Goal: Task Accomplishment & Management: Manage account settings

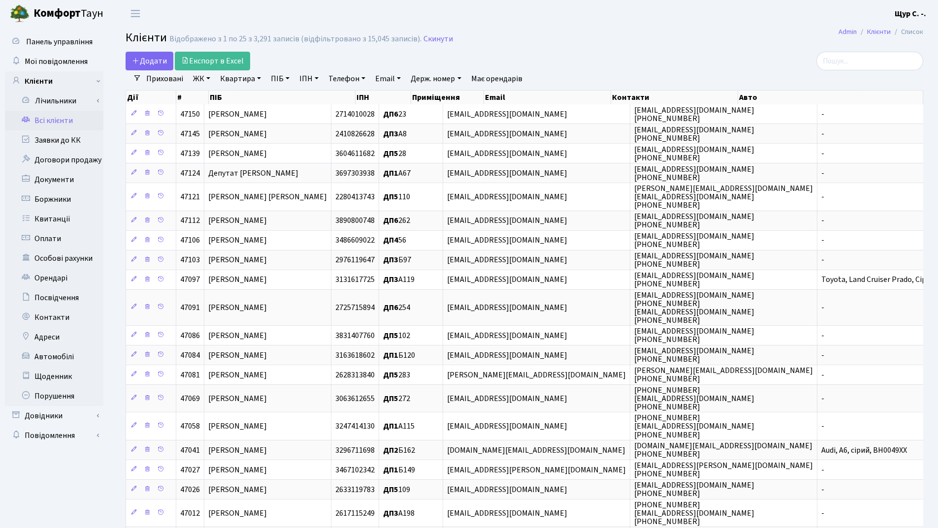
select select "25"
click at [283, 80] on link "ПІБ" at bounding box center [280, 78] width 27 height 17
type input "стефанюк"
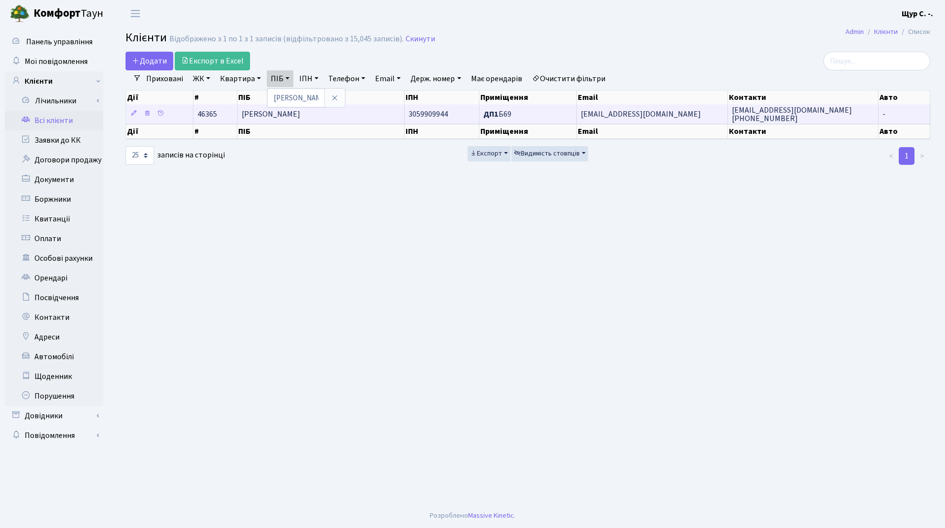
click at [300, 114] on span "[PERSON_NAME]" at bounding box center [271, 114] width 59 height 11
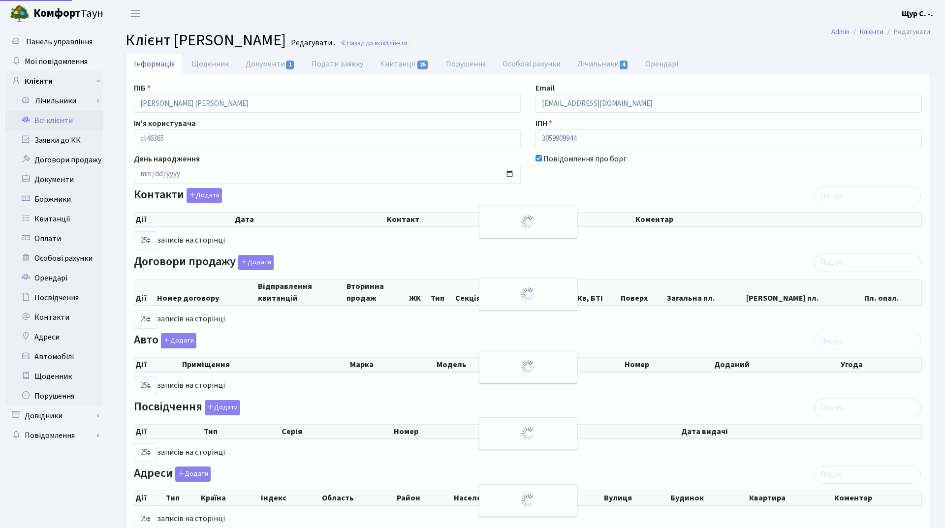
select select "25"
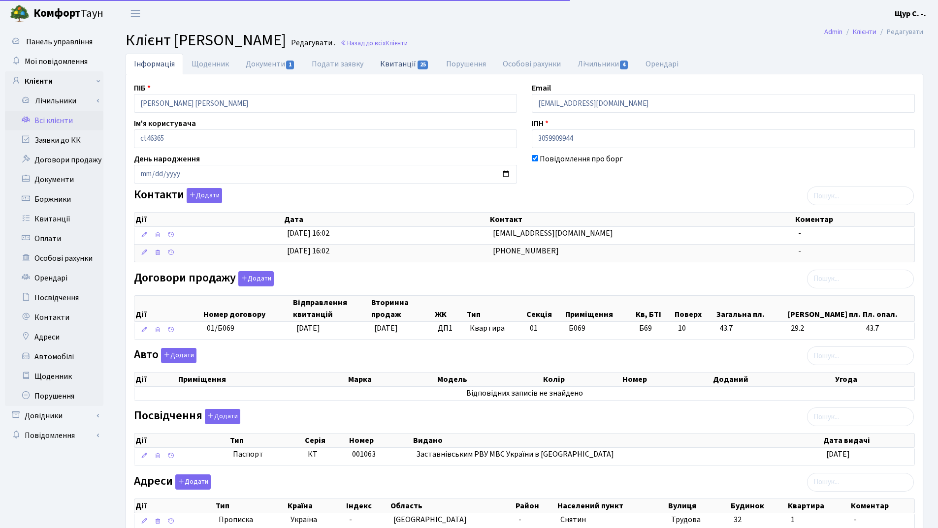
click at [410, 63] on link "Квитанції 25" at bounding box center [404, 64] width 65 height 20
select select "25"
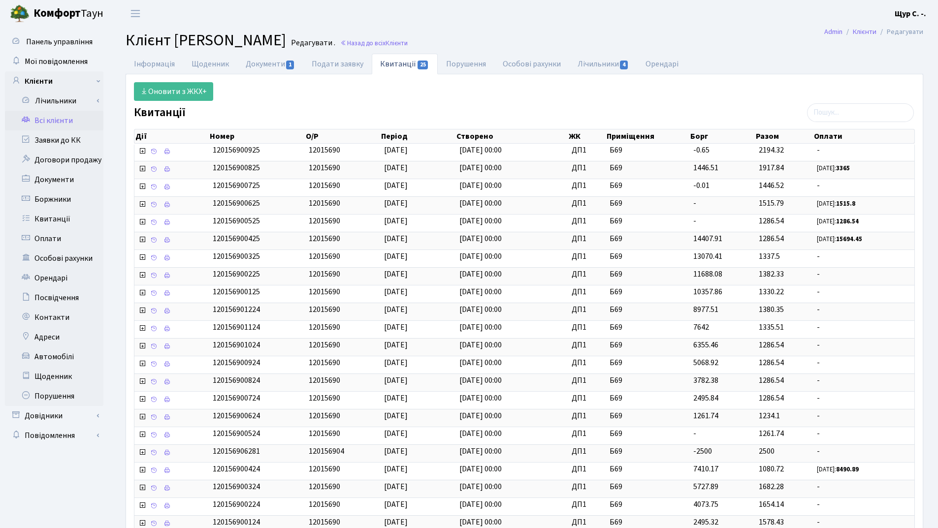
click at [69, 123] on link "Всі клієнти" at bounding box center [54, 121] width 98 height 20
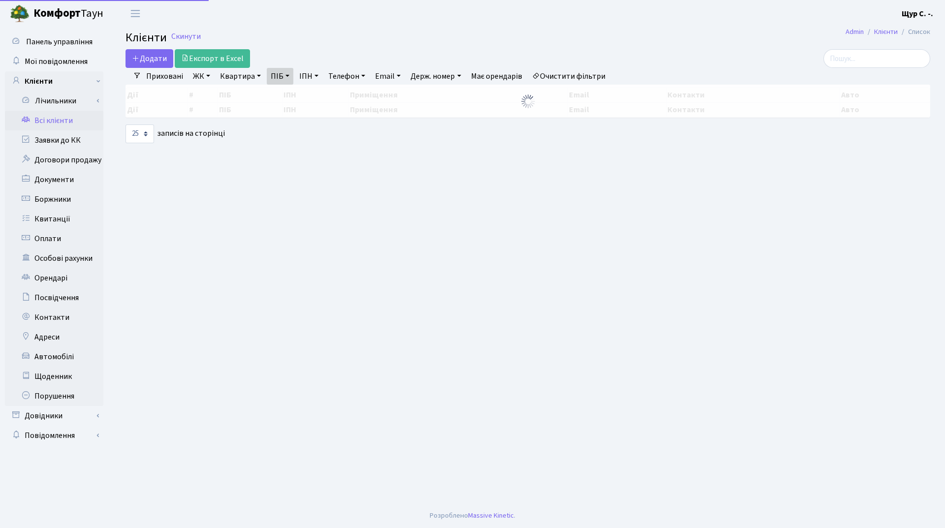
select select "25"
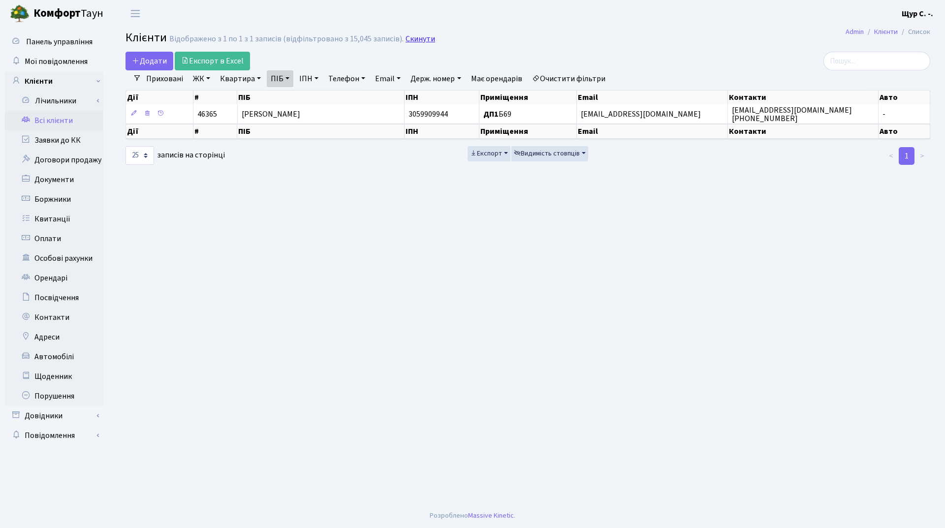
click at [418, 37] on link "Скинути" at bounding box center [421, 38] width 30 height 9
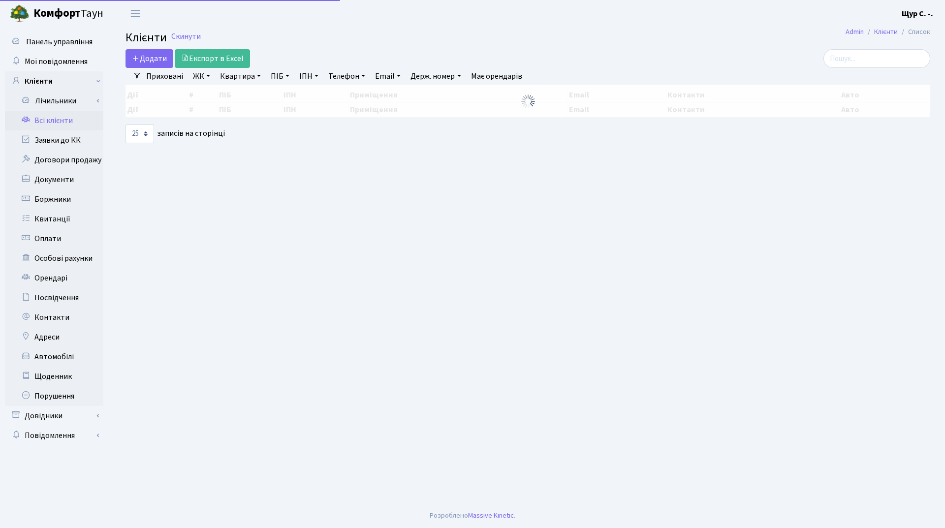
select select "25"
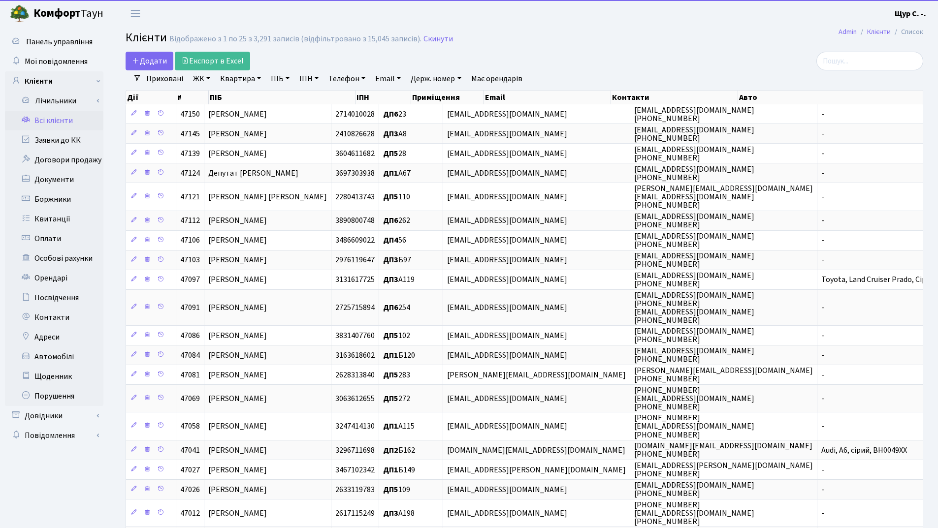
click at [235, 77] on link "Квартира" at bounding box center [240, 78] width 49 height 17
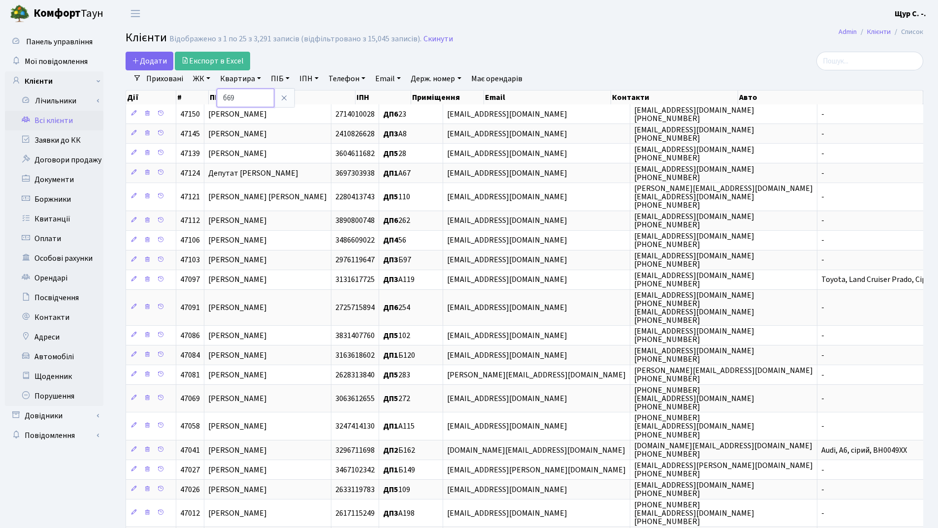
type input "б69"
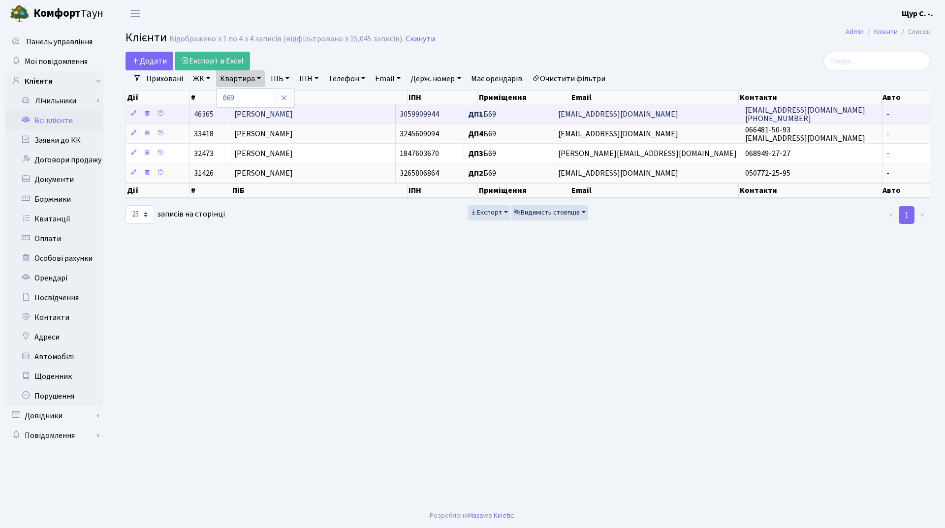
click at [334, 112] on td "Стефанюк Галина Василівна" at bounding box center [312, 113] width 165 height 19
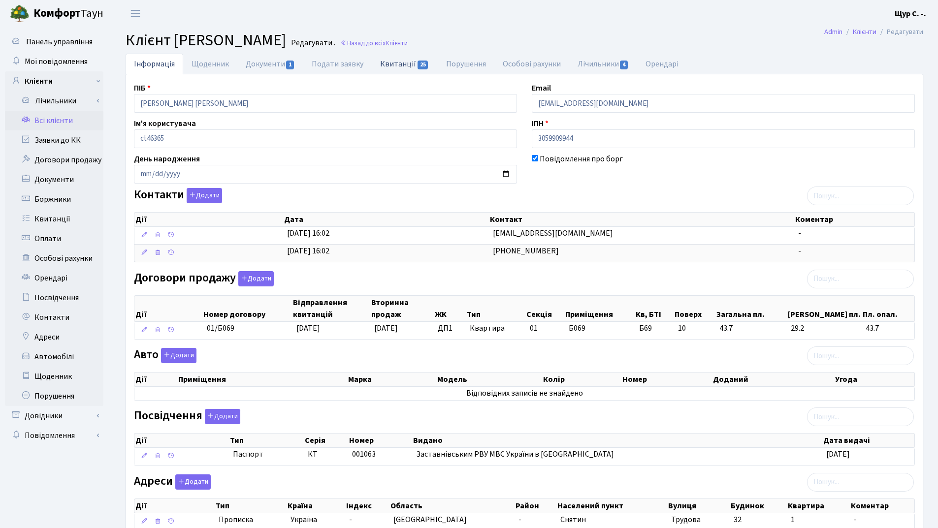
click at [391, 67] on link "Квитанції 25" at bounding box center [404, 64] width 65 height 20
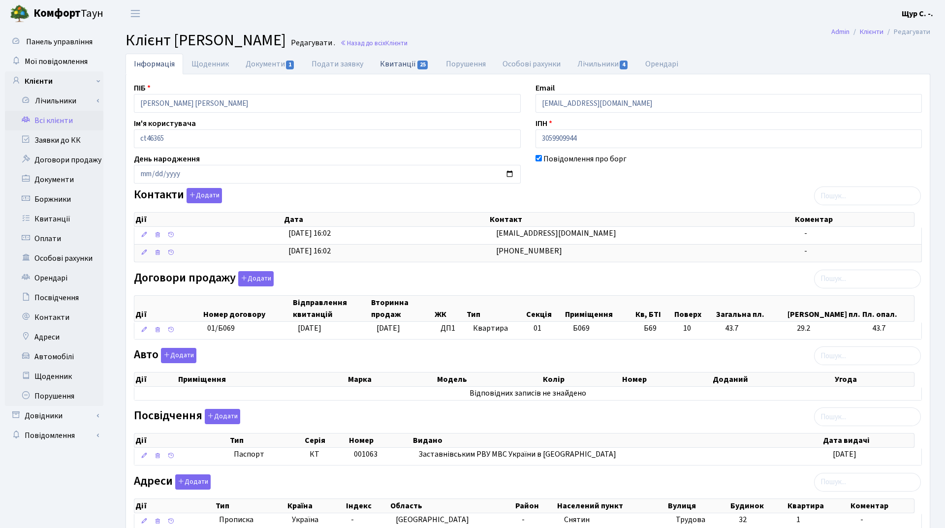
select select "25"
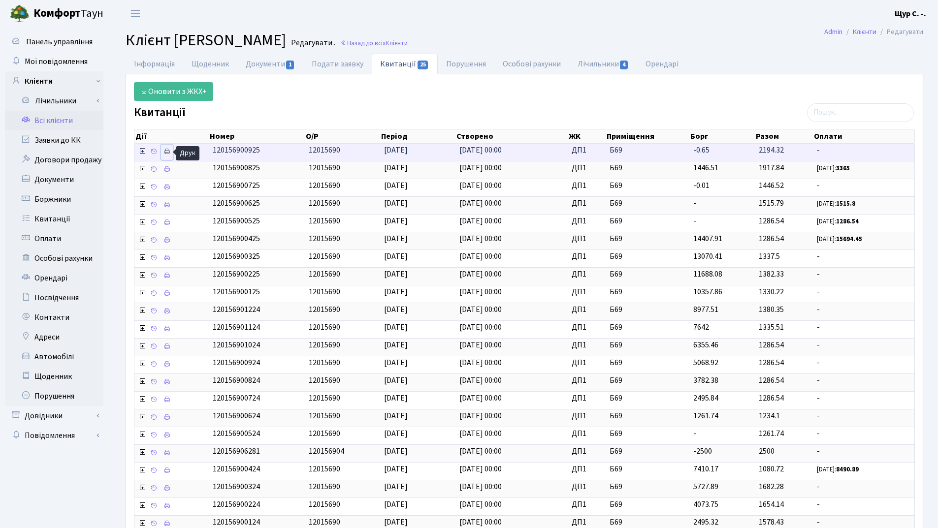
click at [167, 155] on link at bounding box center [167, 152] width 12 height 15
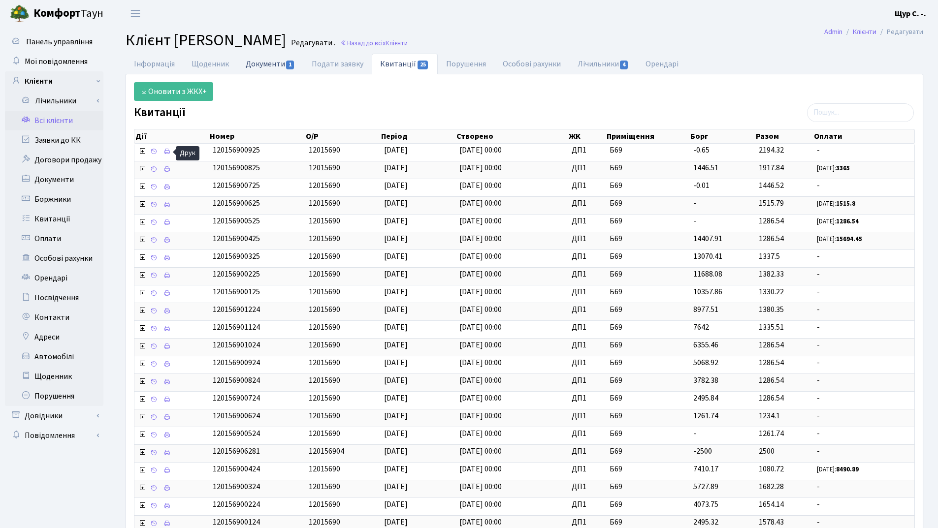
click at [267, 64] on link "Документи 1" at bounding box center [270, 64] width 66 height 20
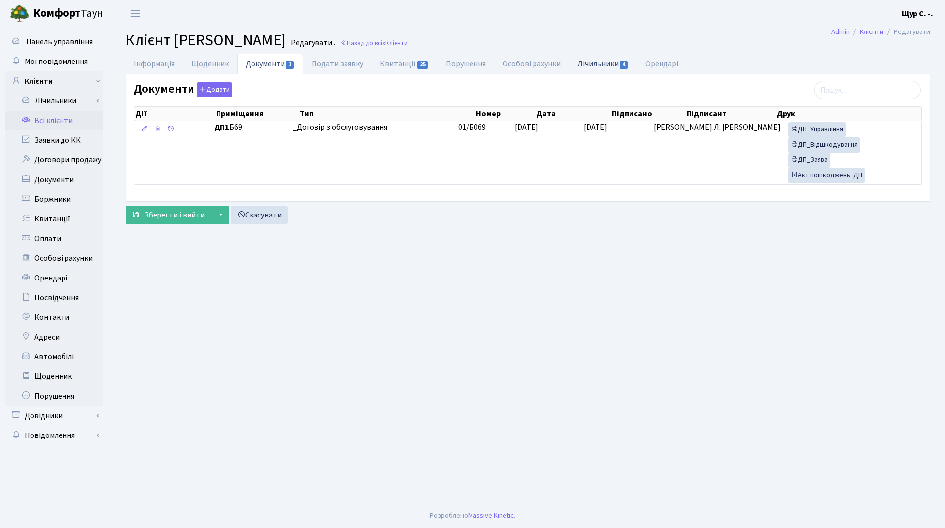
click at [598, 66] on link "Лічильники 4" at bounding box center [603, 64] width 68 height 20
select select "25"
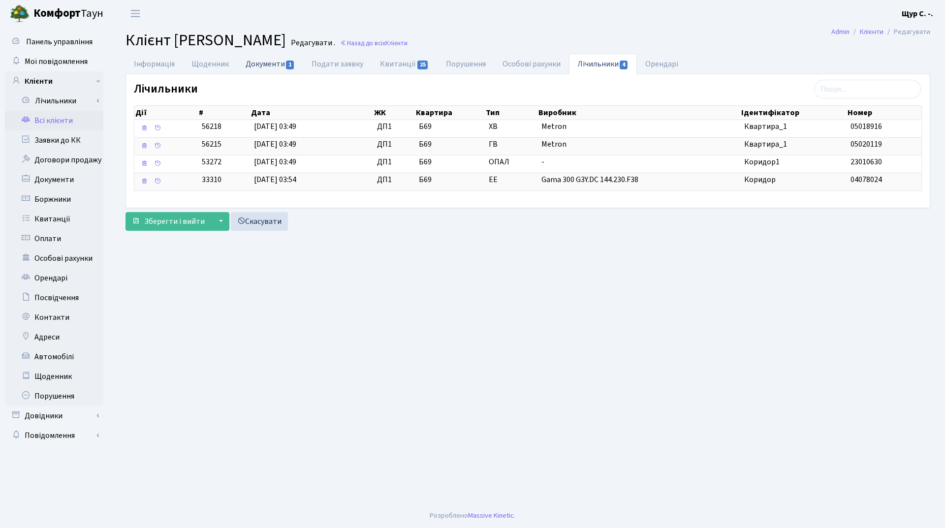
click at [261, 64] on link "Документи 1" at bounding box center [270, 64] width 66 height 20
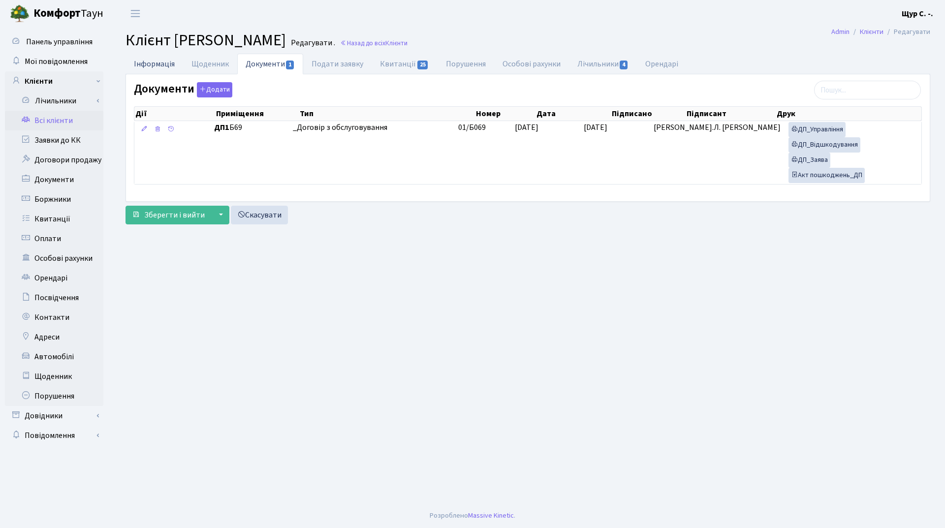
click at [157, 68] on link "Інформація" at bounding box center [155, 64] width 58 height 20
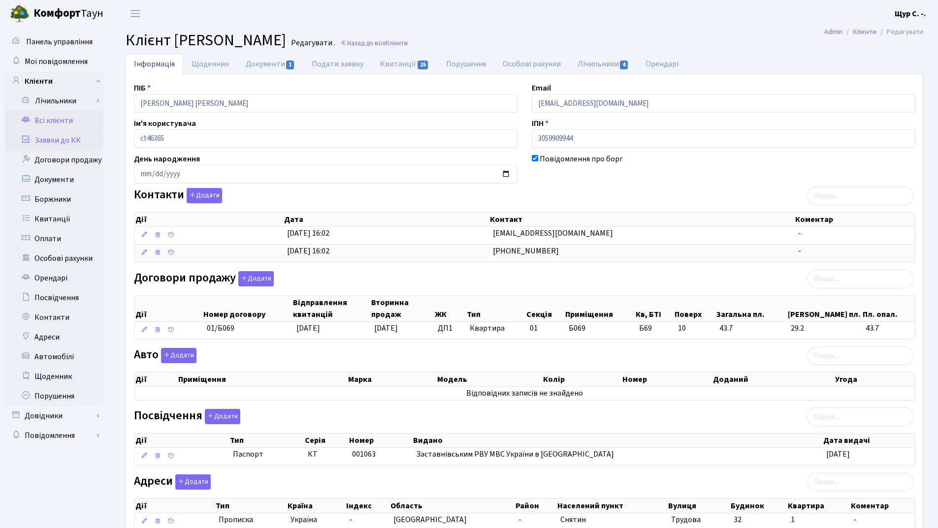
click at [53, 139] on link "Заявки до КК" at bounding box center [54, 140] width 98 height 20
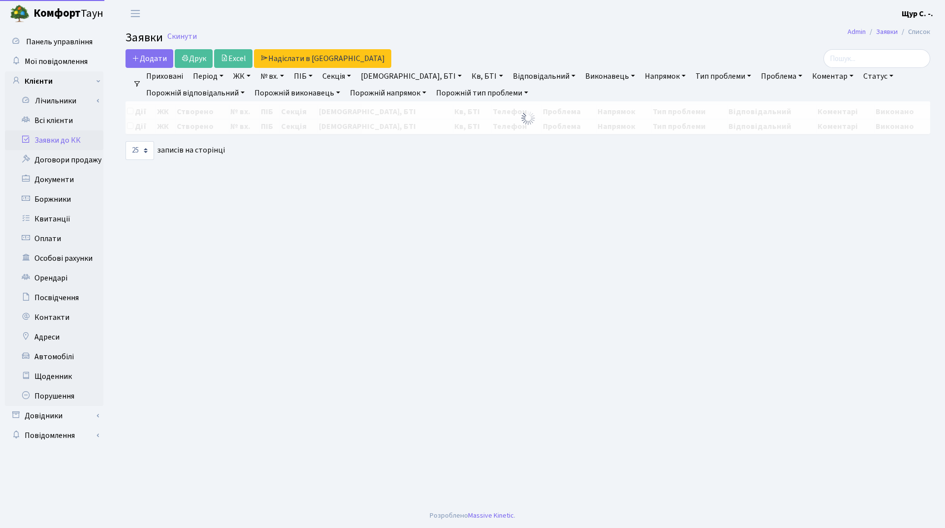
select select "25"
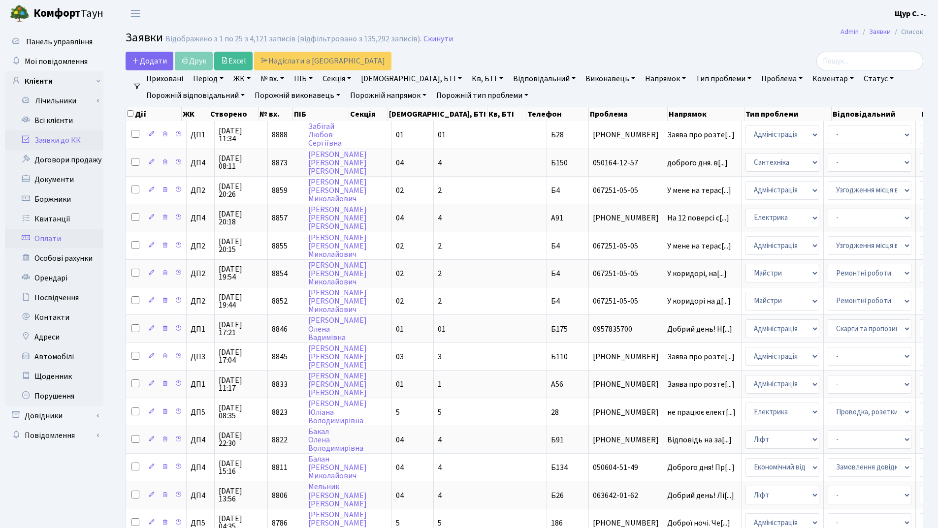
click at [60, 241] on link "Оплати" at bounding box center [54, 239] width 98 height 20
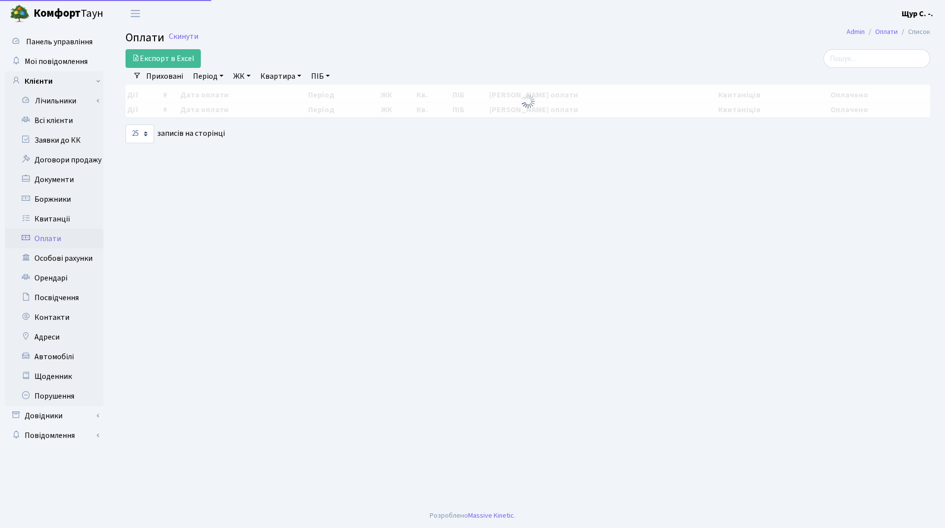
select select "25"
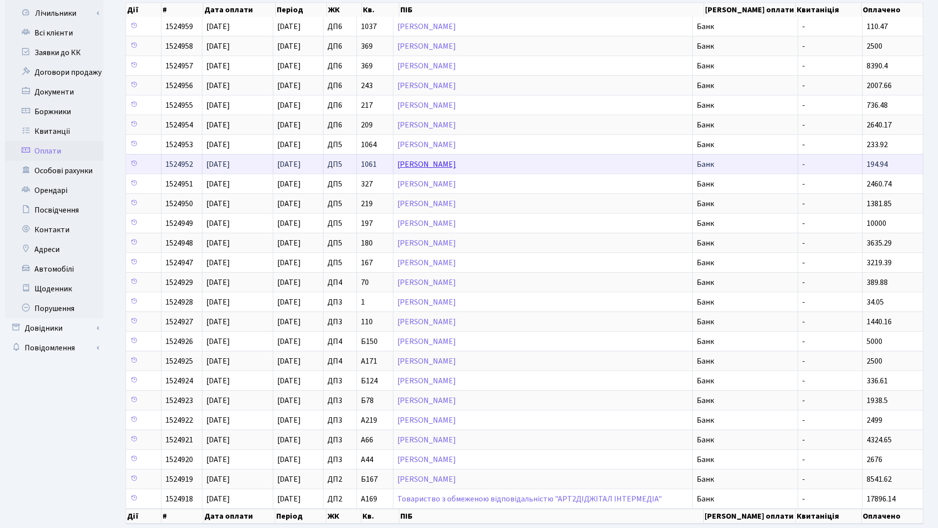
scroll to position [98, 0]
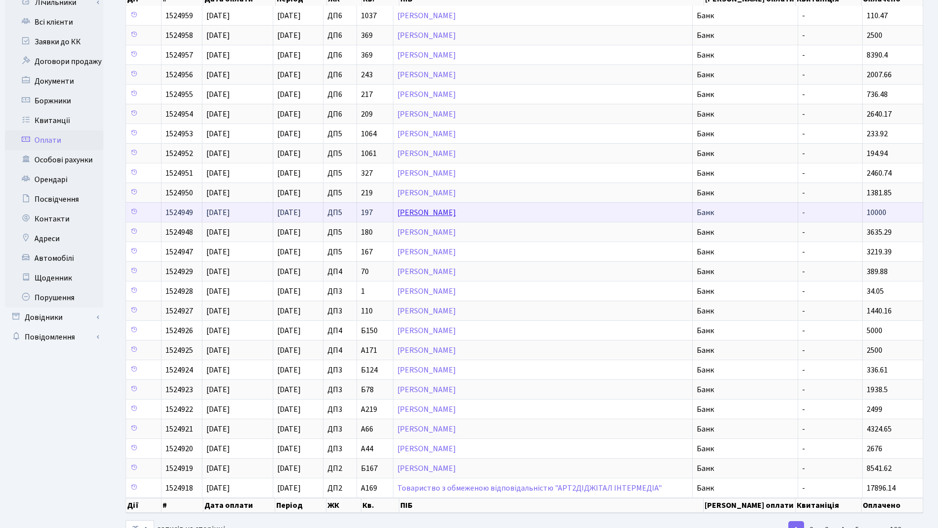
click at [456, 216] on link "[PERSON_NAME]" at bounding box center [426, 212] width 59 height 11
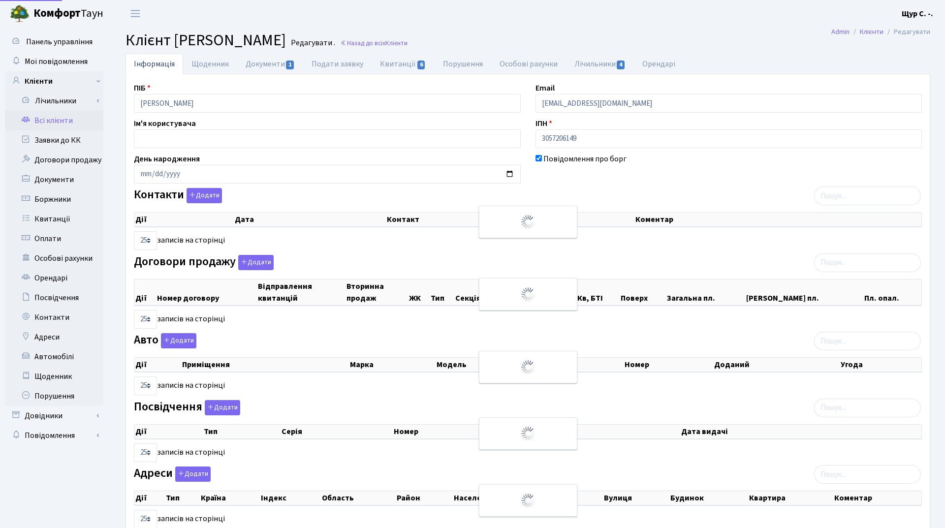
select select "25"
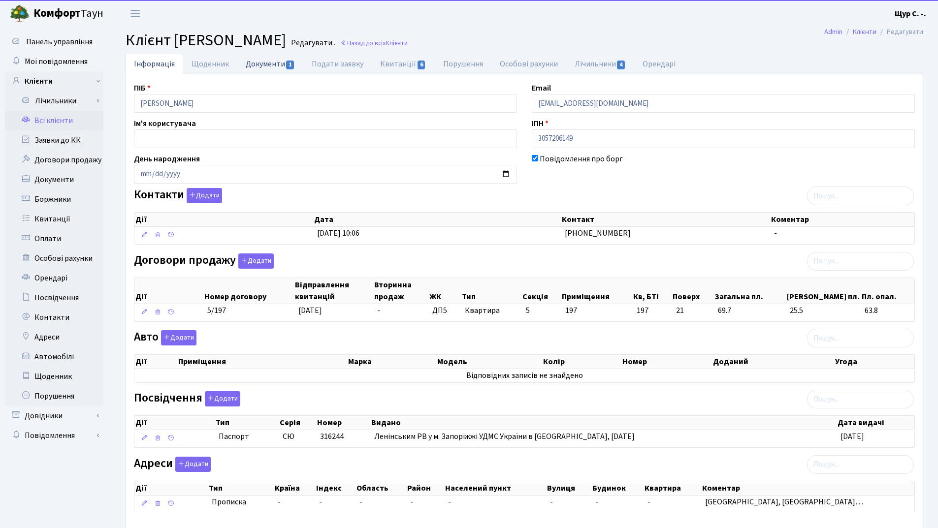
click at [263, 68] on link "Документи 1" at bounding box center [270, 64] width 66 height 20
select select "25"
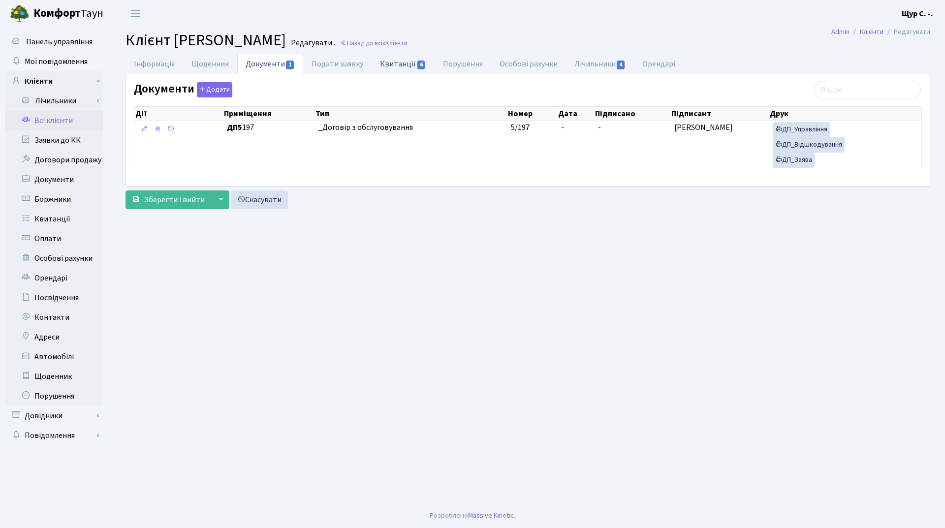
click at [392, 61] on link "Квитанції 6" at bounding box center [403, 64] width 63 height 20
select select "25"
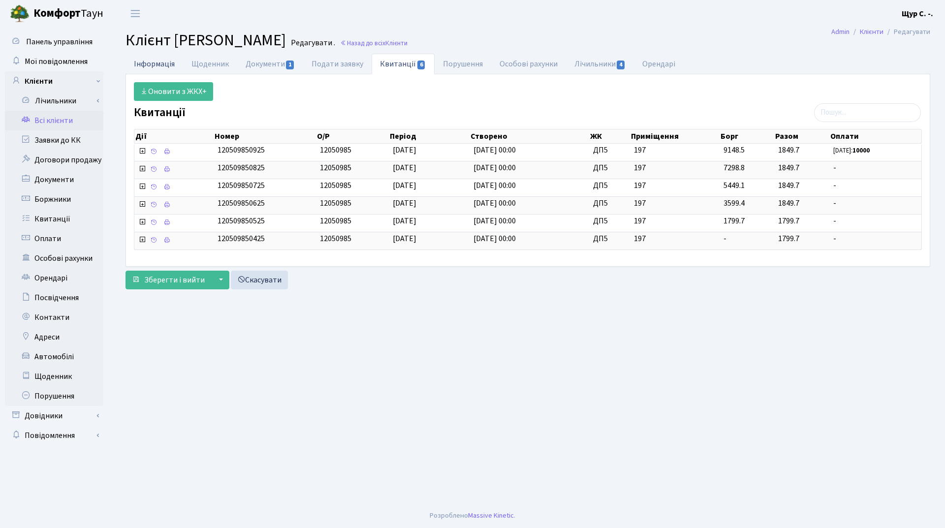
click at [150, 63] on link "Інформація" at bounding box center [155, 64] width 58 height 20
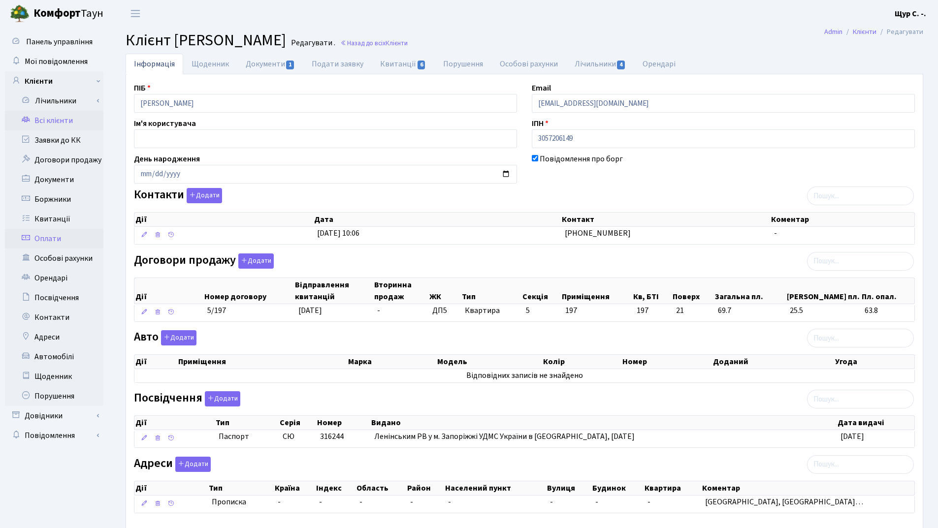
click at [54, 231] on link "Оплати" at bounding box center [54, 239] width 98 height 20
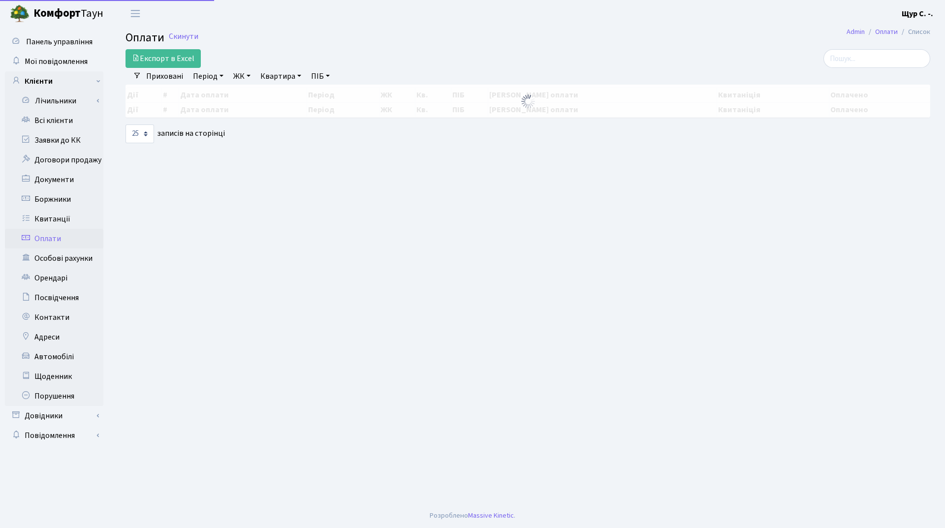
select select "25"
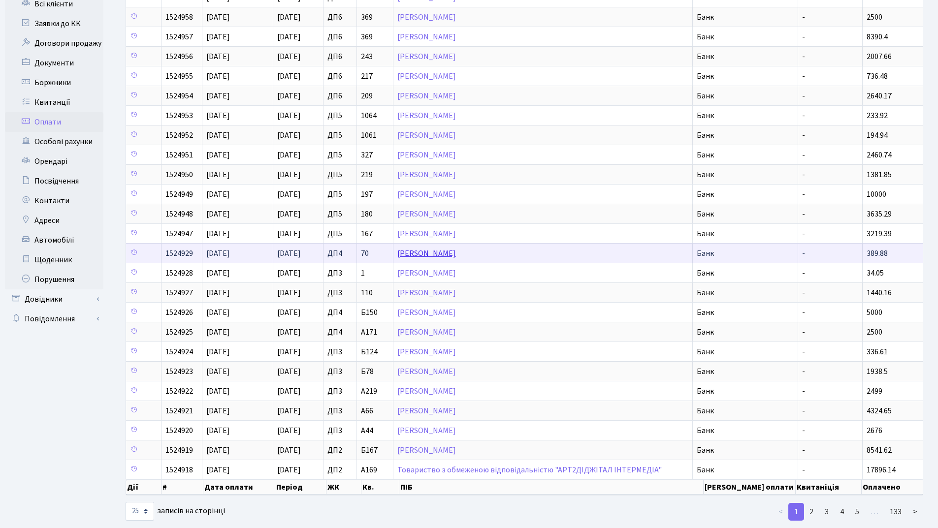
scroll to position [135, 0]
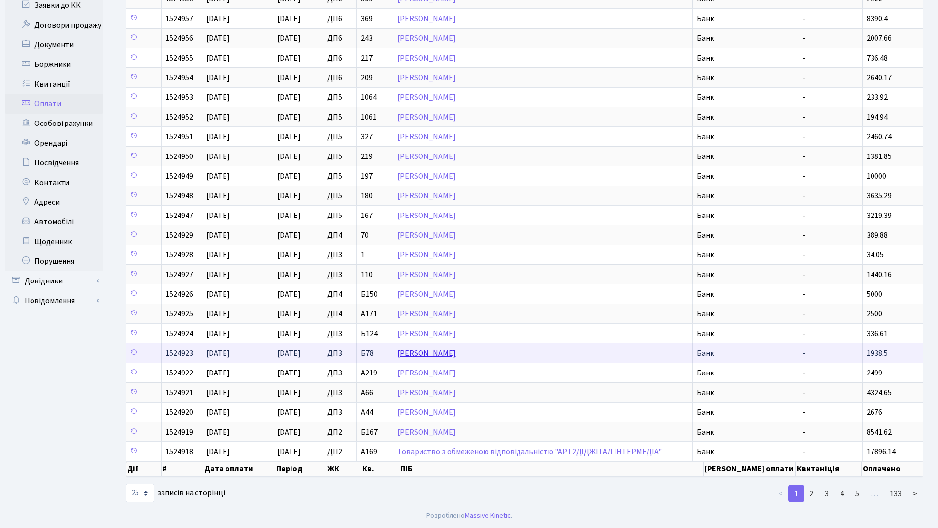
click at [432, 357] on link "Бобко Володимир Васильович" at bounding box center [426, 353] width 59 height 11
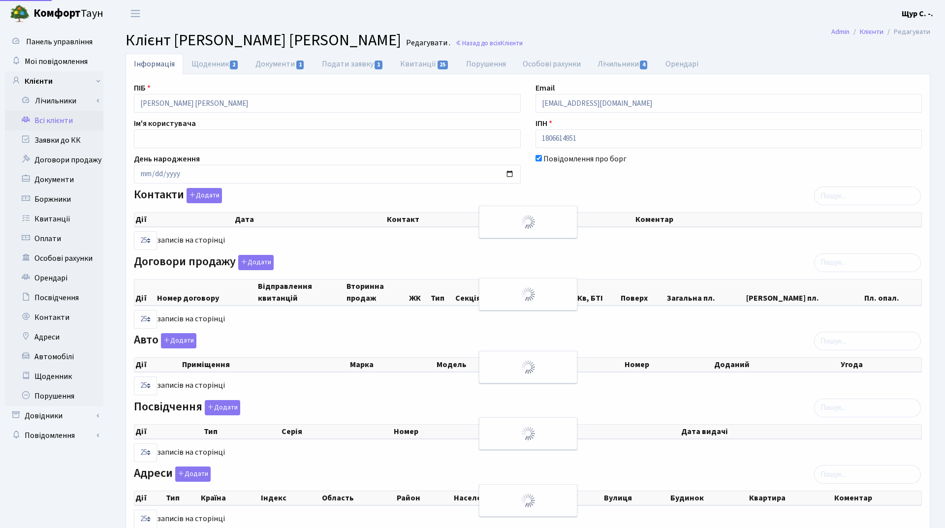
select select "25"
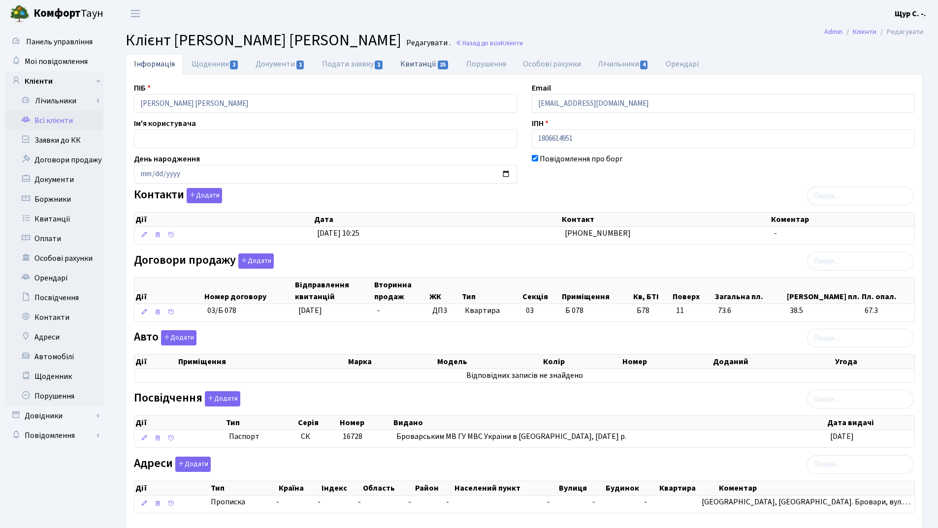
click at [419, 63] on link "Квитанції 25" at bounding box center [424, 64] width 65 height 20
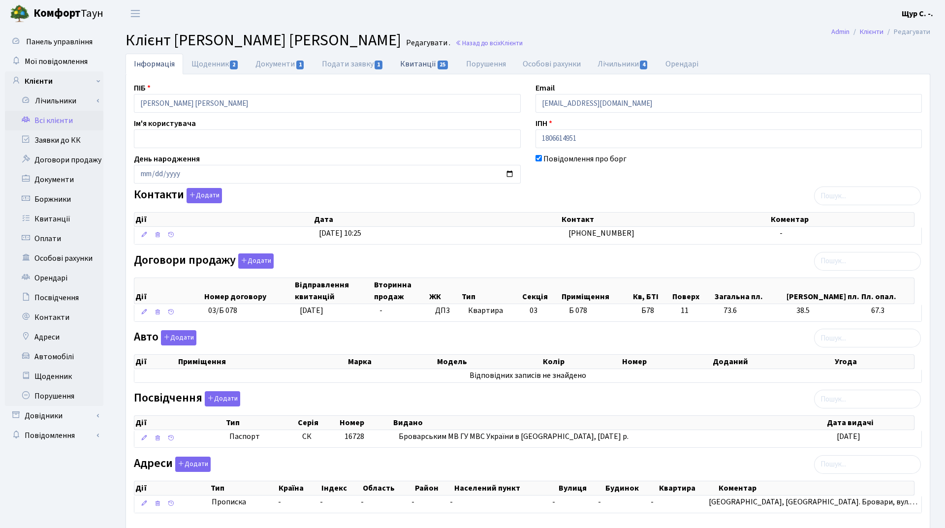
select select "25"
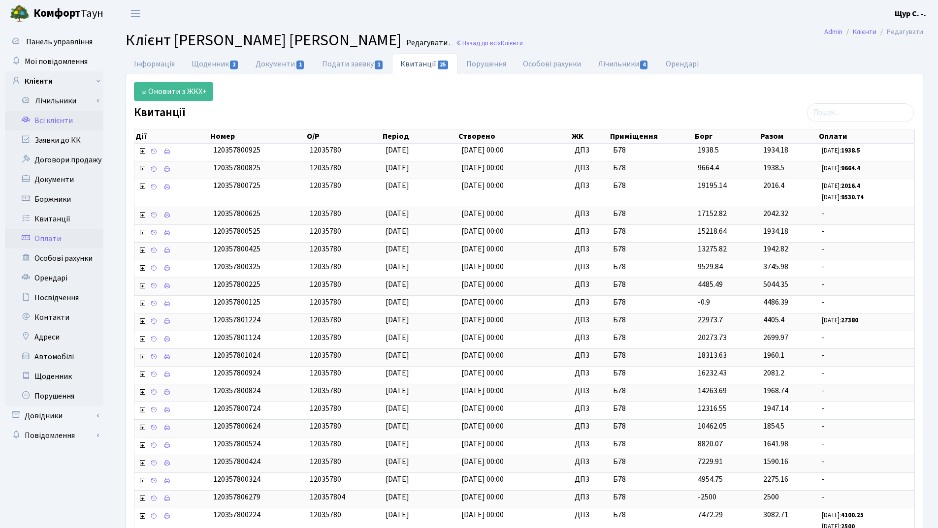
click at [70, 241] on link "Оплати" at bounding box center [54, 239] width 98 height 20
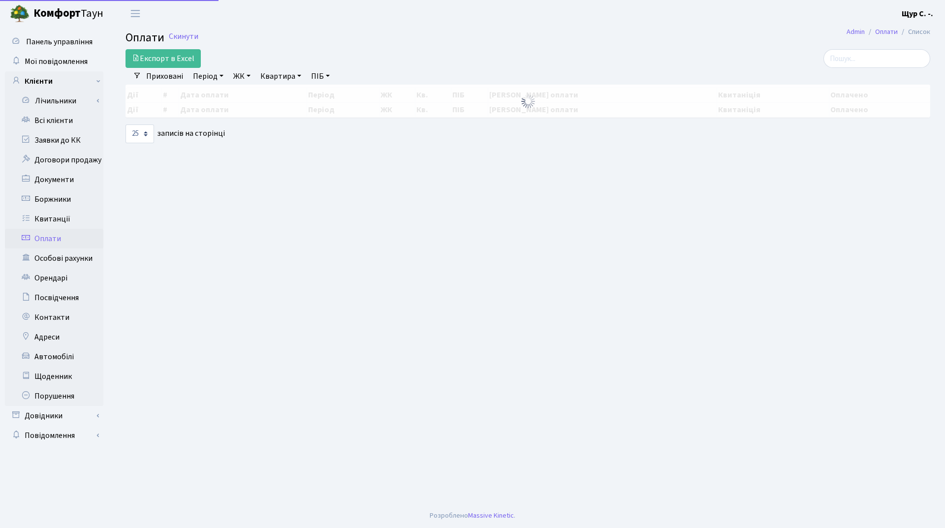
select select "25"
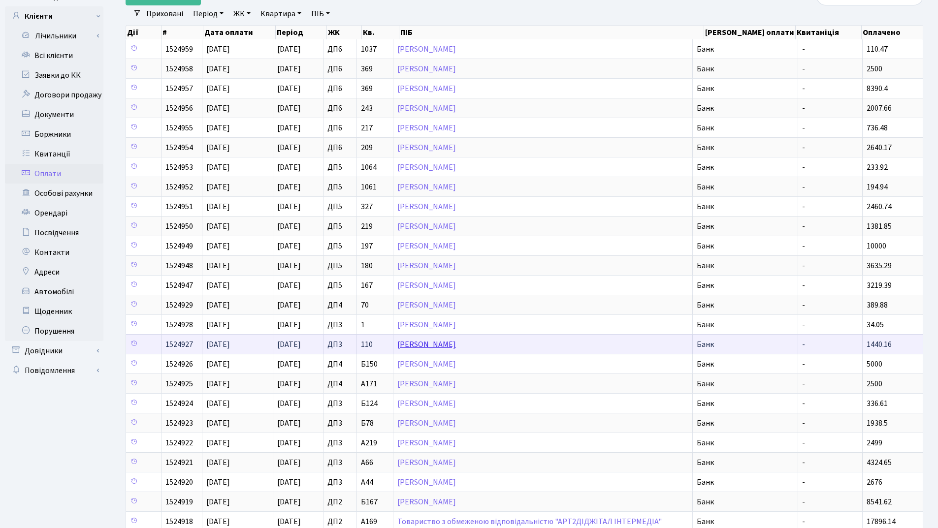
scroll to position [98, 0]
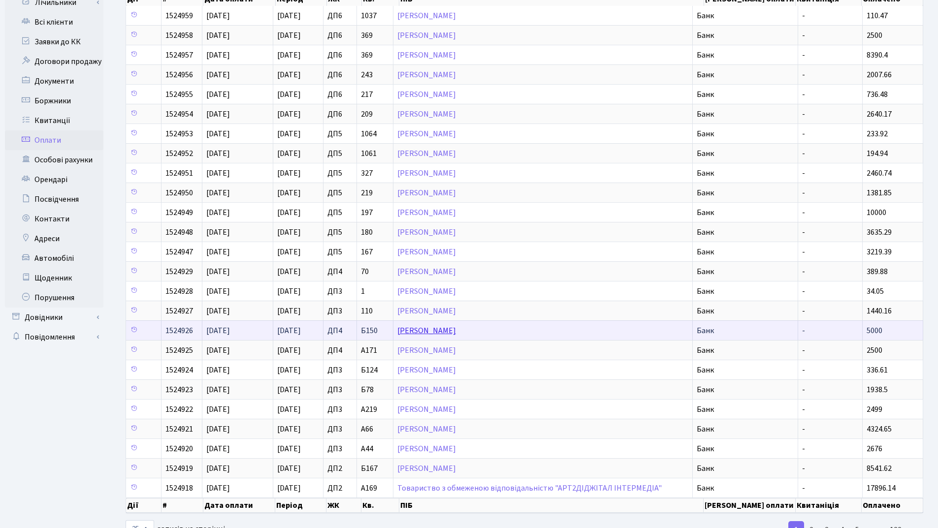
click at [456, 331] on link "Гуляєв Андрій Олександрович" at bounding box center [426, 330] width 59 height 11
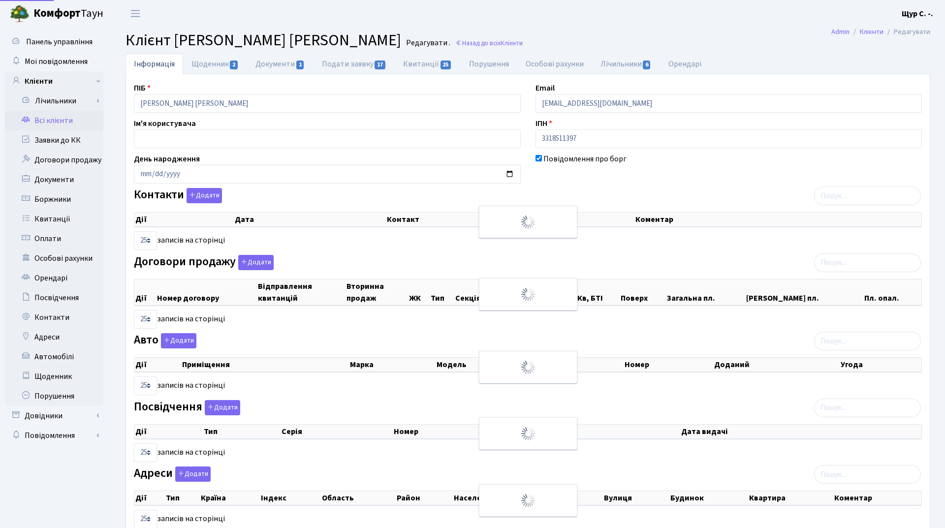
select select "25"
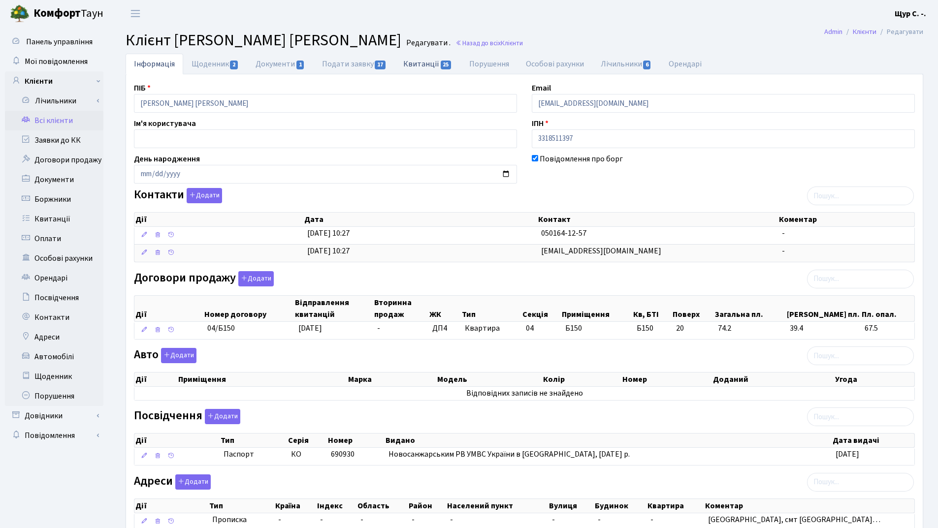
click at [431, 63] on link "Квитанції 25" at bounding box center [427, 64] width 65 height 20
select select "25"
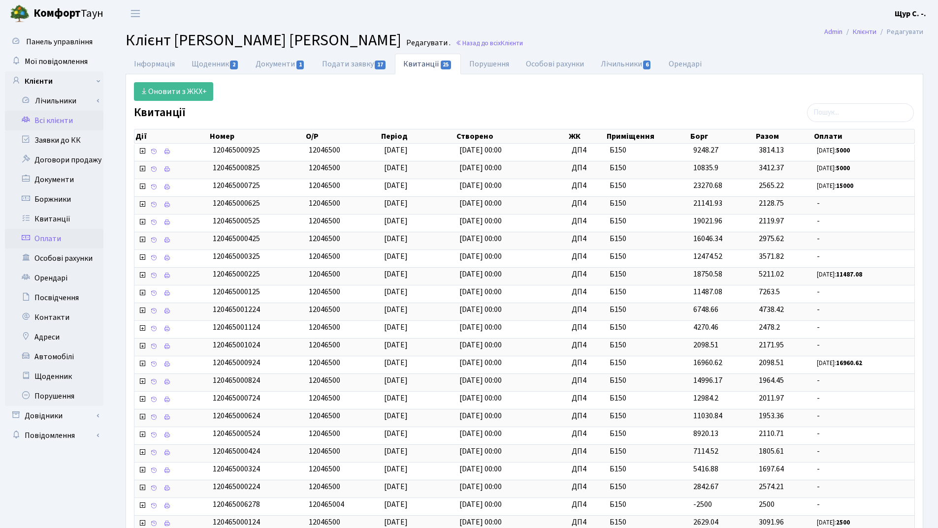
click at [70, 244] on link "Оплати" at bounding box center [54, 239] width 98 height 20
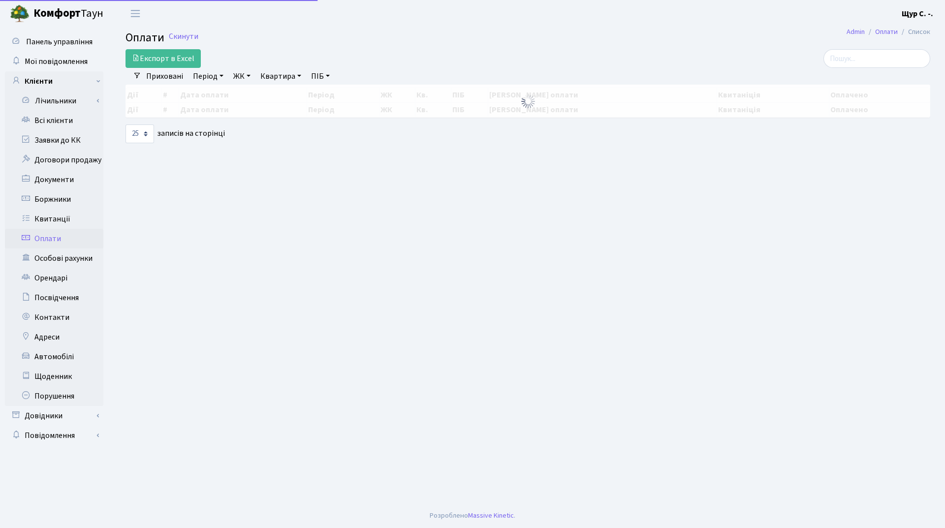
select select "25"
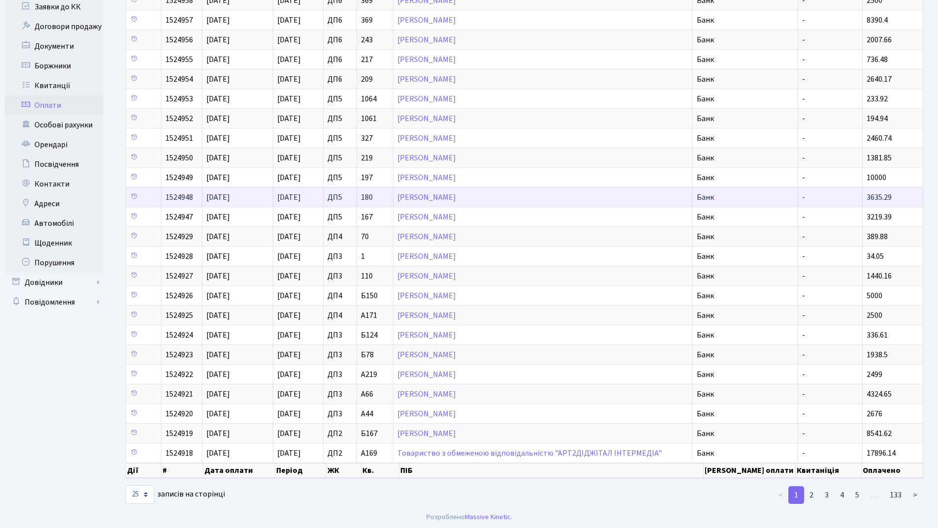
scroll to position [135, 0]
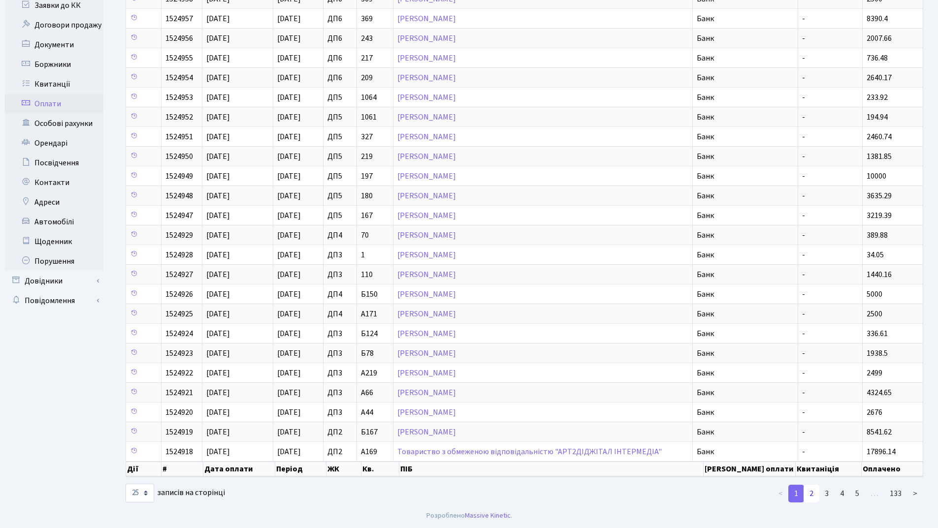
click at [809, 499] on link "2" at bounding box center [812, 494] width 16 height 18
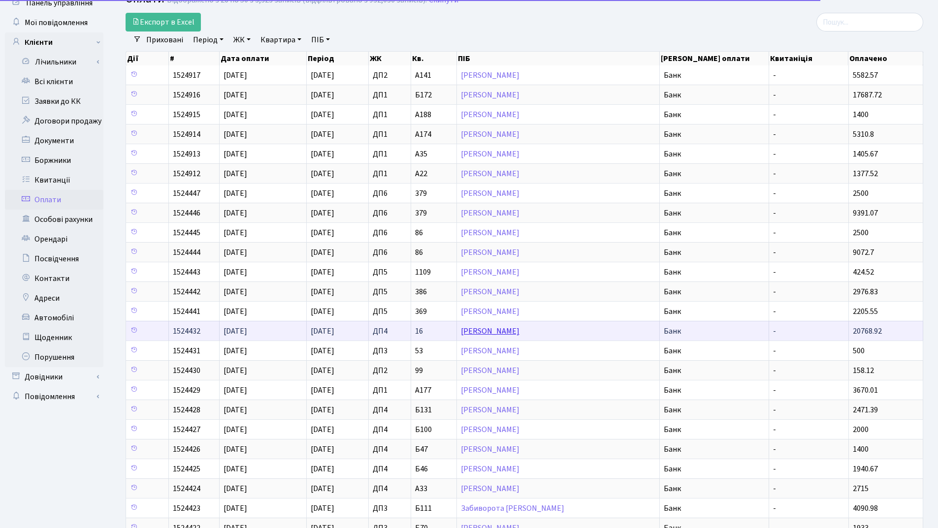
scroll to position [0, 0]
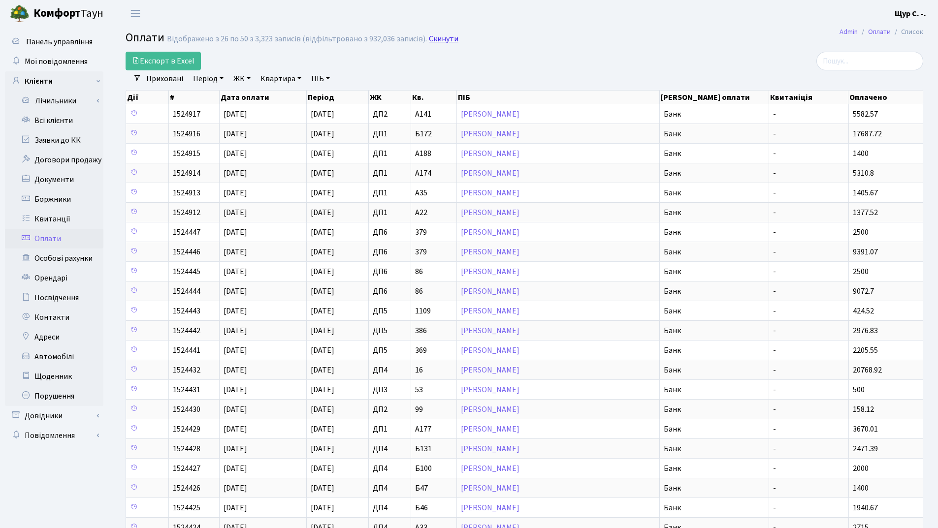
click at [442, 40] on link "Скинути" at bounding box center [444, 38] width 30 height 9
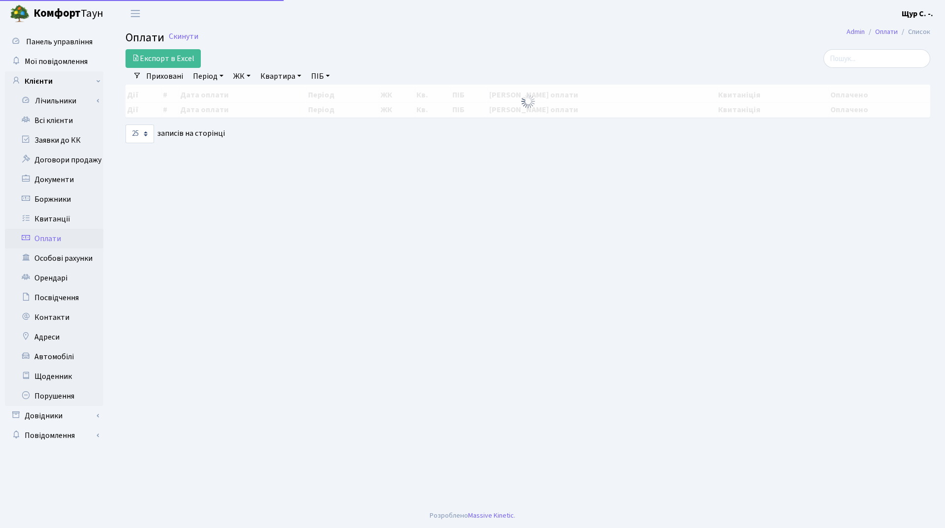
select select "25"
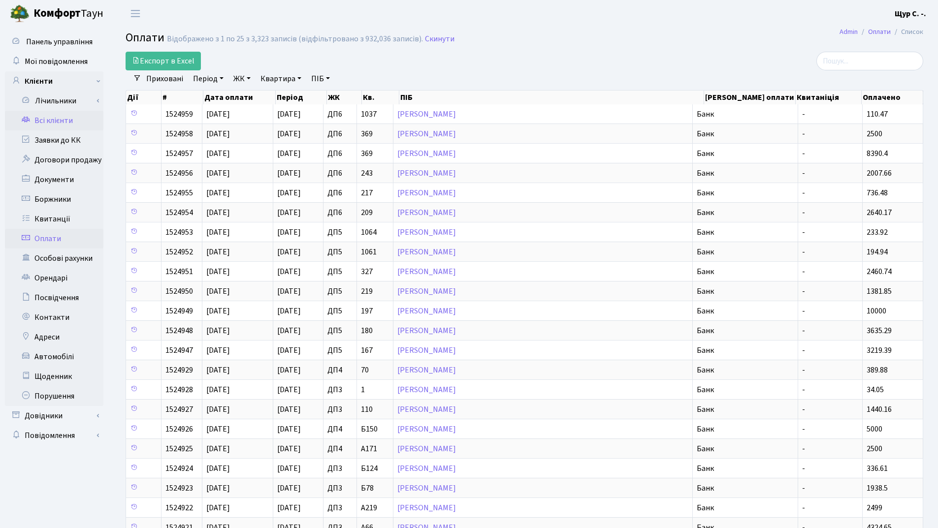
click at [57, 129] on link "Всі клієнти" at bounding box center [54, 121] width 98 height 20
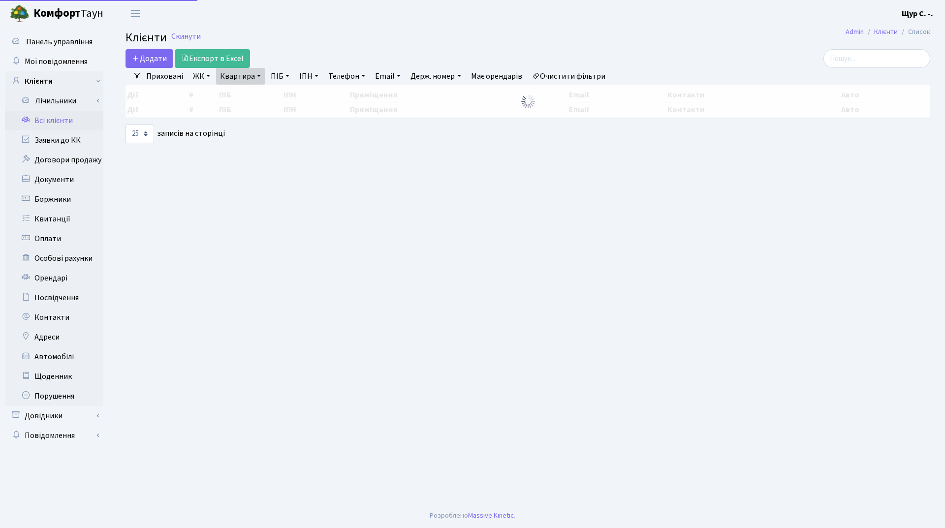
select select "25"
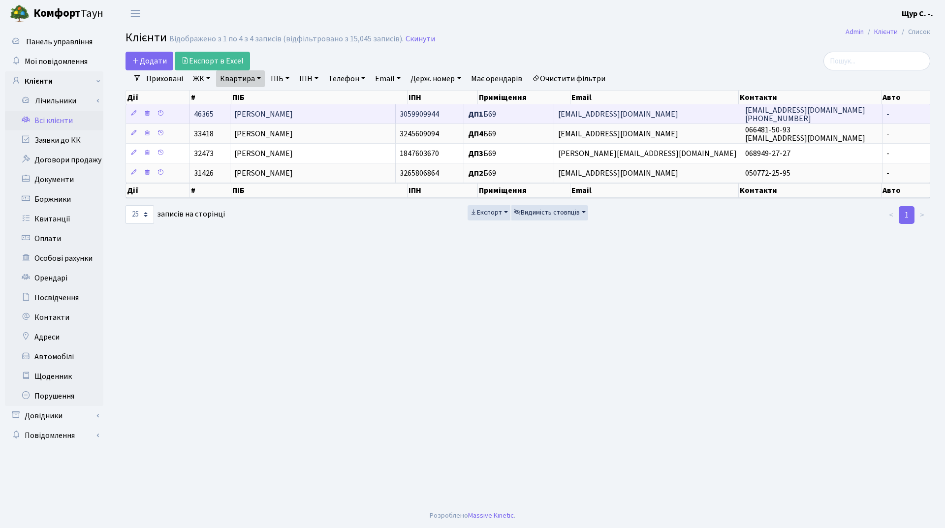
click at [265, 114] on span "[PERSON_NAME] [PERSON_NAME]" at bounding box center [263, 114] width 59 height 11
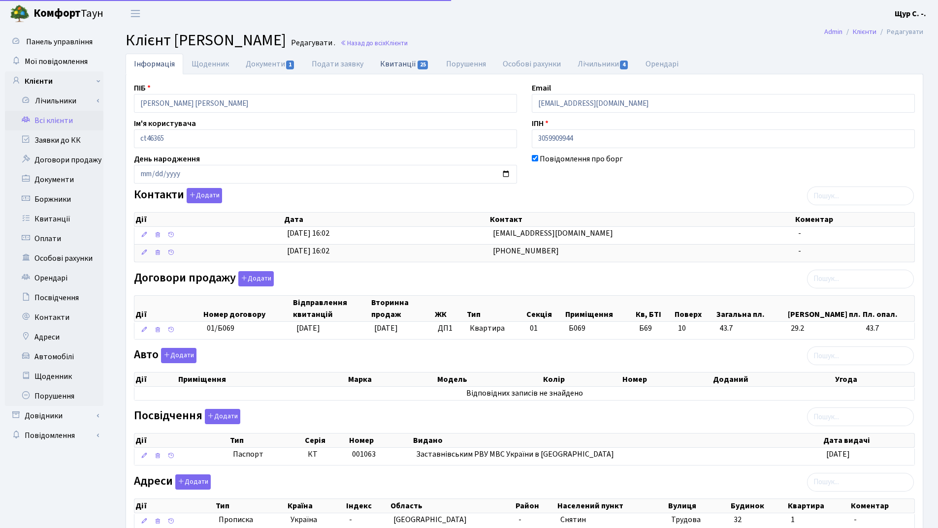
click at [393, 67] on link "Квитанції 25" at bounding box center [404, 64] width 65 height 20
select select "25"
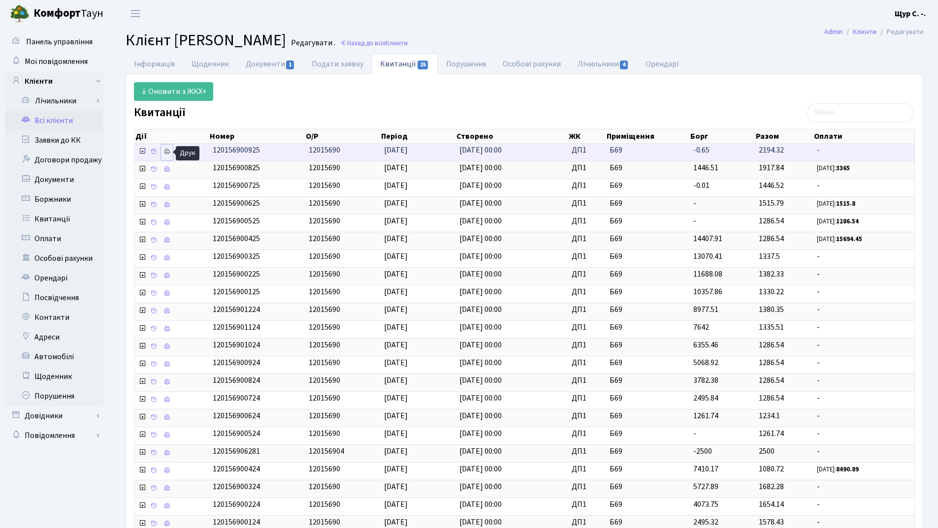
click at [167, 152] on icon at bounding box center [166, 151] width 7 height 7
click at [62, 118] on link "Всі клієнти" at bounding box center [54, 121] width 98 height 20
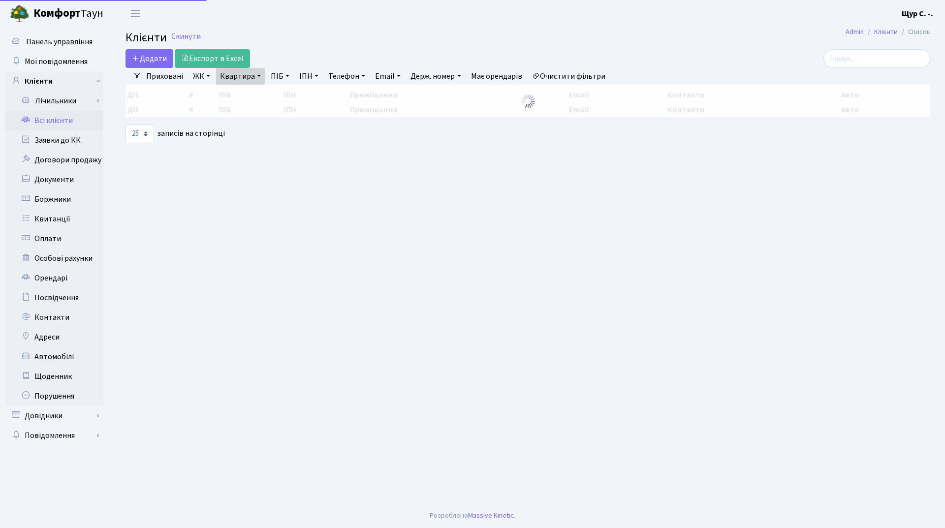
select select "25"
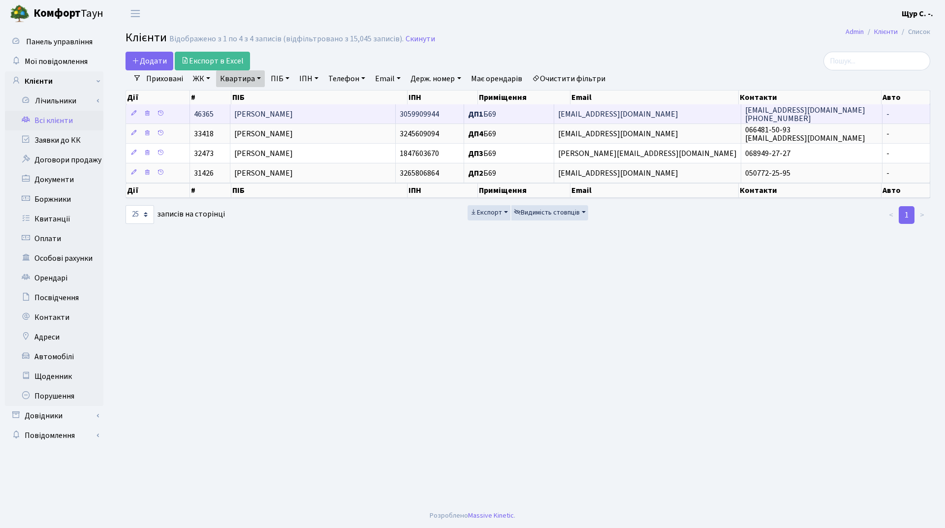
click at [293, 116] on span "[PERSON_NAME]" at bounding box center [263, 114] width 59 height 11
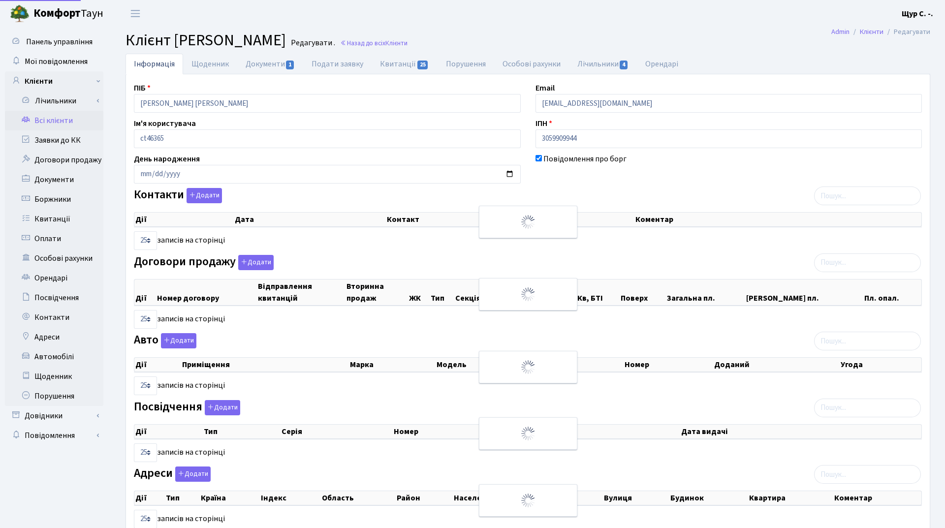
select select "25"
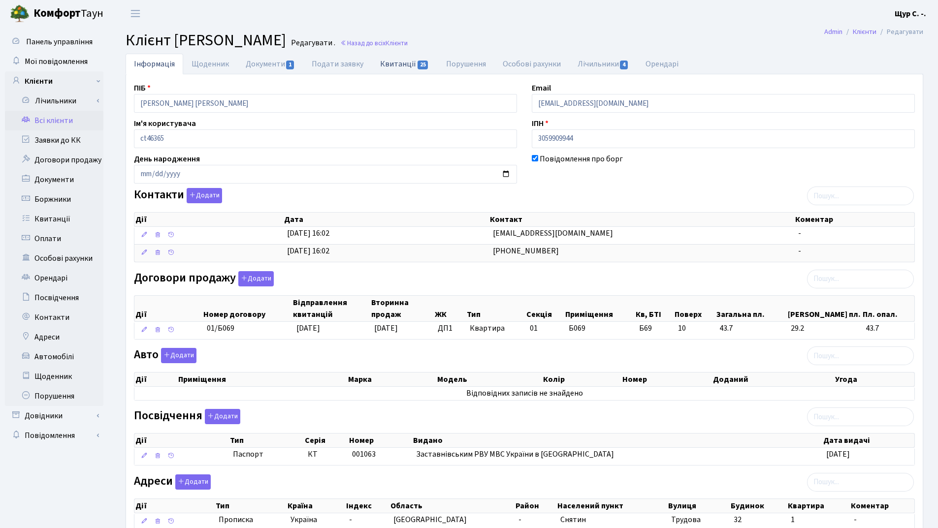
click at [393, 65] on link "Квитанції 25" at bounding box center [404, 64] width 65 height 20
select select "25"
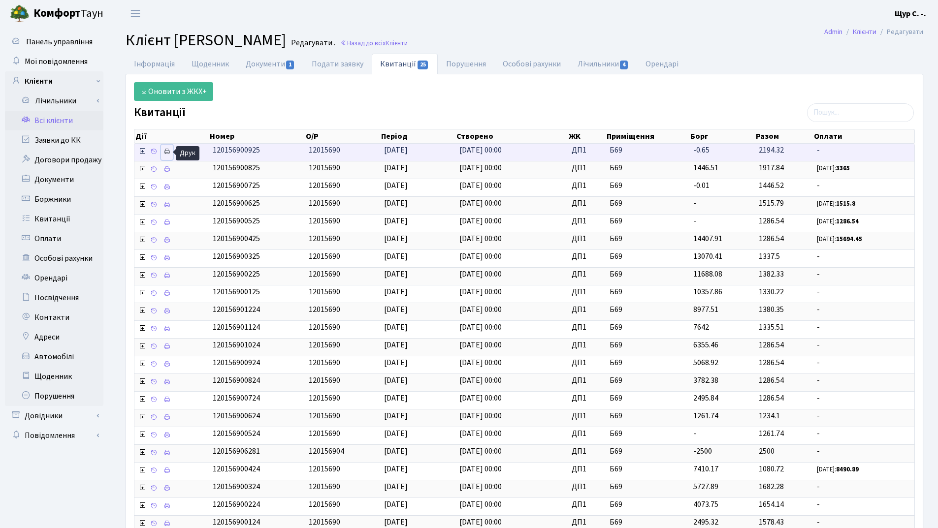
click at [166, 152] on icon at bounding box center [166, 151] width 7 height 7
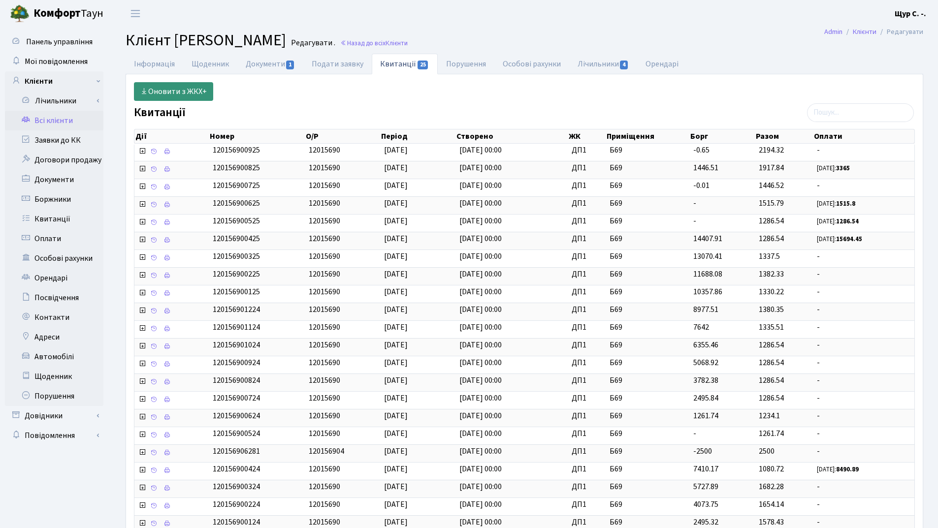
click at [170, 94] on link "Оновити з ЖКХ+" at bounding box center [173, 91] width 79 height 19
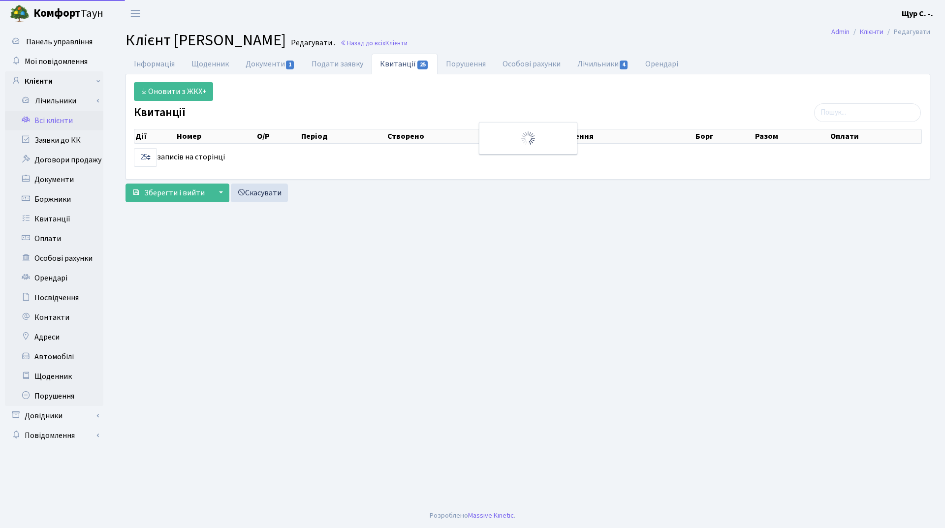
select select "25"
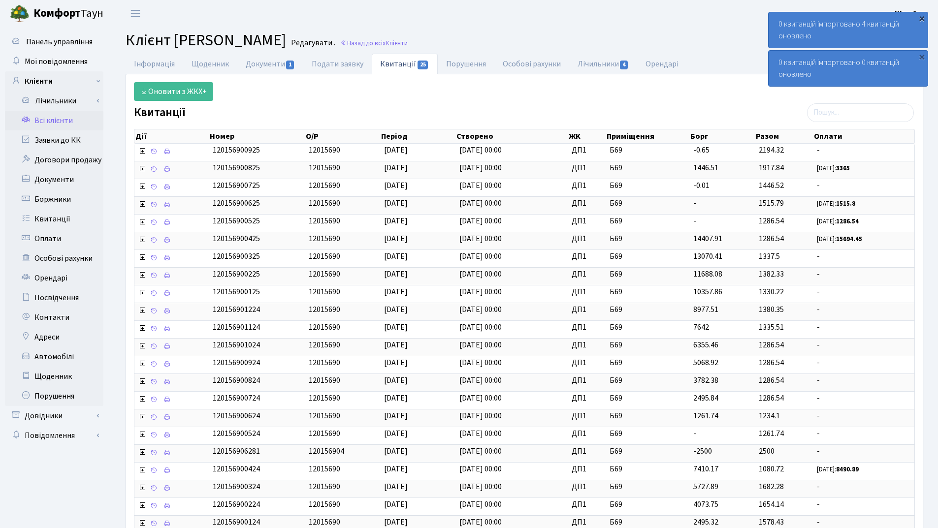
click at [920, 21] on div "×" at bounding box center [922, 18] width 10 height 10
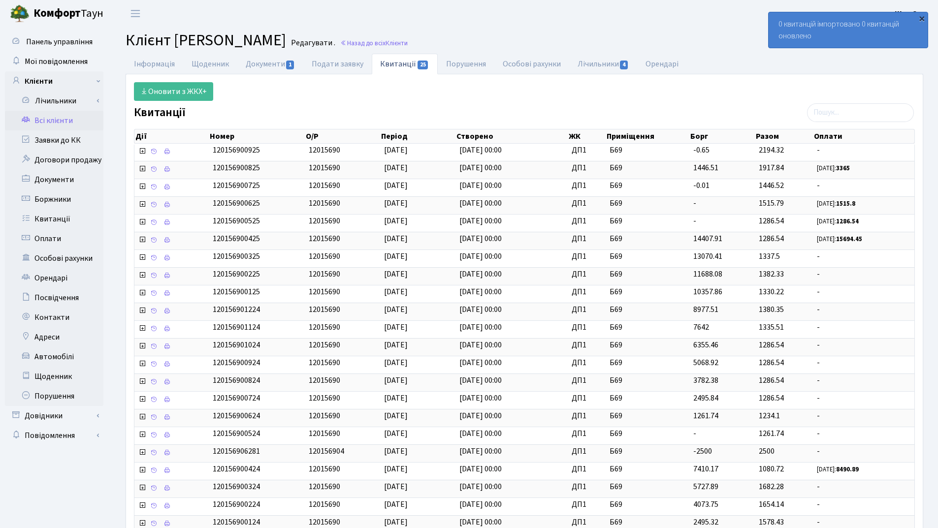
click at [923, 19] on div "×" at bounding box center [922, 18] width 10 height 10
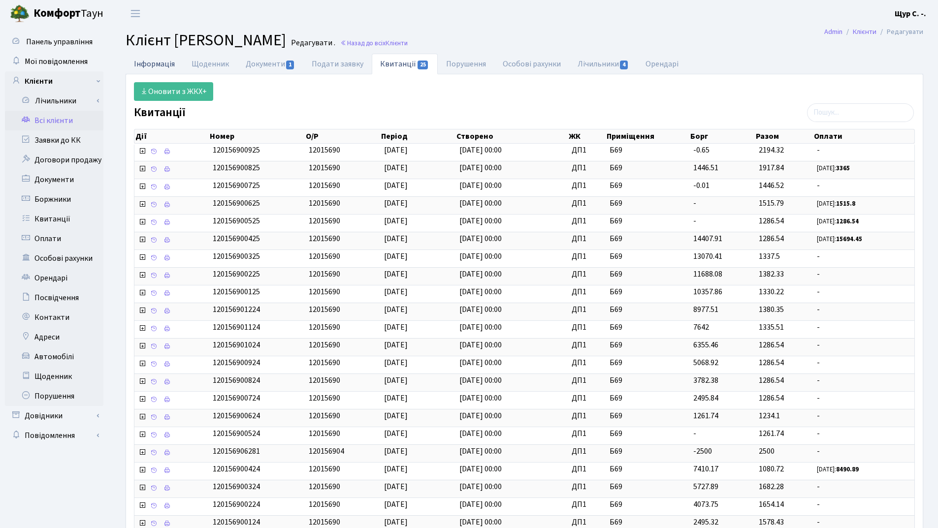
click at [154, 70] on link "Інформація" at bounding box center [155, 64] width 58 height 20
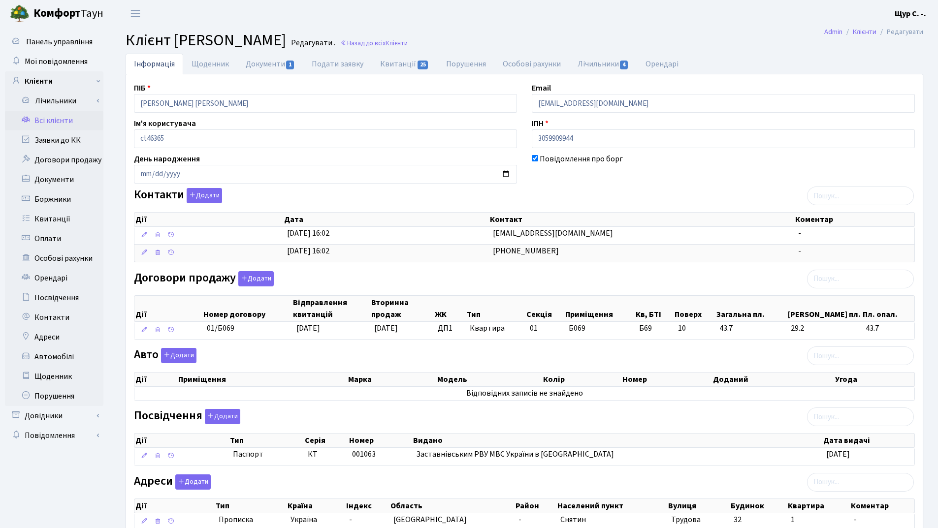
click at [70, 120] on link "Всі клієнти" at bounding box center [54, 121] width 98 height 20
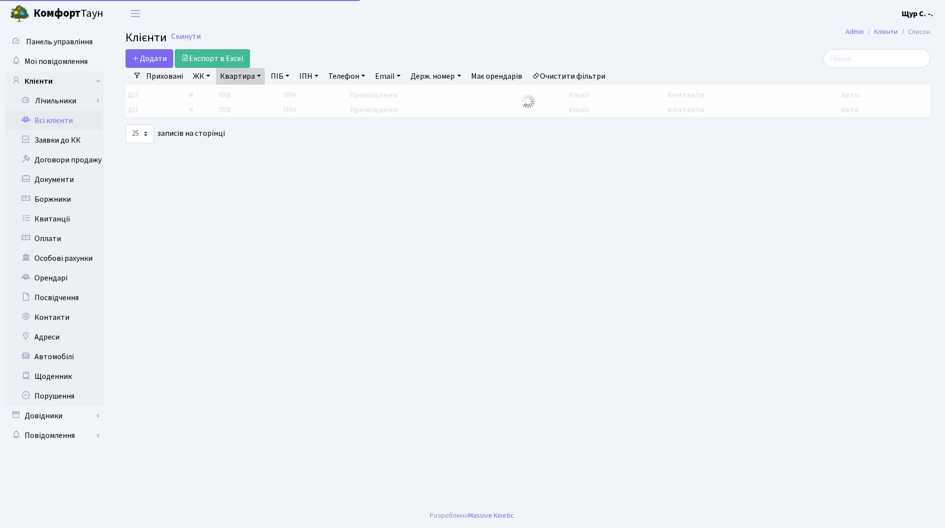
select select "25"
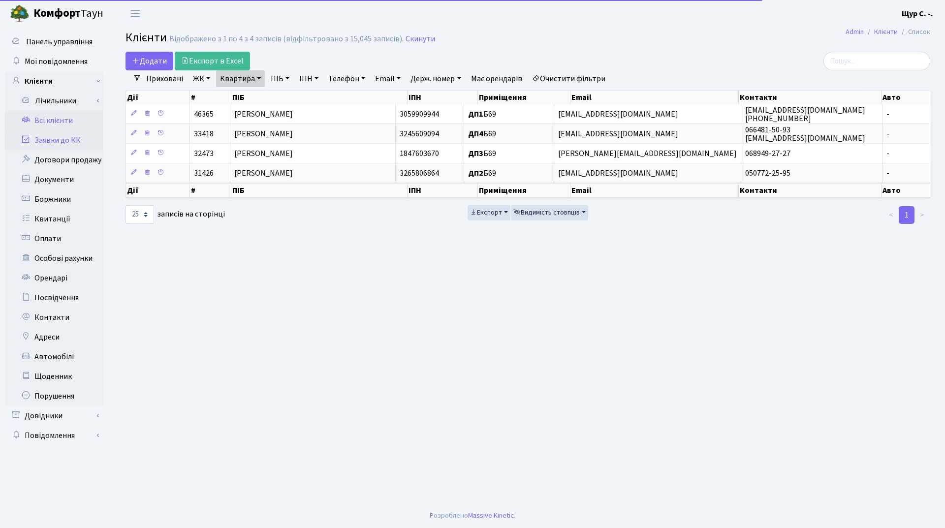
click at [66, 146] on link "Заявки до КК" at bounding box center [54, 140] width 98 height 20
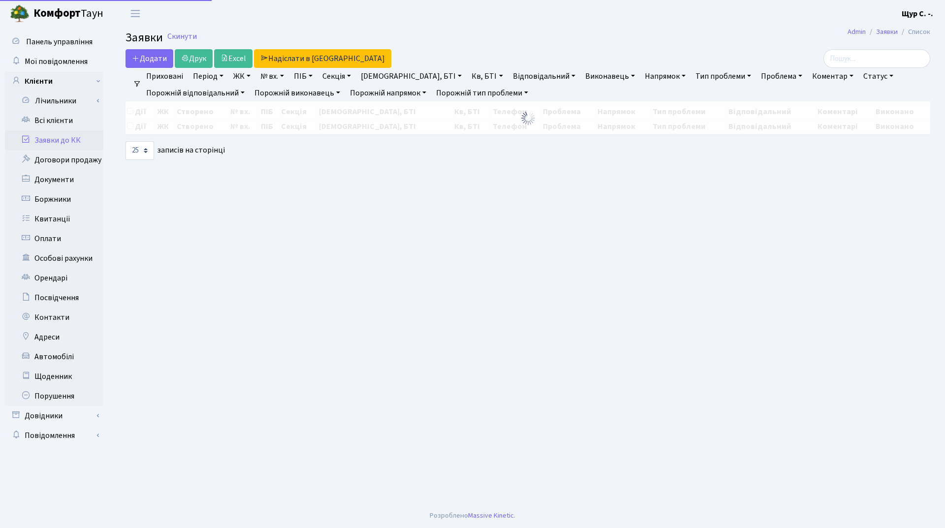
select select "25"
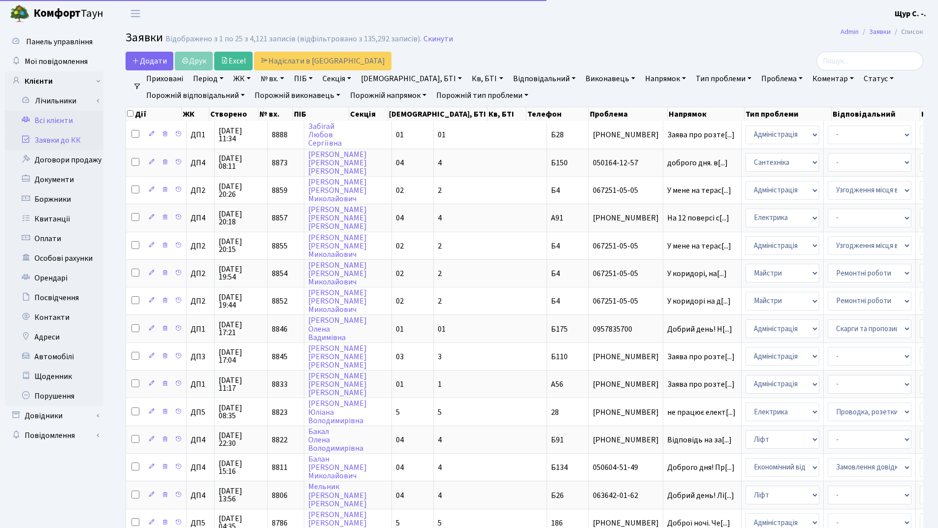
click at [67, 125] on link "Всі клієнти" at bounding box center [54, 121] width 98 height 20
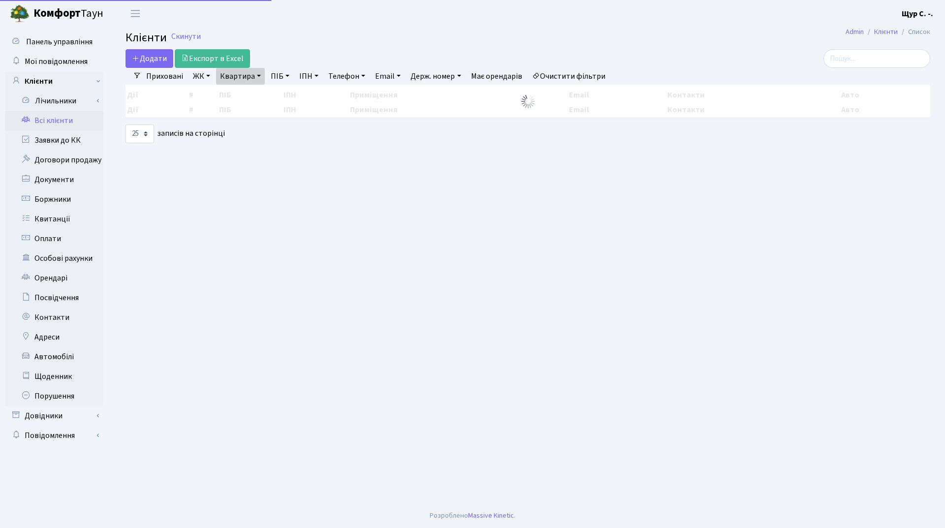
select select "25"
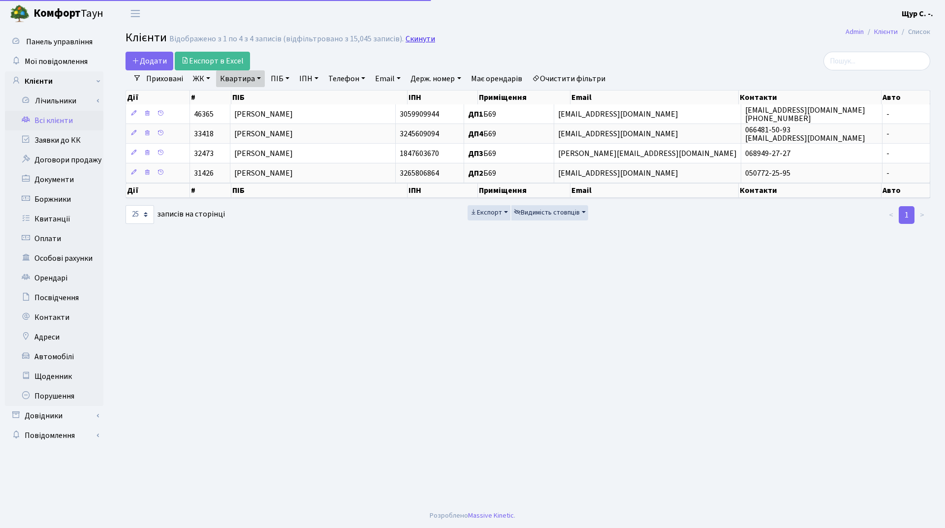
click at [413, 37] on link "Скинути" at bounding box center [421, 38] width 30 height 9
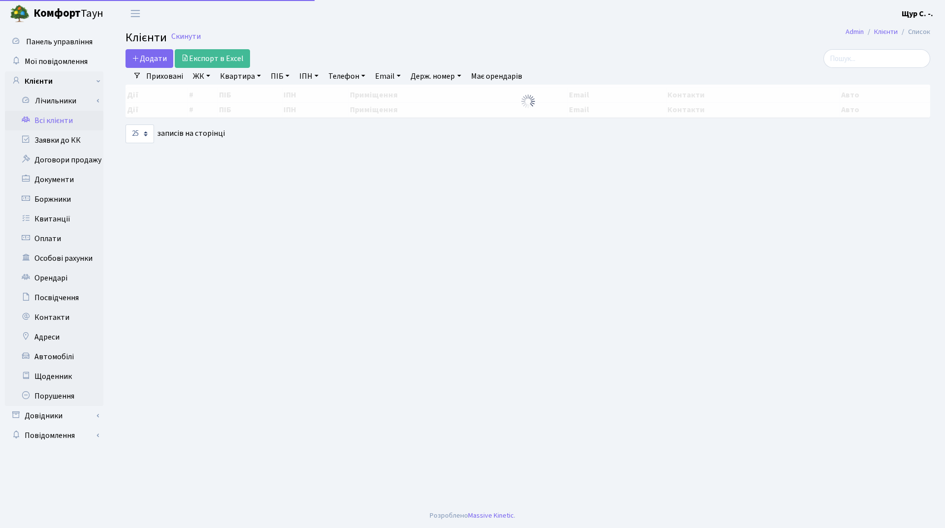
select select "25"
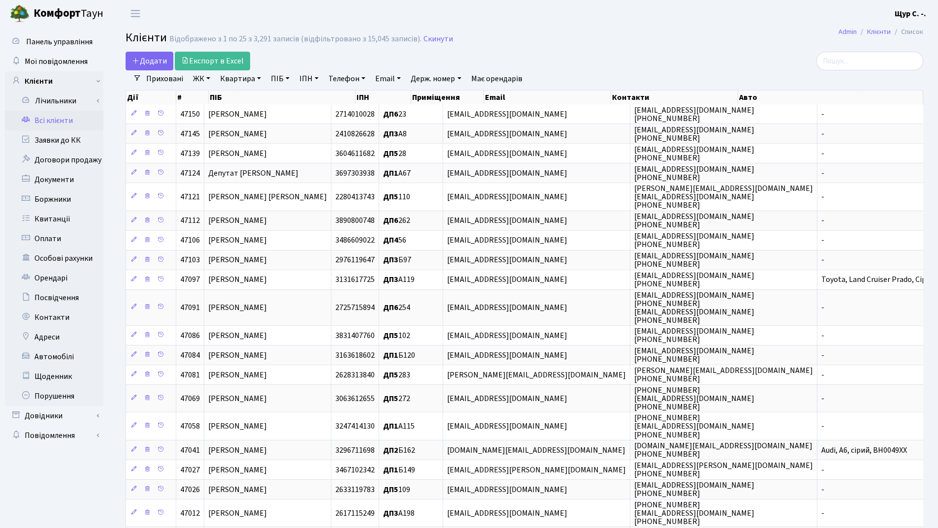
click at [230, 80] on link "Квартира" at bounding box center [240, 78] width 49 height 17
type input "б69"
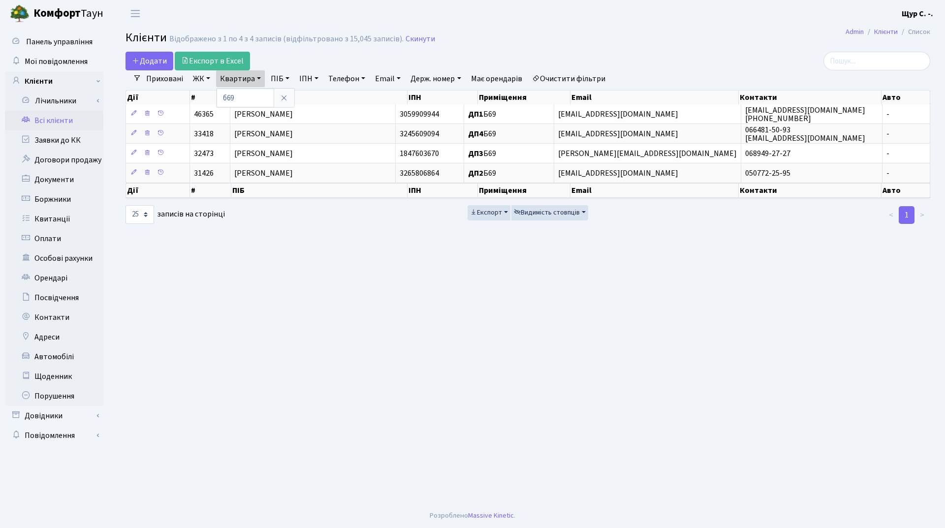
click at [345, 103] on th "ПІБ" at bounding box center [319, 98] width 176 height 14
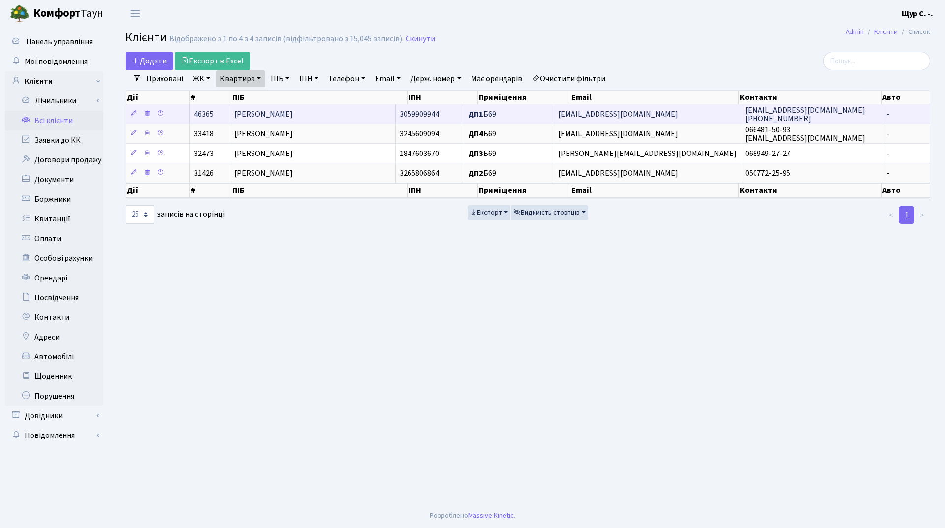
click at [346, 108] on td "[PERSON_NAME] [PERSON_NAME]" at bounding box center [312, 113] width 165 height 19
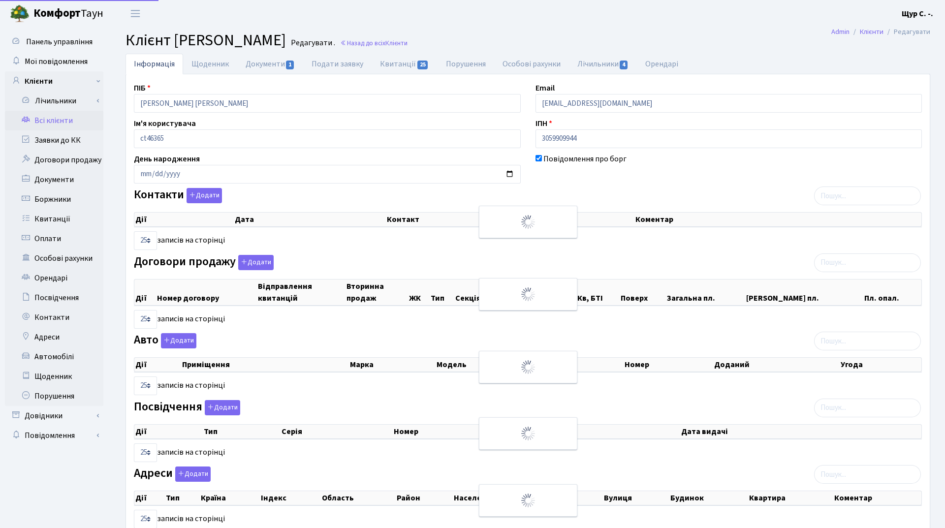
select select "25"
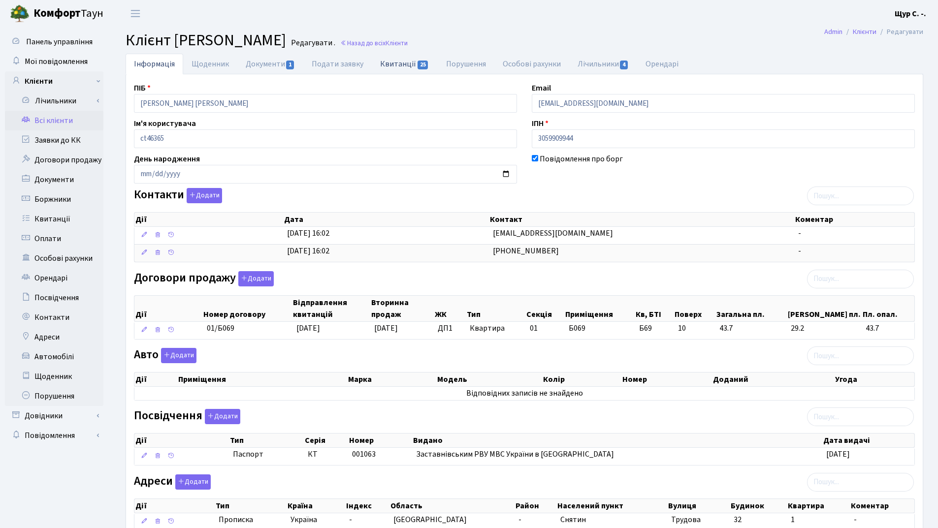
click at [399, 66] on link "Квитанції 25" at bounding box center [404, 64] width 65 height 20
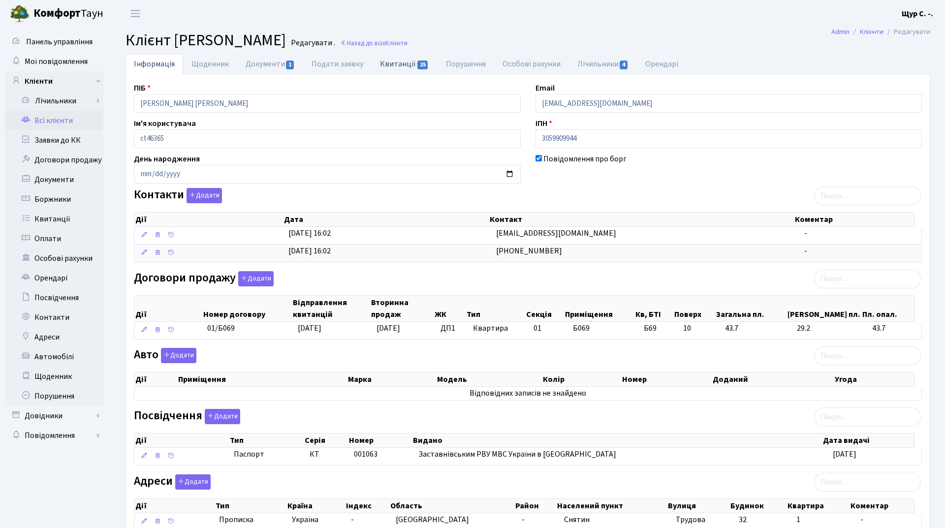
select select "25"
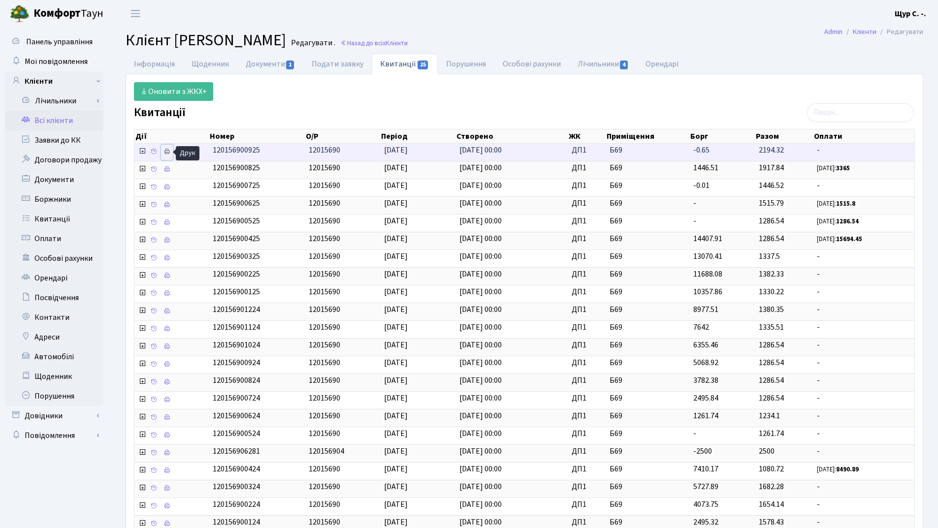
click at [166, 153] on icon at bounding box center [166, 151] width 7 height 7
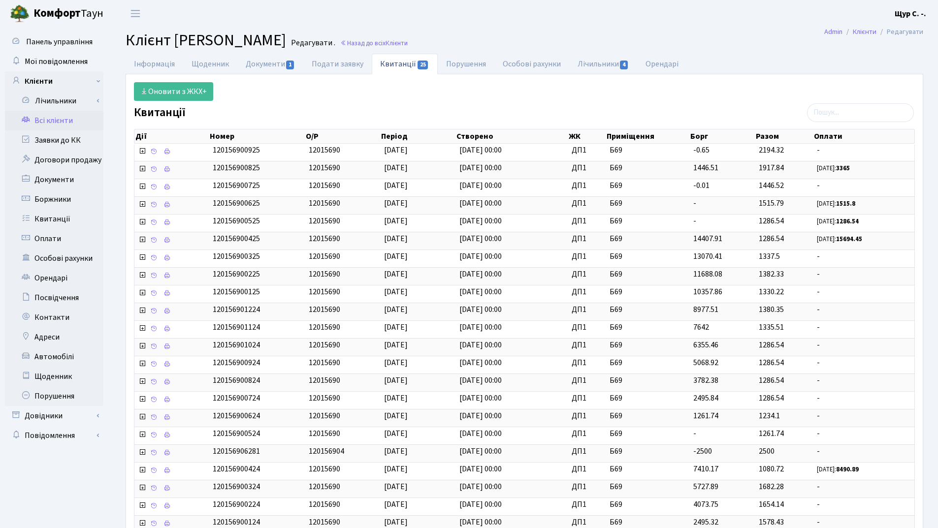
click at [43, 125] on link "Всі клієнти" at bounding box center [54, 121] width 98 height 20
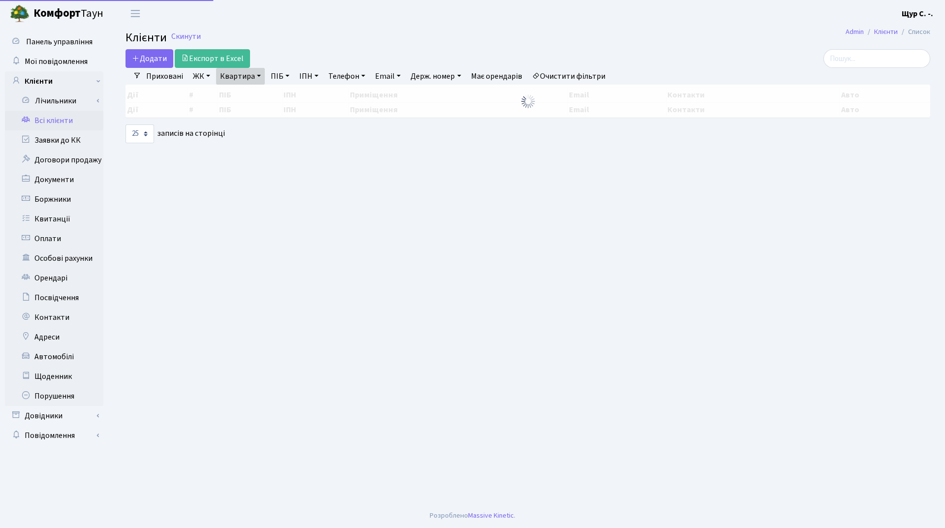
select select "25"
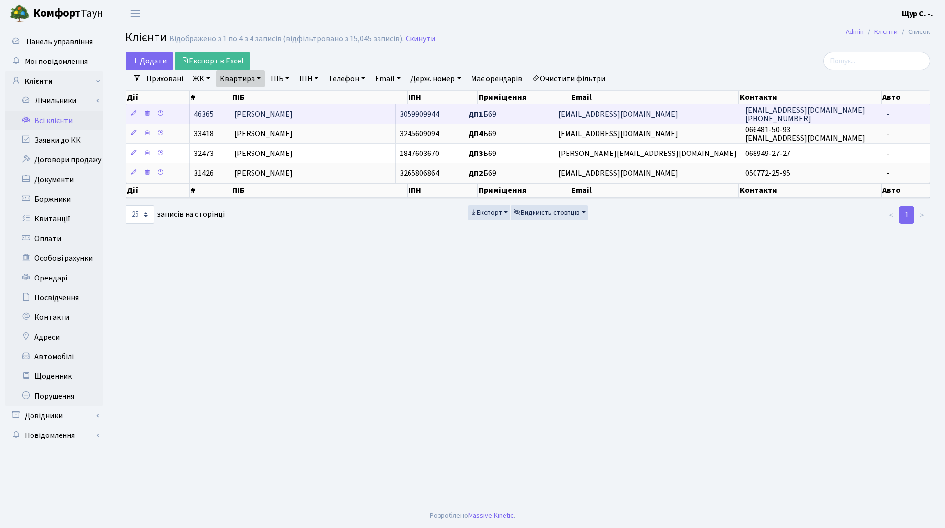
click at [293, 110] on span "[PERSON_NAME]" at bounding box center [263, 114] width 59 height 11
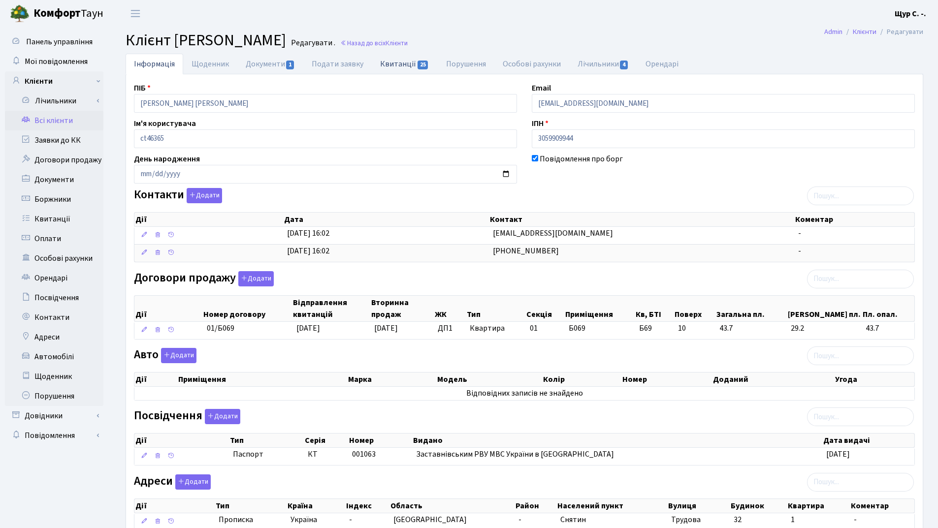
click at [401, 62] on link "Квитанції 25" at bounding box center [404, 64] width 65 height 20
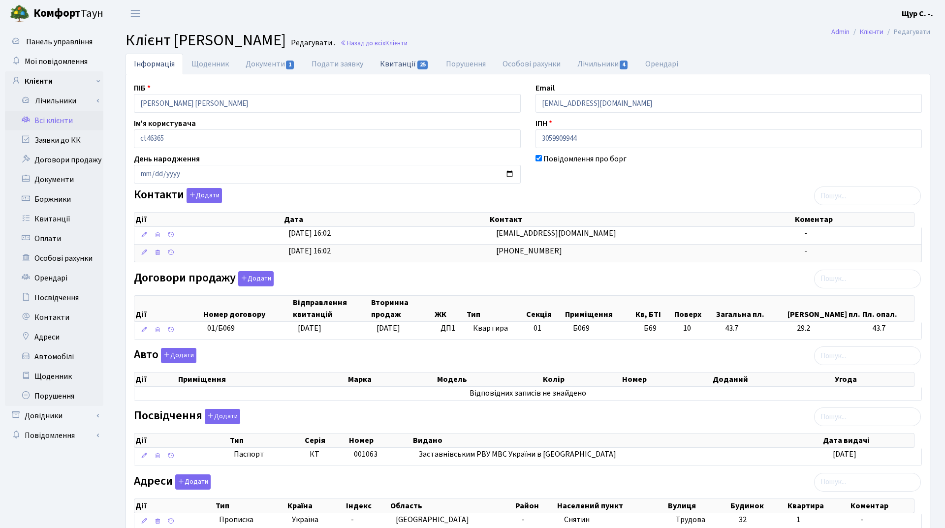
select select "25"
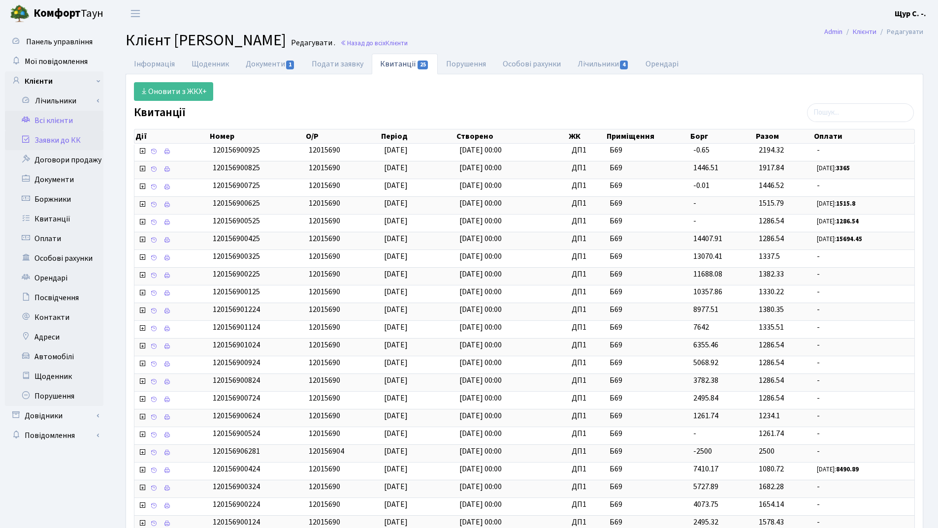
click at [49, 141] on link "Заявки до КК" at bounding box center [54, 140] width 98 height 20
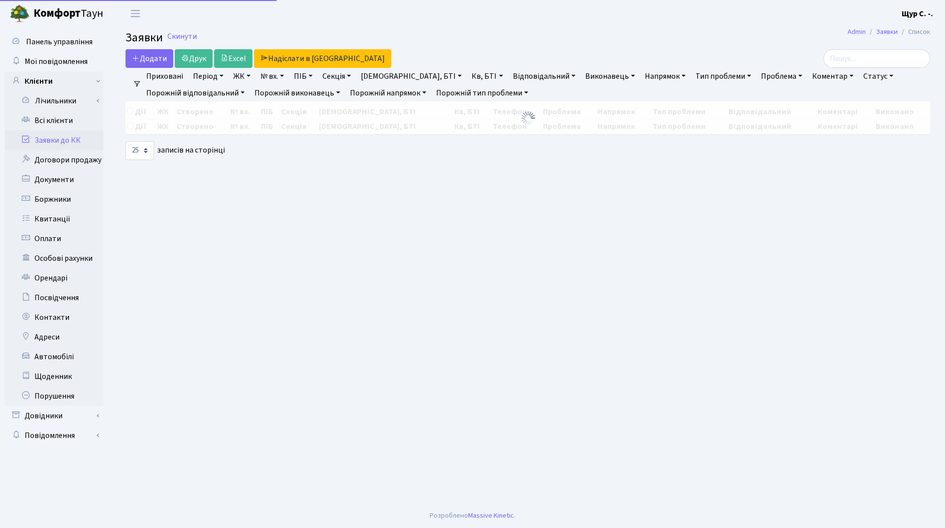
select select "25"
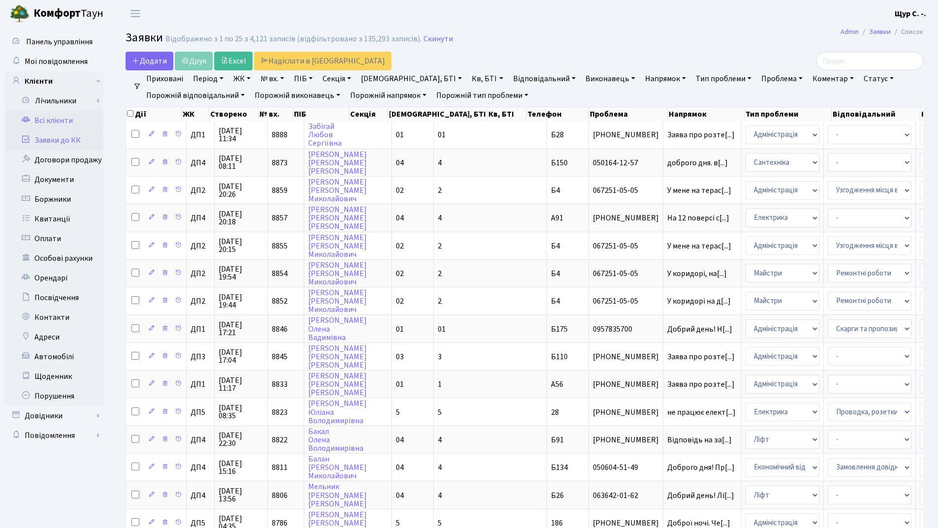
click at [56, 120] on link "Всі клієнти" at bounding box center [54, 121] width 98 height 20
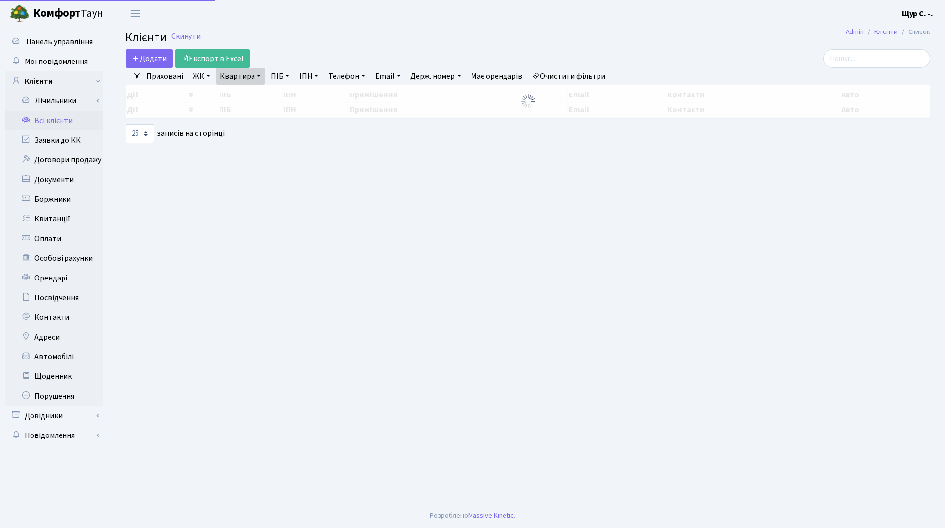
select select "25"
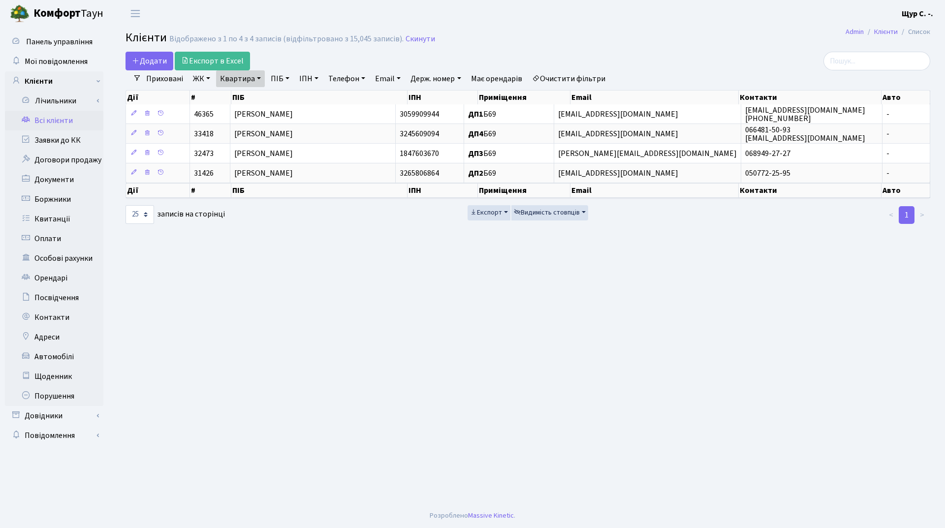
click at [260, 80] on link "Квартира" at bounding box center [240, 78] width 49 height 17
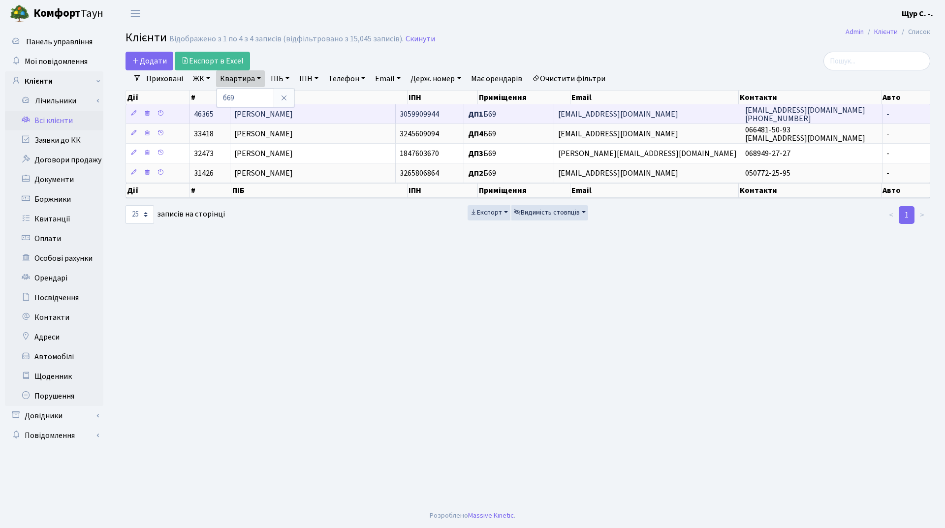
click at [293, 114] on span "Стефанюк Галина Василівна" at bounding box center [263, 114] width 59 height 11
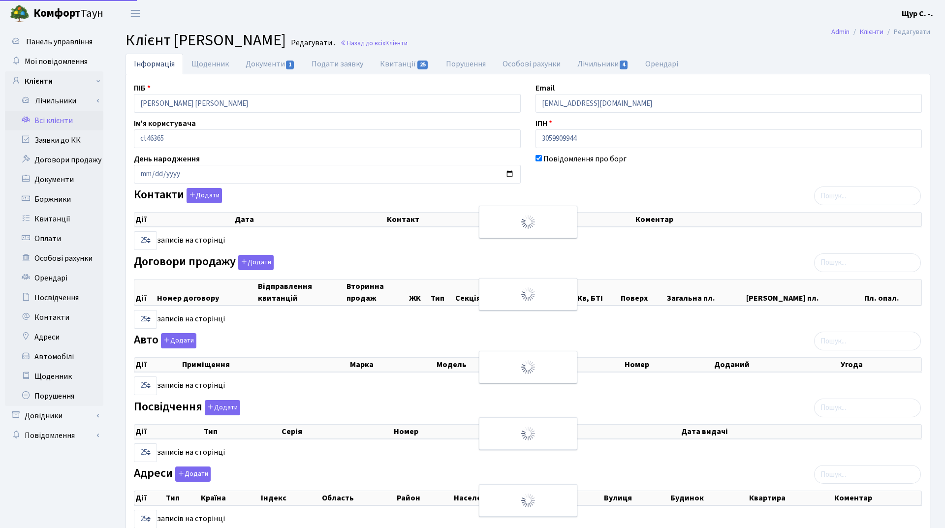
select select "25"
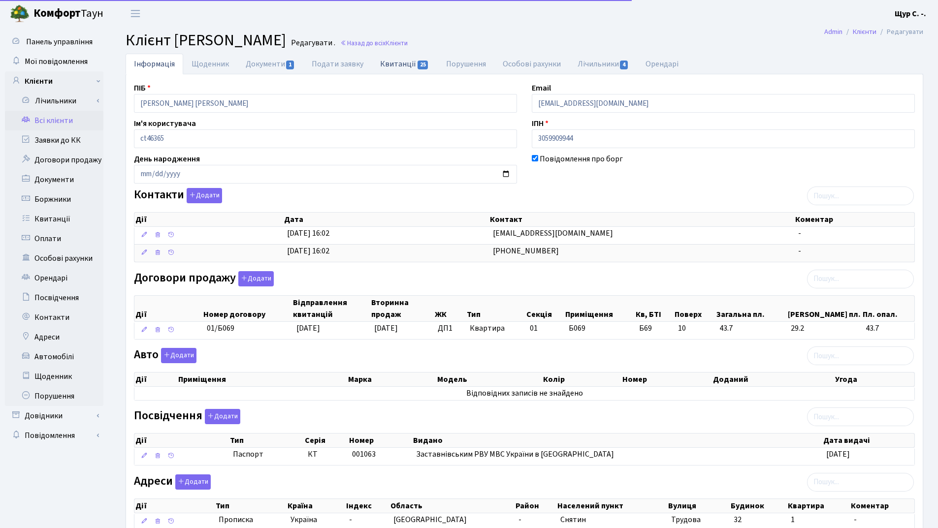
click at [400, 64] on link "Квитанції 25" at bounding box center [404, 64] width 65 height 20
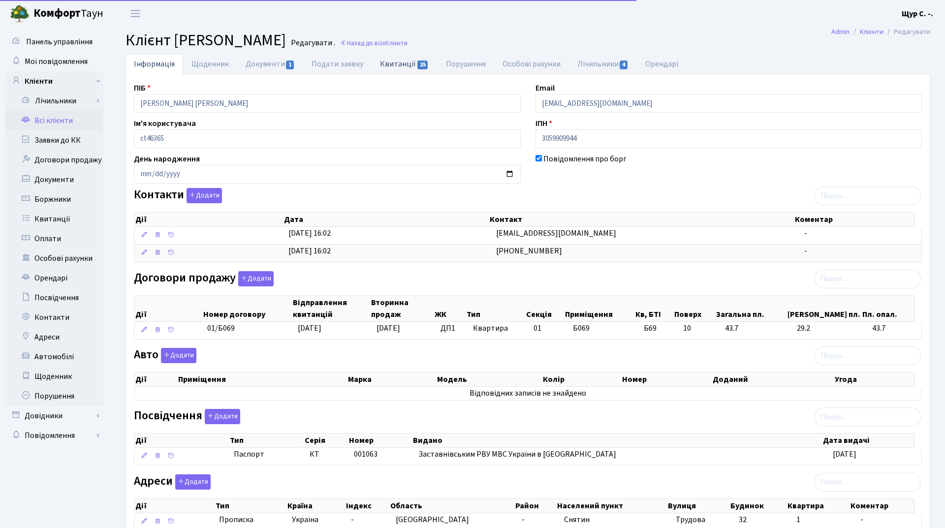
select select "25"
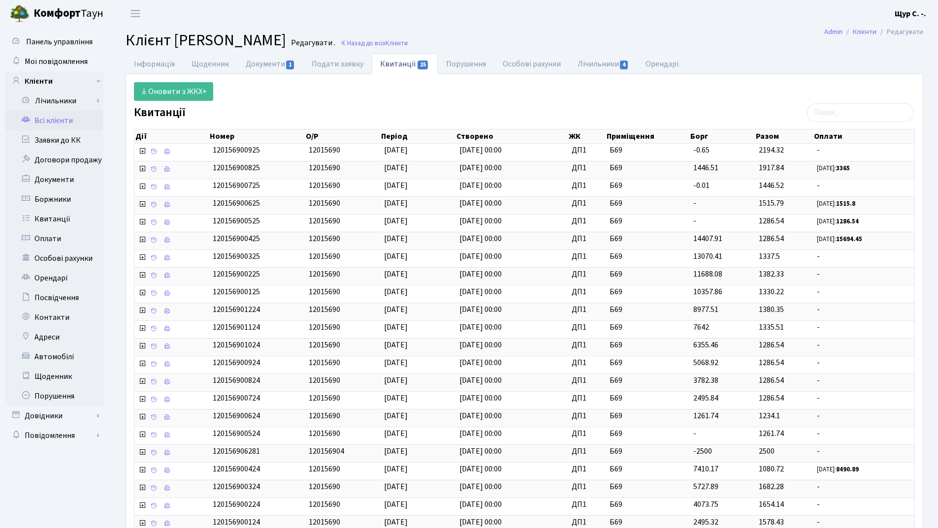
click at [67, 126] on link "Всі клієнти" at bounding box center [54, 121] width 98 height 20
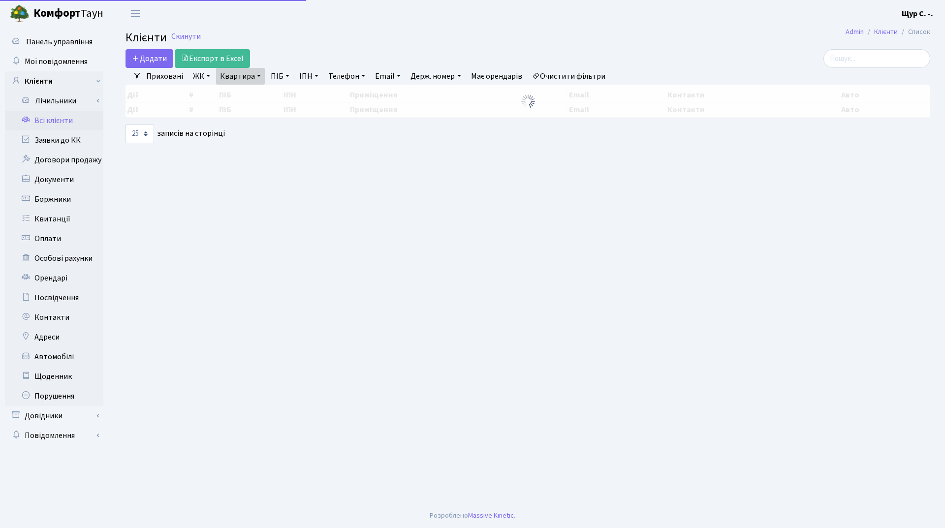
select select "25"
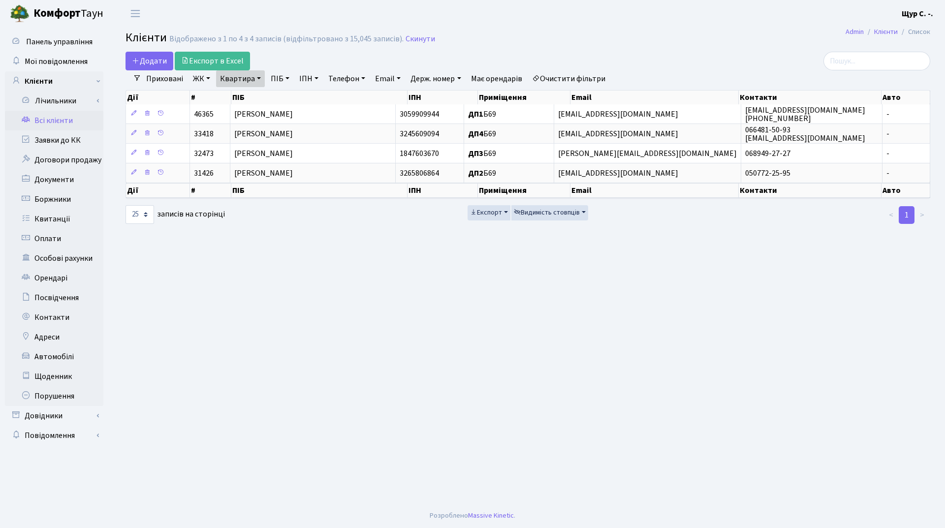
click at [255, 77] on link "Квартира" at bounding box center [240, 78] width 49 height 17
click at [252, 95] on input "б69" at bounding box center [246, 98] width 58 height 19
type input "б102"
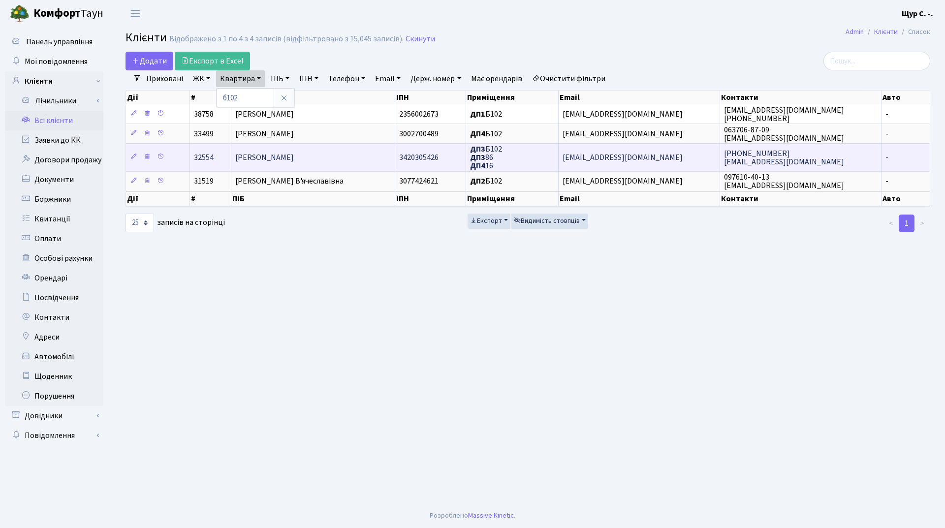
click at [286, 161] on span "[PERSON_NAME]" at bounding box center [264, 157] width 59 height 11
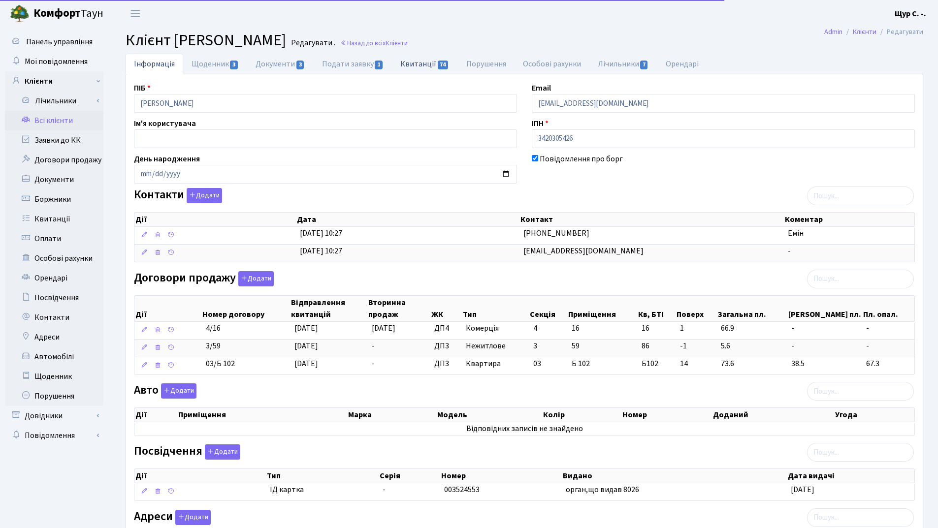
click at [426, 63] on link "Квитанції 74" at bounding box center [424, 64] width 65 height 20
select select "25"
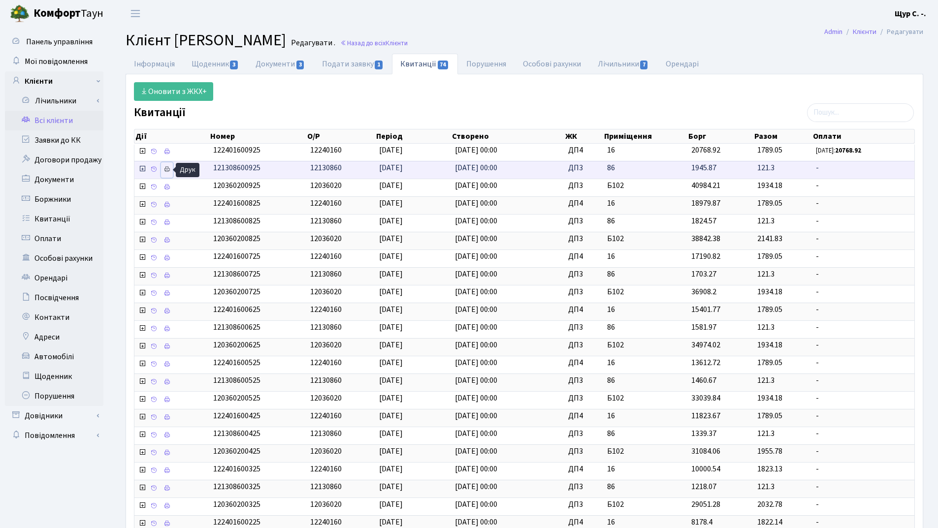
click at [166, 168] on icon at bounding box center [166, 169] width 7 height 7
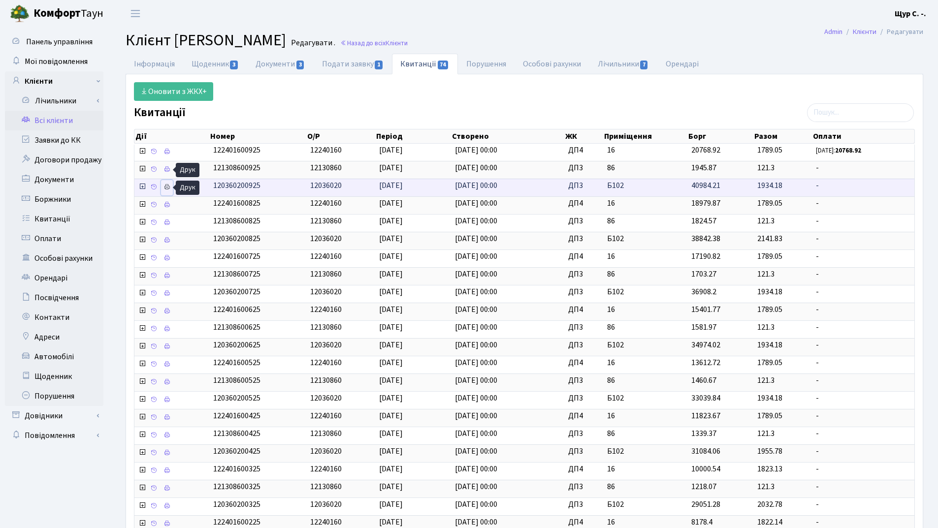
click at [165, 187] on icon at bounding box center [166, 187] width 7 height 7
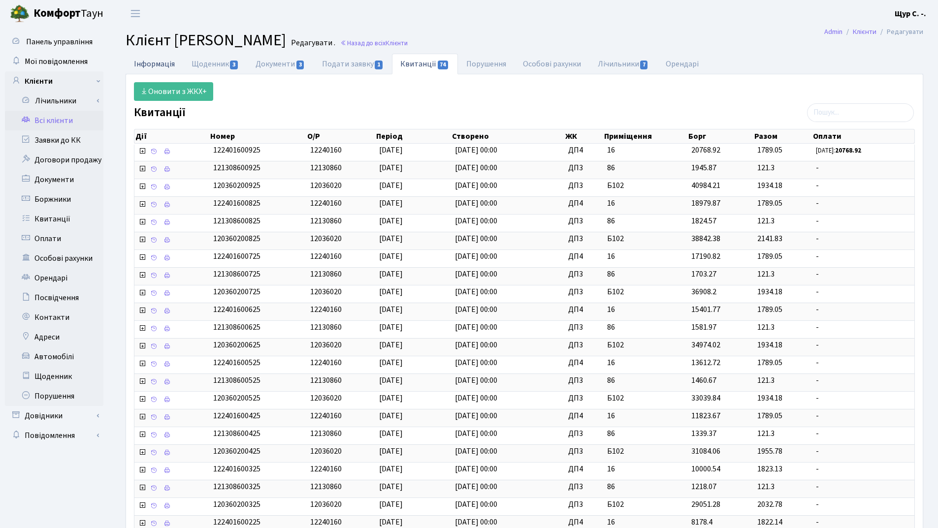
click at [146, 64] on link "Інформація" at bounding box center [155, 64] width 58 height 20
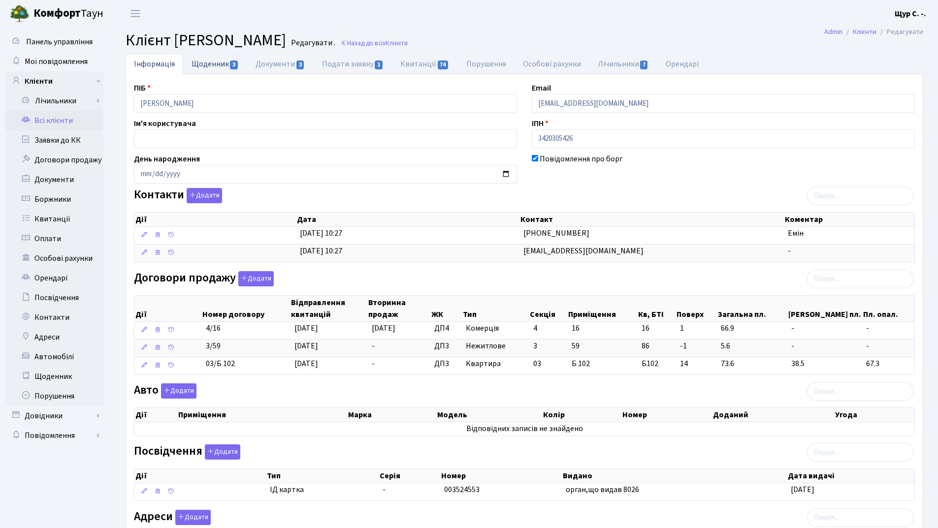
click at [212, 66] on link "Щоденник 3" at bounding box center [215, 64] width 64 height 20
select select "25"
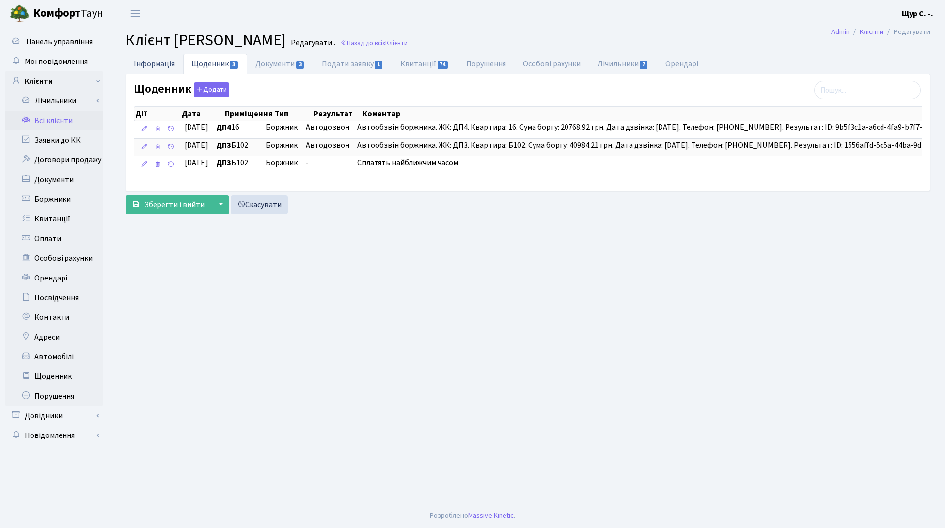
click at [152, 61] on link "Інформація" at bounding box center [155, 64] width 58 height 20
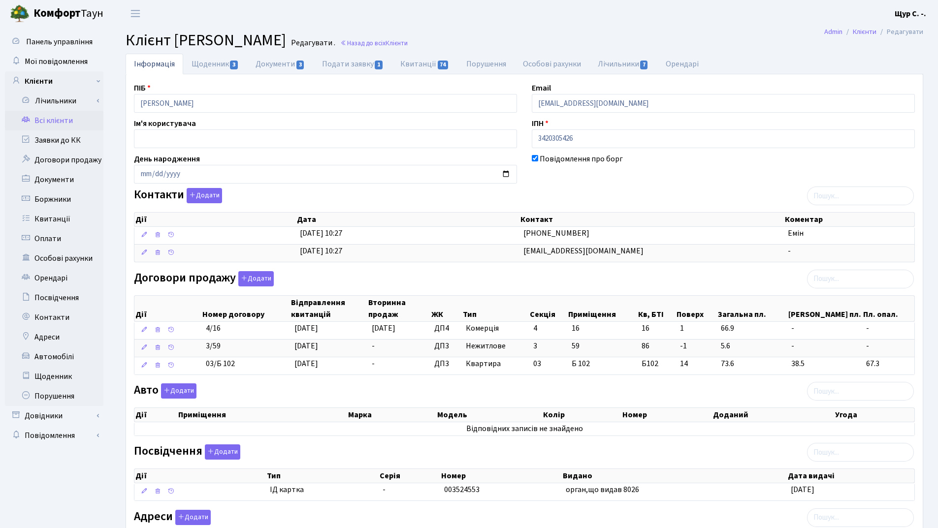
click at [71, 123] on link "Всі клієнти" at bounding box center [54, 121] width 98 height 20
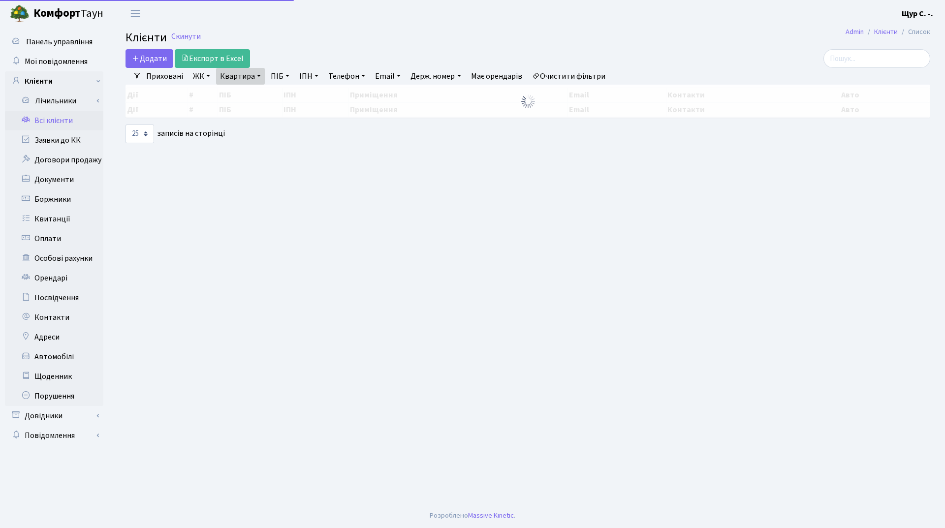
select select "25"
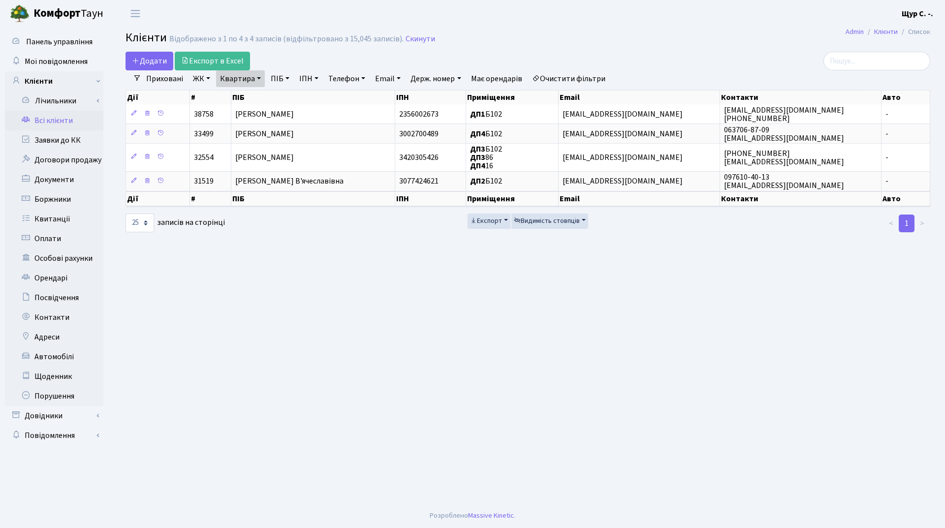
click at [259, 78] on link "Квартира" at bounding box center [240, 78] width 49 height 17
click at [257, 93] on input "б102" at bounding box center [246, 98] width 58 height 19
type input "б130"
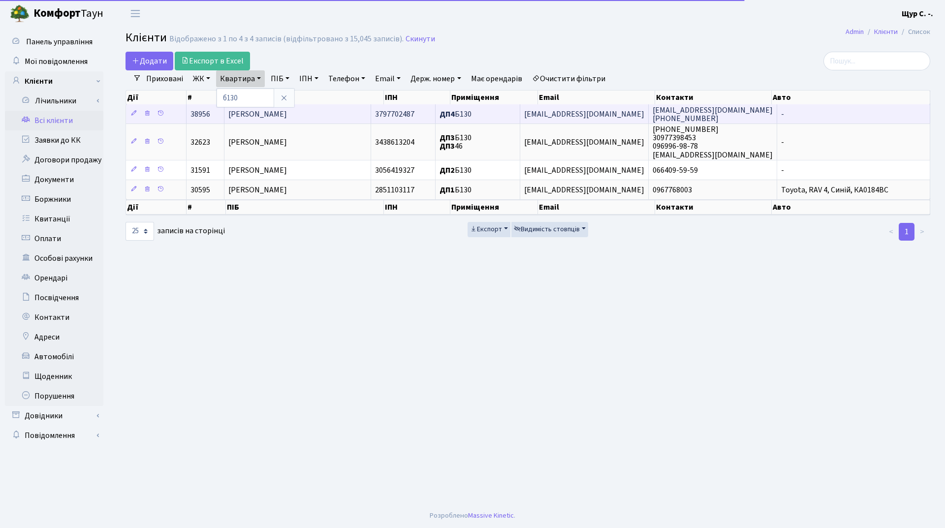
click at [338, 115] on td "[PERSON_NAME]" at bounding box center [298, 113] width 147 height 19
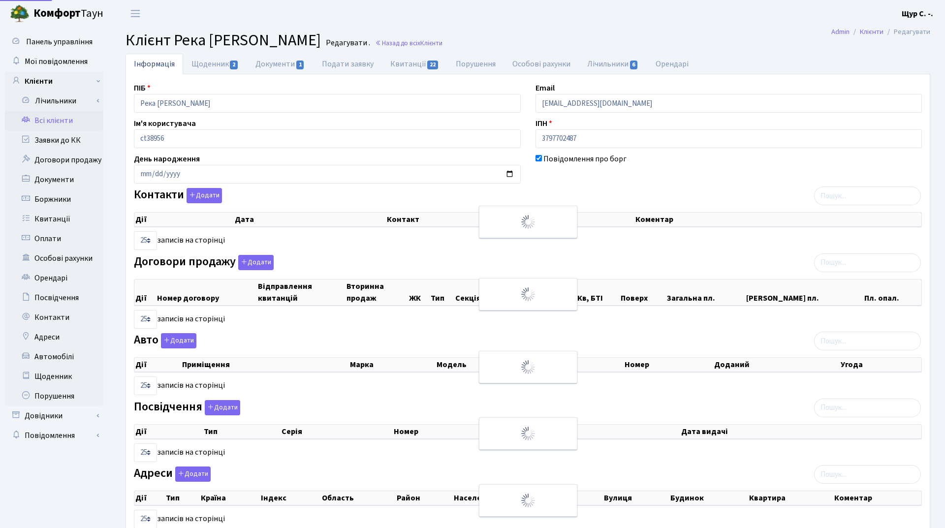
select select "25"
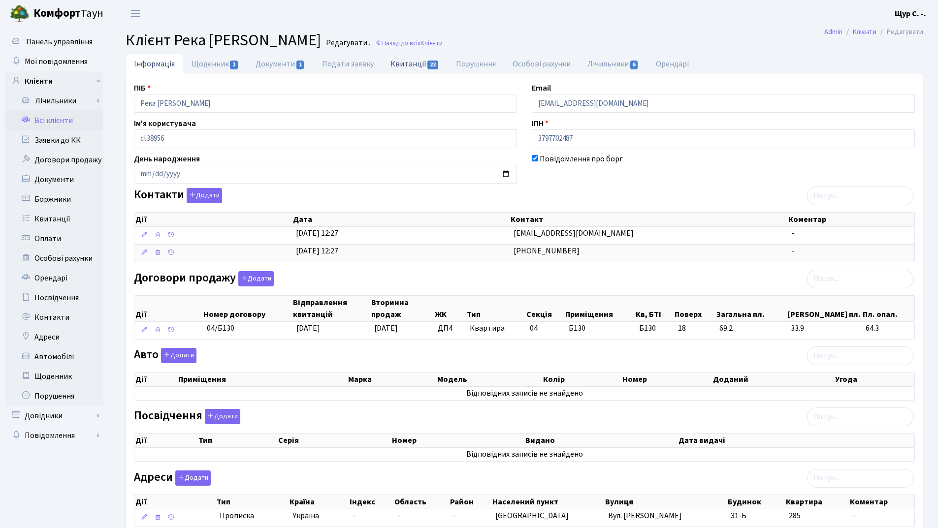
click at [412, 66] on link "Квитанції 22" at bounding box center [414, 64] width 65 height 20
select select "25"
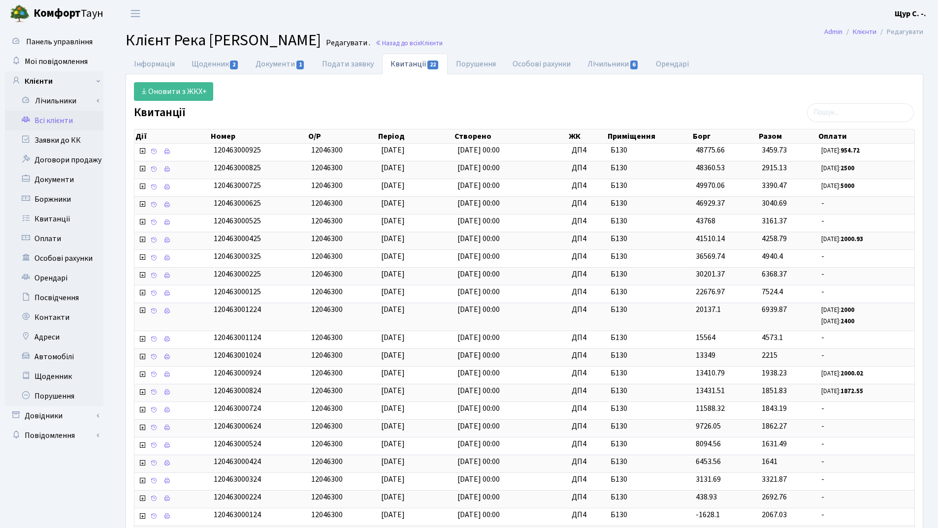
click at [706, 26] on header "[PERSON_NAME] Щур С. -. Мій обліковий запис Вийти" at bounding box center [469, 13] width 938 height 27
click at [66, 123] on link "Всі клієнти" at bounding box center [54, 121] width 98 height 20
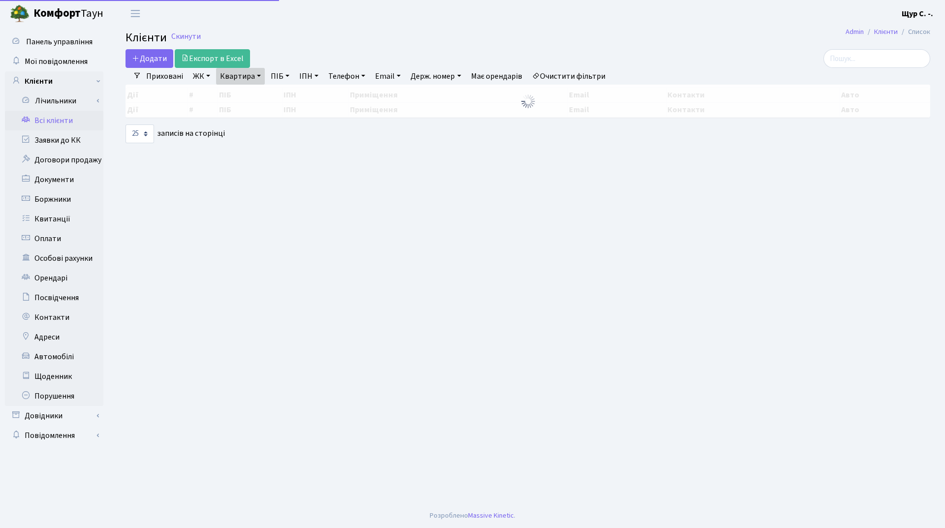
select select "25"
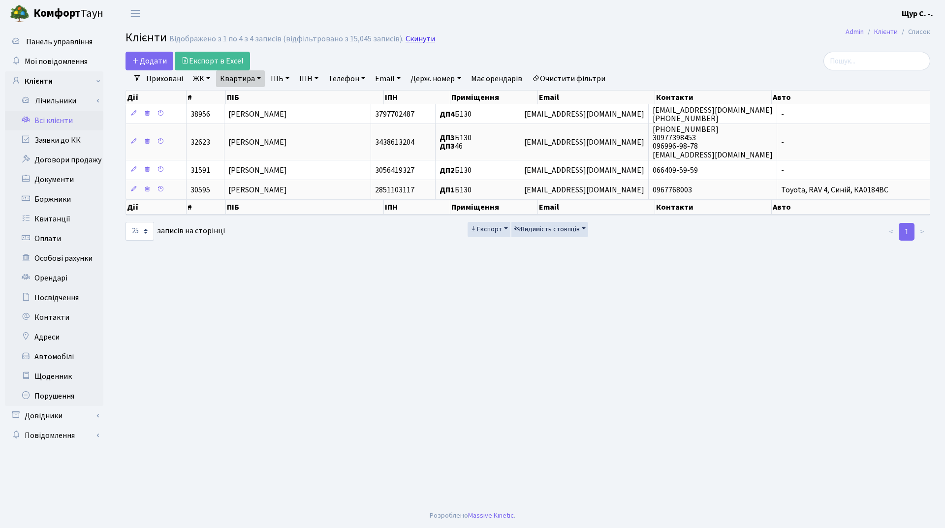
click at [414, 38] on link "Скинути" at bounding box center [421, 38] width 30 height 9
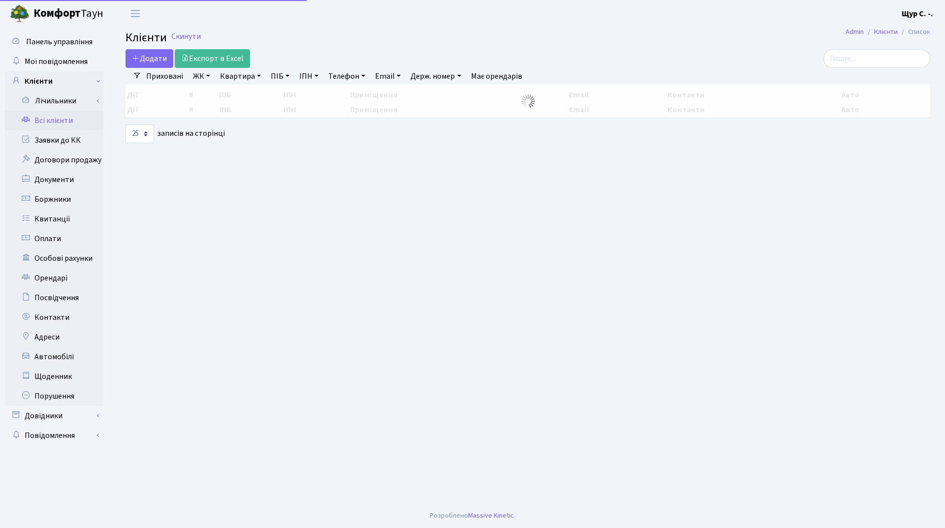
select select "25"
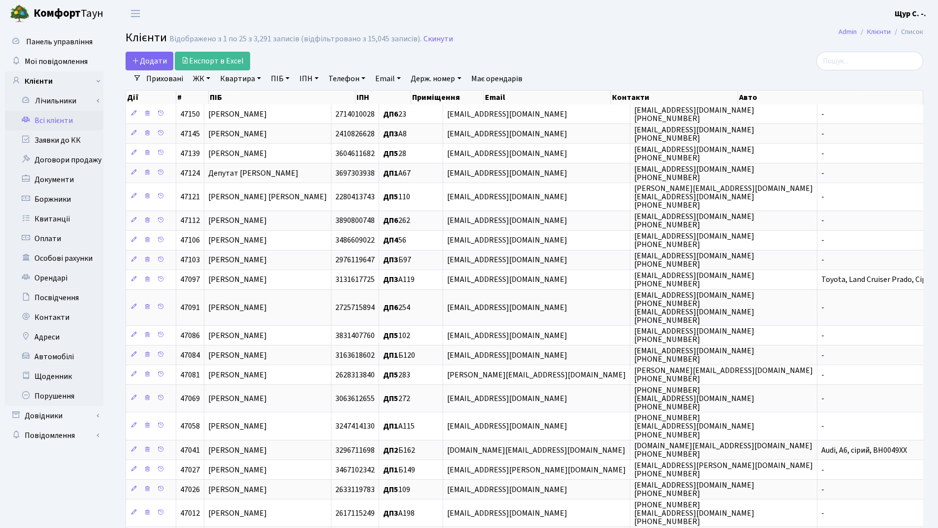
click at [241, 81] on link "Квартира" at bounding box center [240, 78] width 49 height 17
type input "б141"
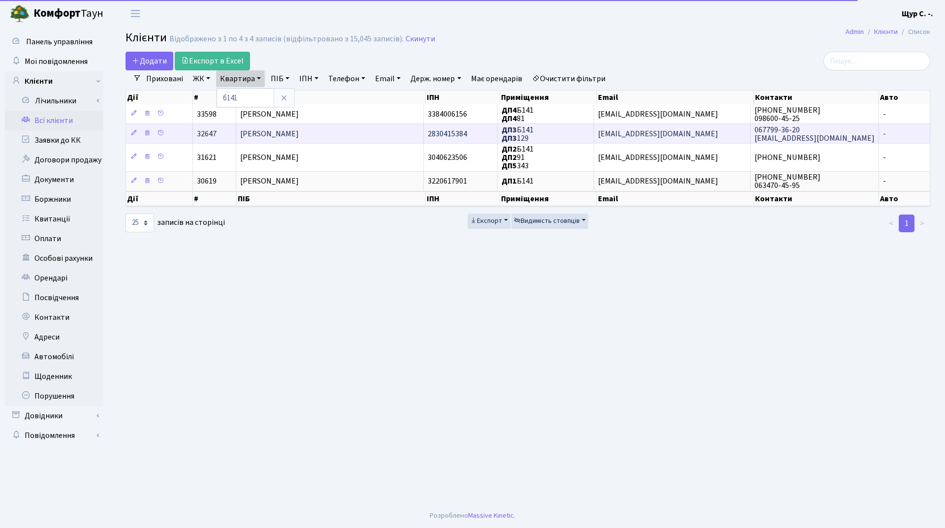
click at [256, 134] on span "[PERSON_NAME]" at bounding box center [269, 134] width 59 height 11
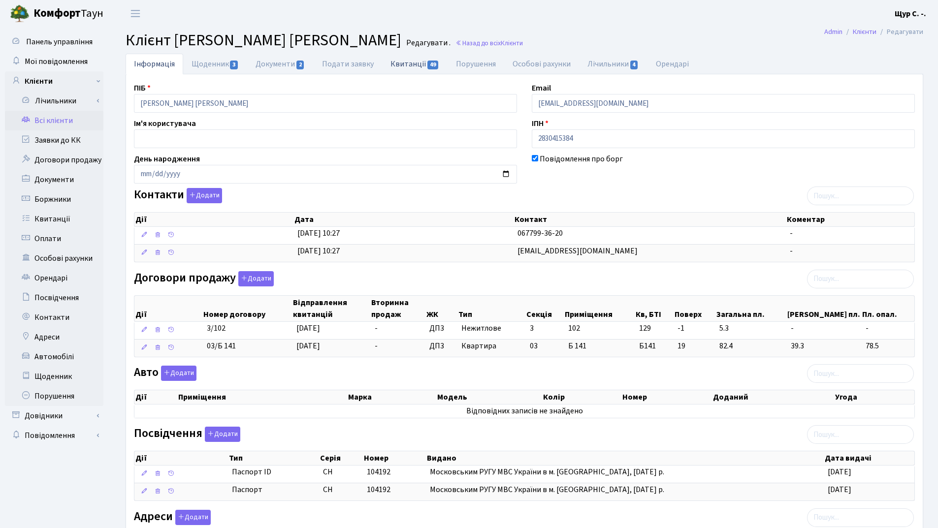
click at [409, 60] on link "Квитанції 49" at bounding box center [414, 64] width 65 height 20
select select "25"
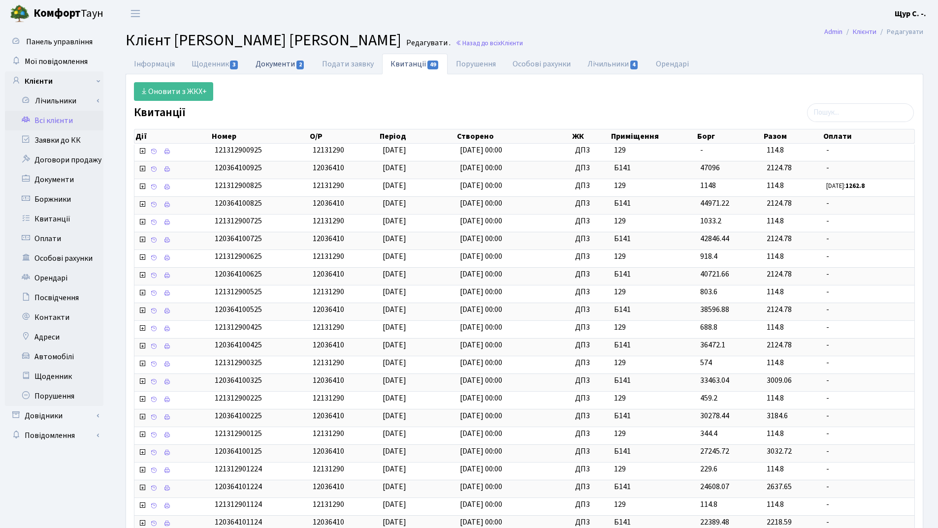
click at [272, 60] on link "Документи 2" at bounding box center [280, 64] width 66 height 20
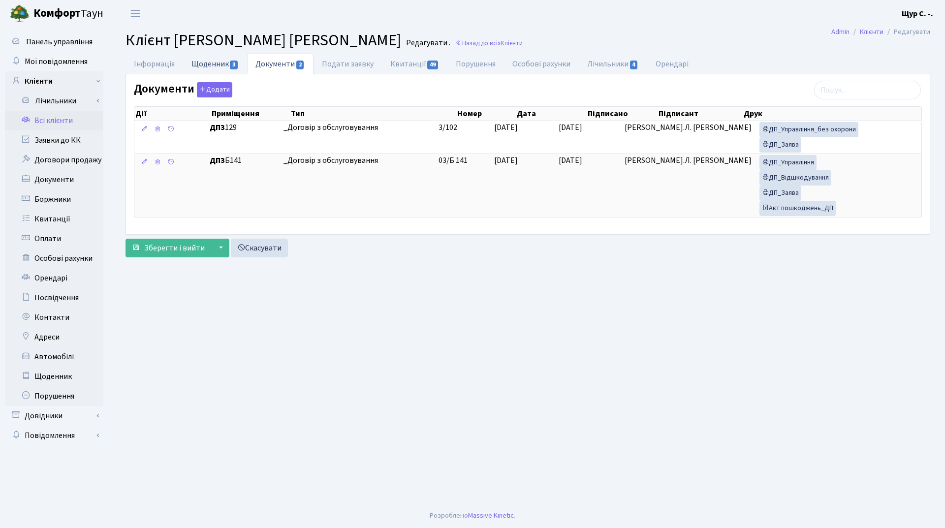
click at [224, 64] on link "Щоденник 3" at bounding box center [215, 64] width 64 height 20
select select "25"
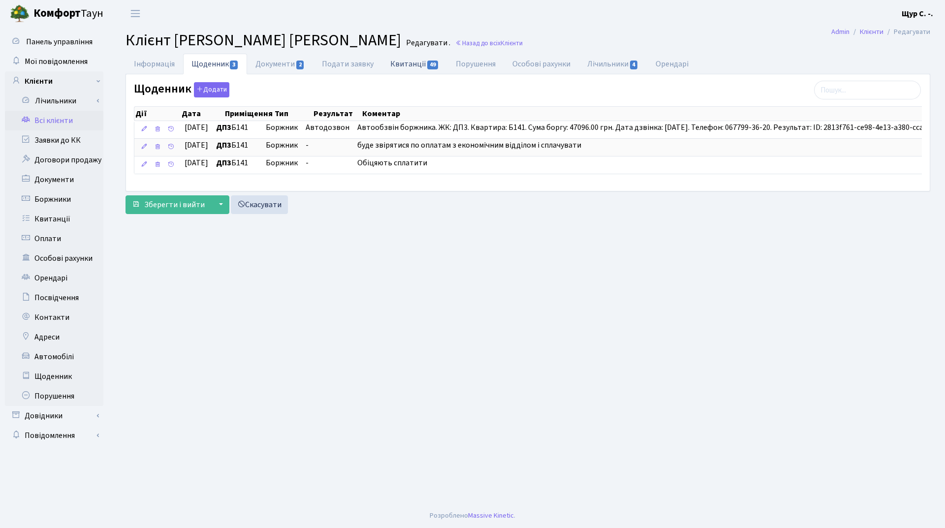
click at [414, 65] on link "Квитанції 49" at bounding box center [414, 64] width 65 height 20
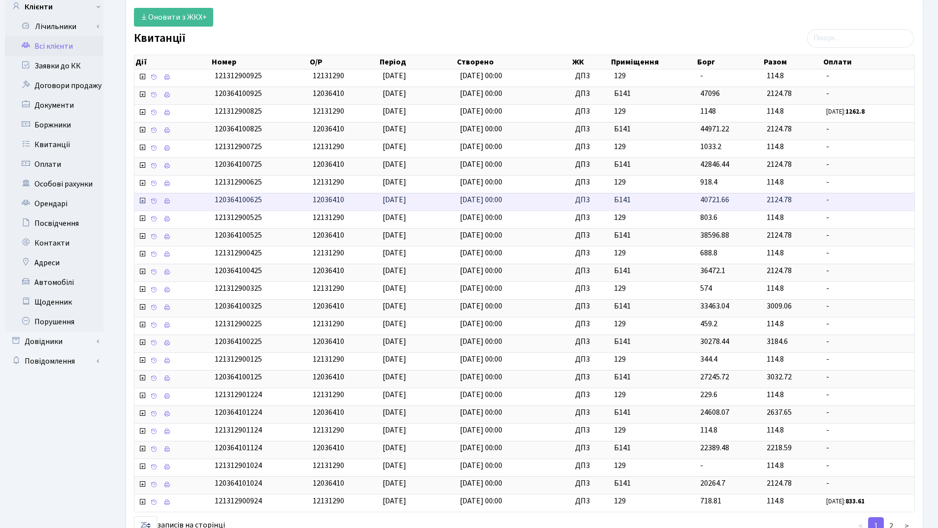
scroll to position [147, 0]
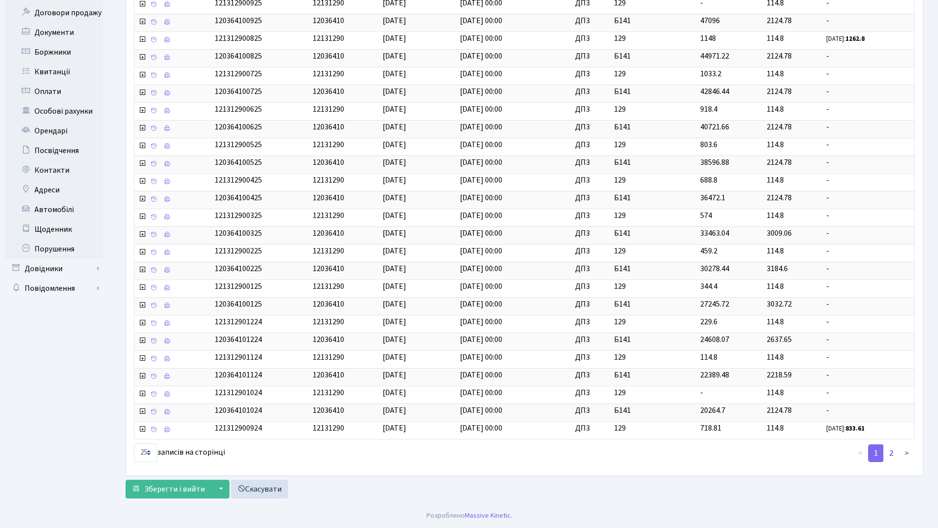
click at [887, 454] on link "2" at bounding box center [891, 454] width 16 height 18
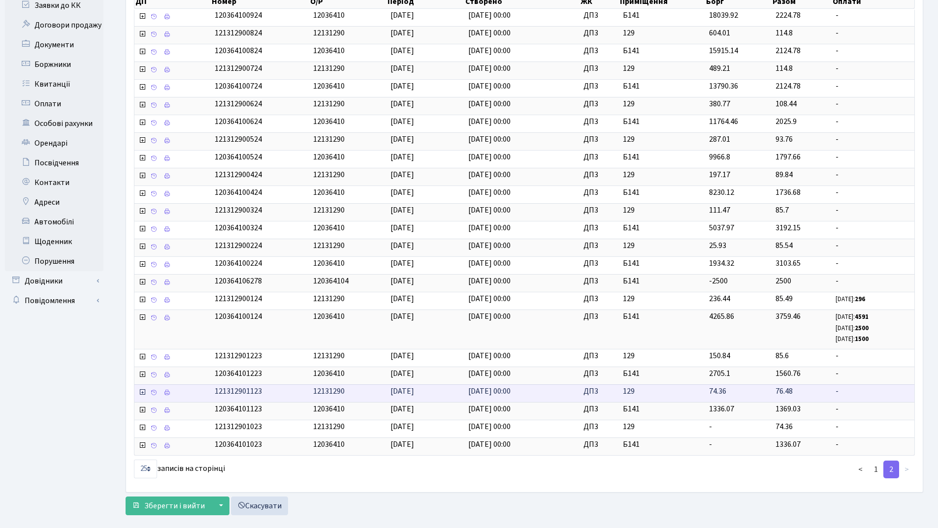
scroll to position [151, 0]
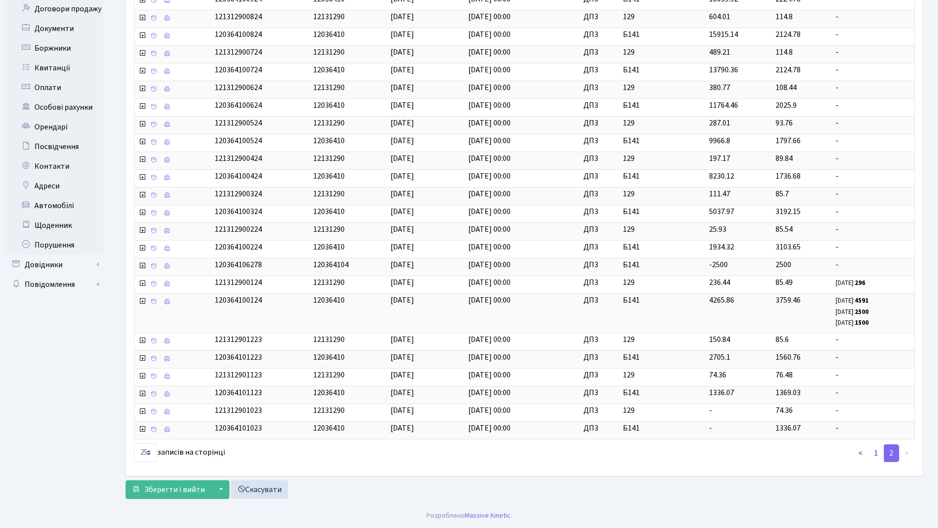
click at [876, 458] on link "1" at bounding box center [876, 454] width 16 height 18
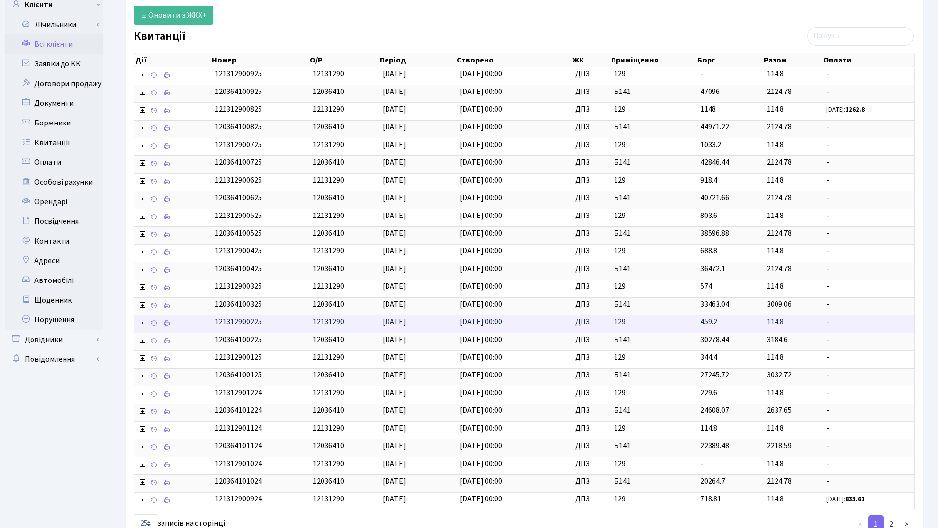
scroll to position [0, 0]
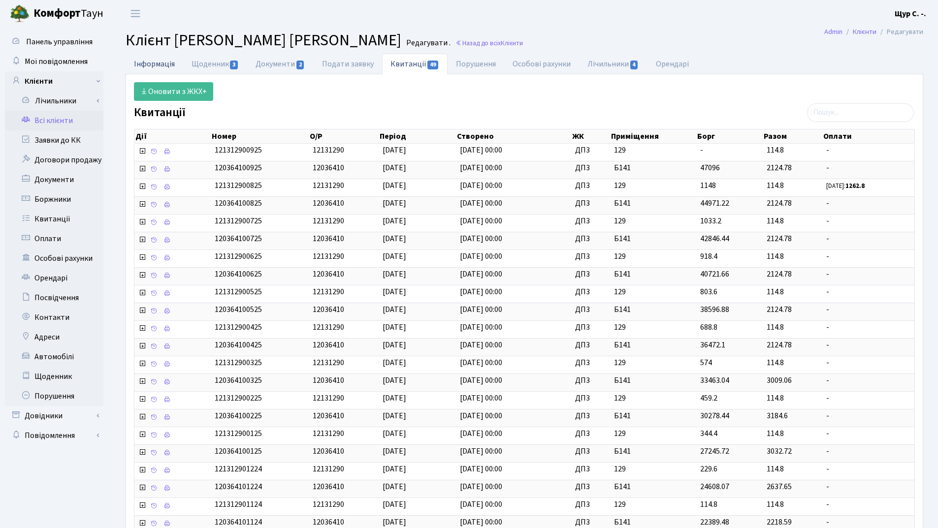
click at [154, 69] on link "Інформація" at bounding box center [155, 64] width 58 height 20
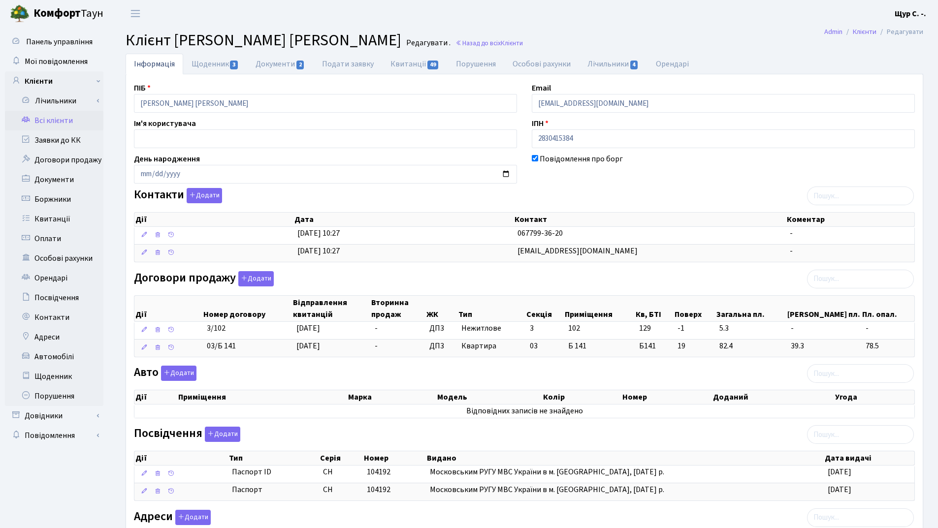
click at [72, 124] on link "Всі клієнти" at bounding box center [54, 121] width 98 height 20
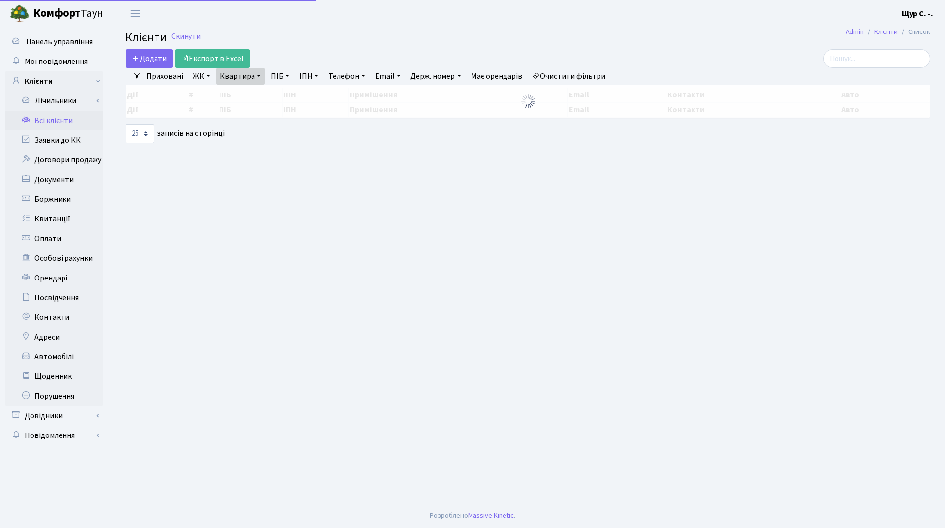
select select "25"
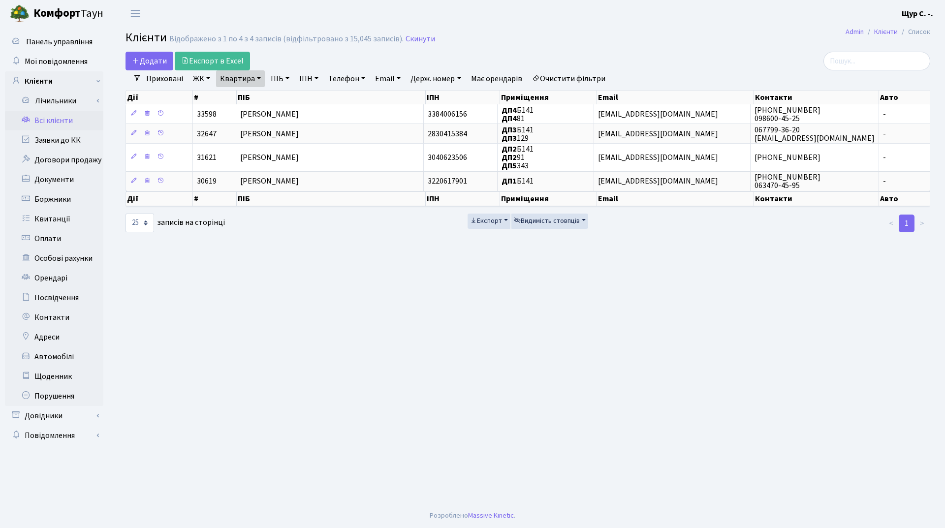
click at [259, 78] on link "Квартира" at bounding box center [240, 78] width 49 height 17
click at [252, 94] on input "б141" at bounding box center [246, 98] width 58 height 19
type input "б"
type input "а31"
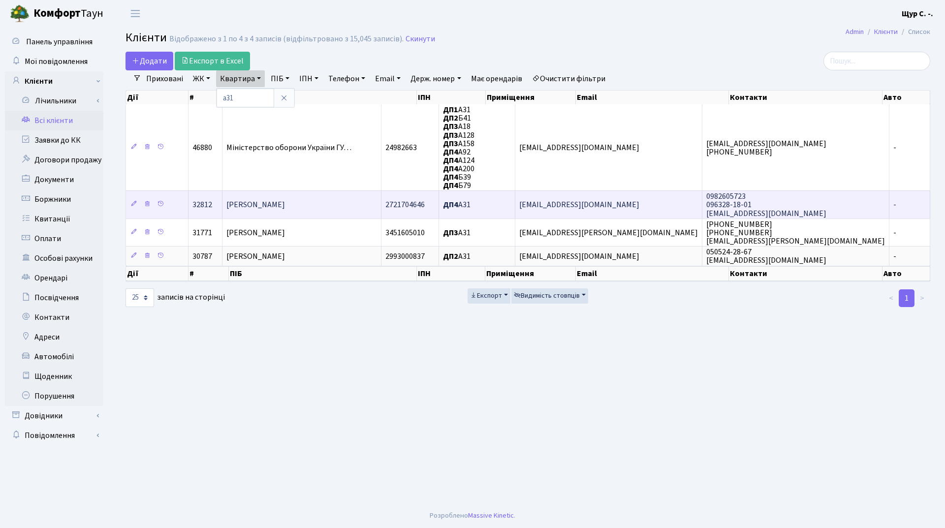
click at [285, 208] on span "[PERSON_NAME]" at bounding box center [255, 205] width 59 height 11
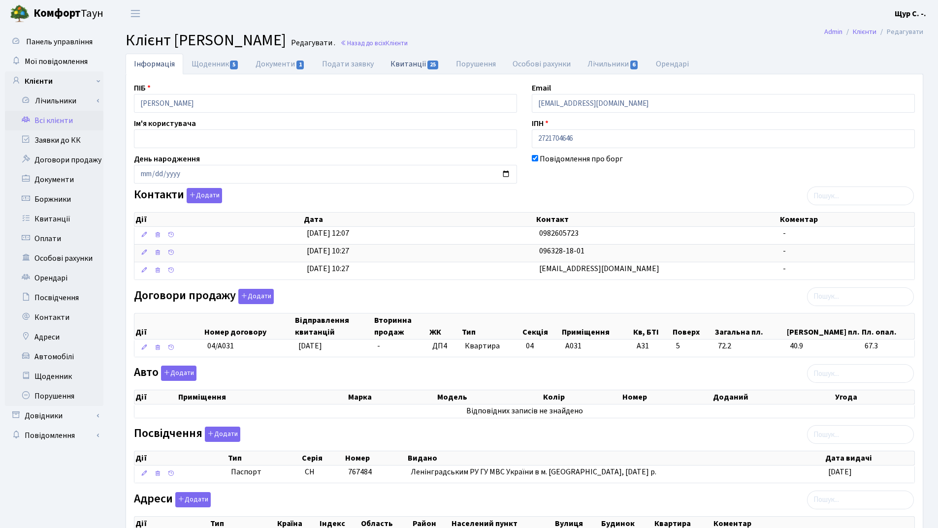
click at [400, 66] on link "Квитанції 25" at bounding box center [414, 64] width 65 height 20
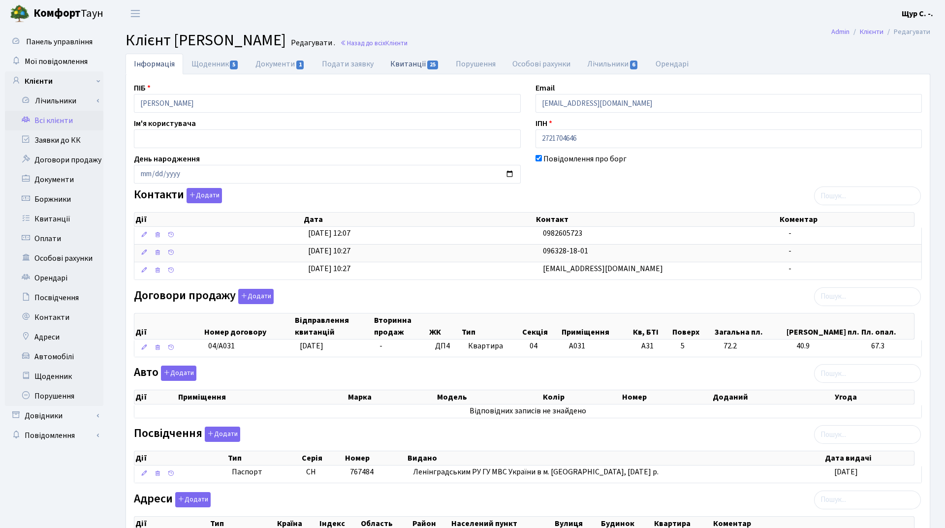
select select "25"
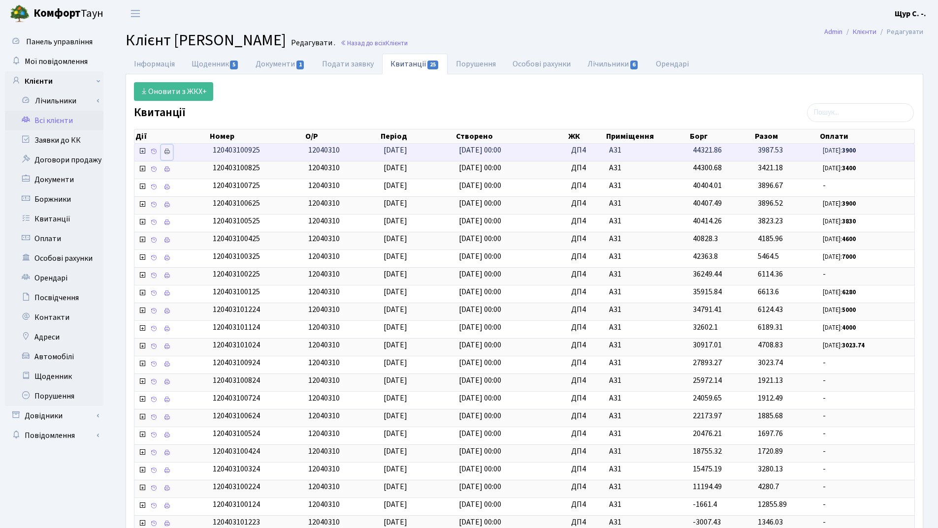
click at [164, 153] on icon at bounding box center [166, 151] width 7 height 7
click at [57, 123] on link "Всі клієнти" at bounding box center [54, 121] width 98 height 20
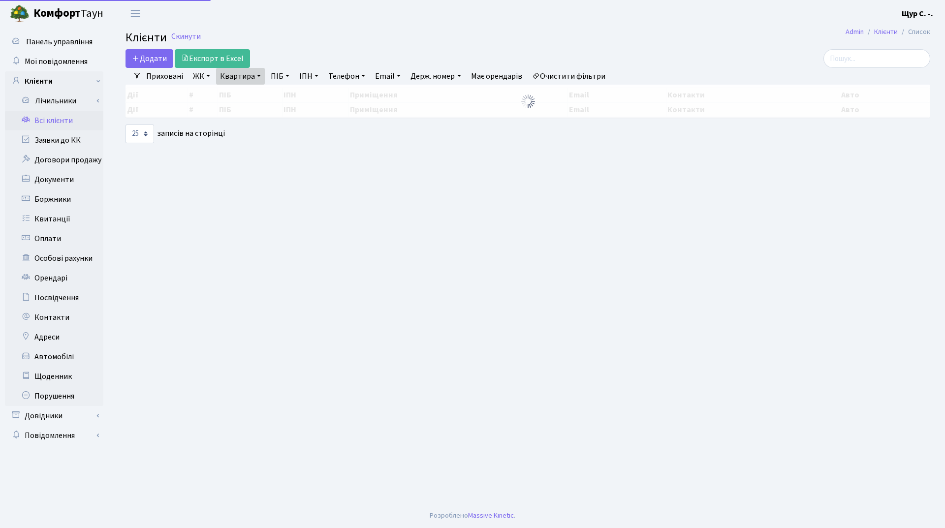
select select "25"
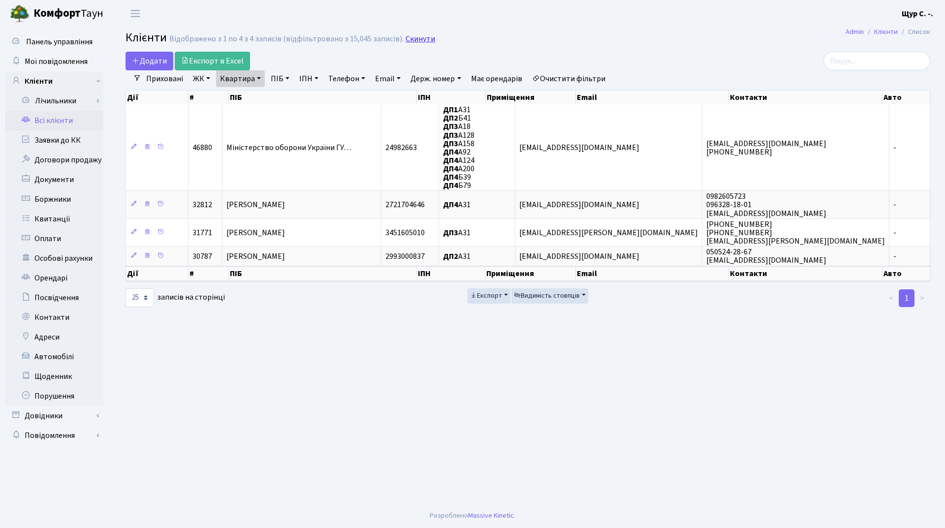
click at [419, 39] on link "Скинути" at bounding box center [421, 38] width 30 height 9
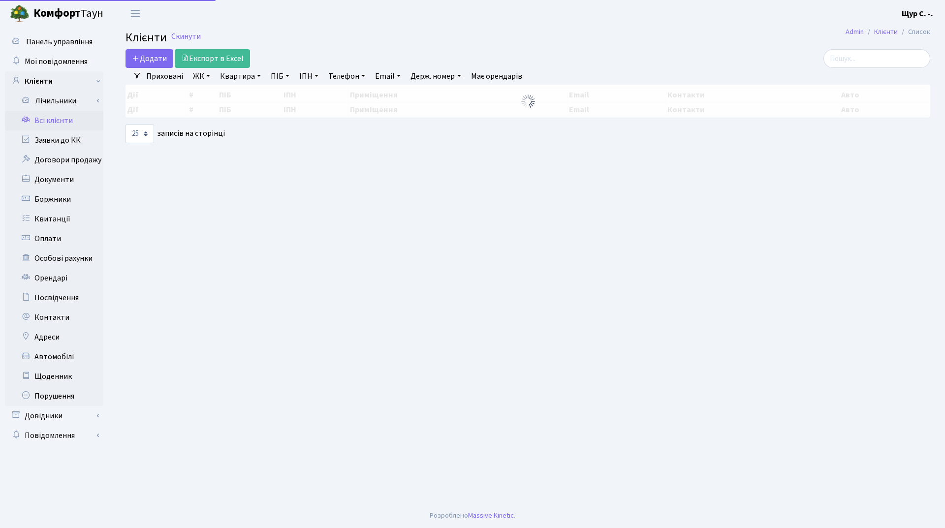
select select "25"
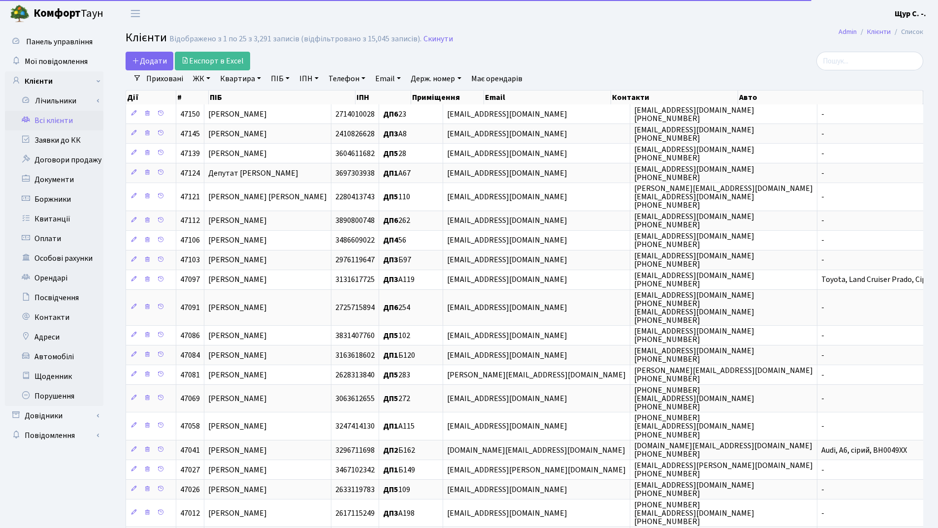
click at [273, 79] on link "ПІБ" at bounding box center [280, 78] width 27 height 17
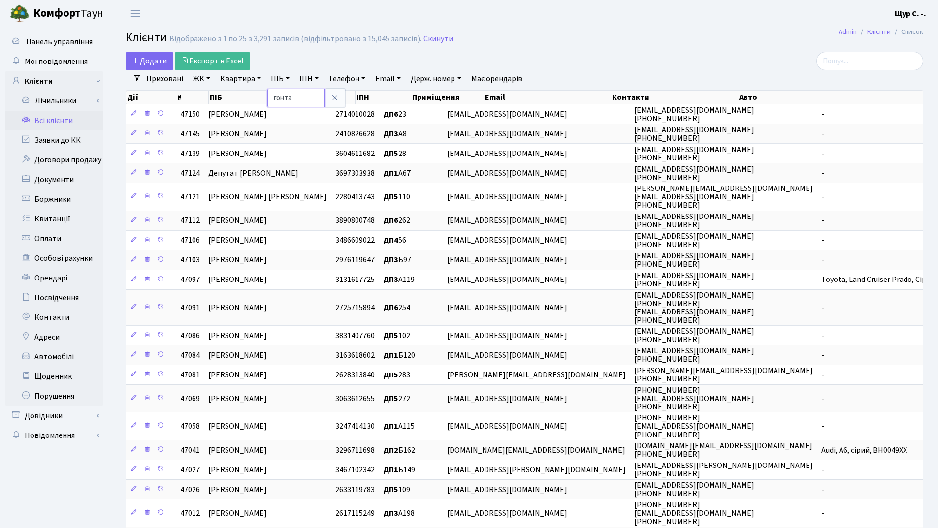
type input "гонта"
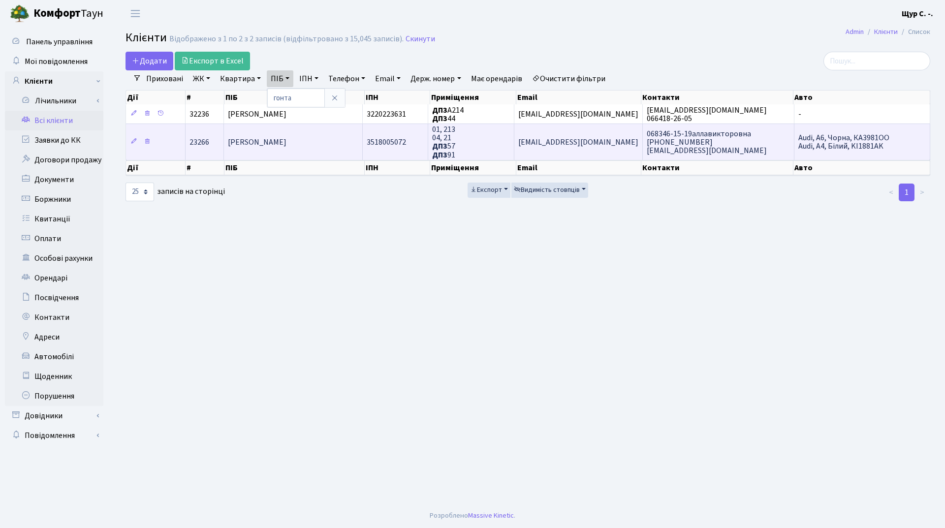
click at [281, 145] on span "[PERSON_NAME]" at bounding box center [257, 142] width 59 height 11
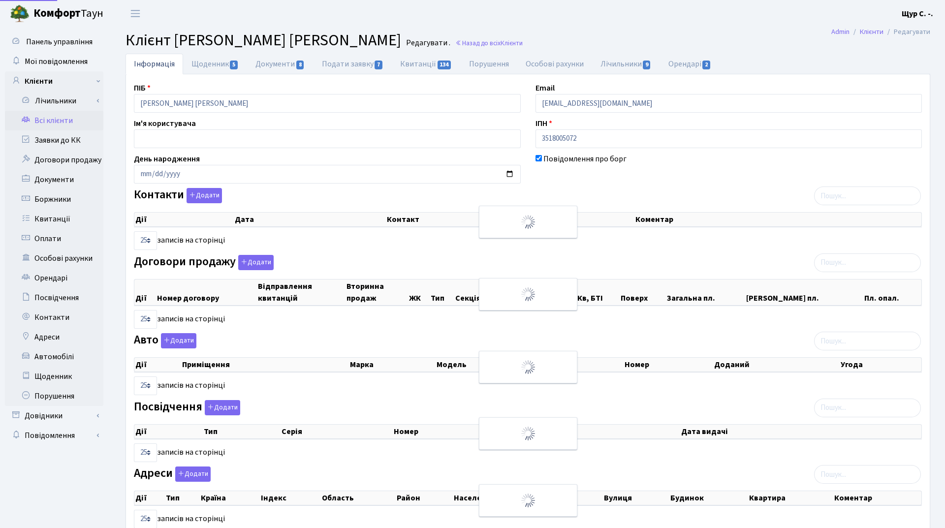
select select "25"
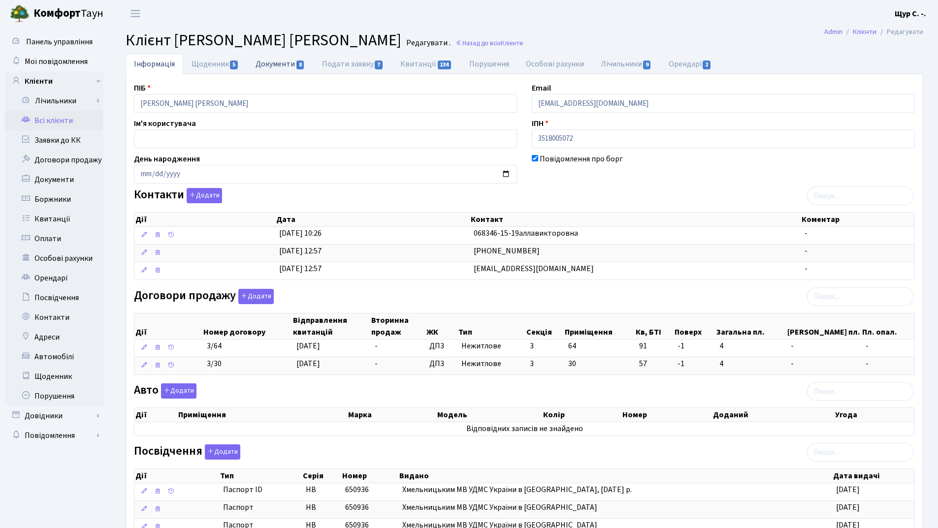
click at [268, 66] on link "Документи 8" at bounding box center [280, 64] width 66 height 20
select select "25"
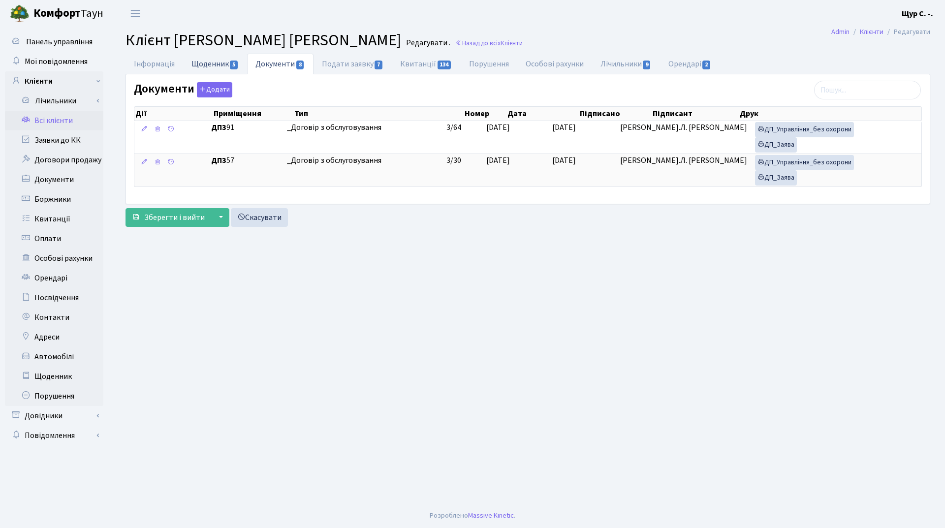
click at [214, 62] on link "Щоденник 5" at bounding box center [215, 64] width 64 height 20
select select "25"
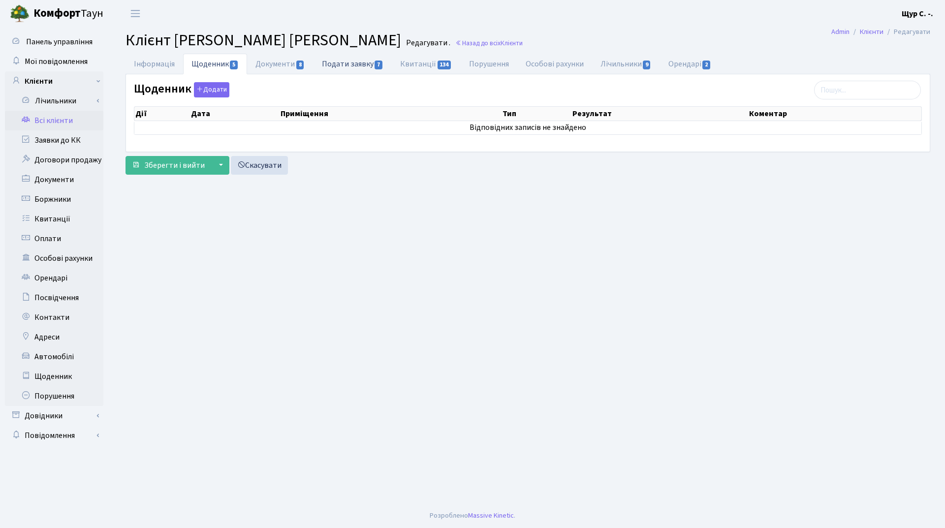
click at [365, 66] on link "Подати заявку 7" at bounding box center [353, 64] width 78 height 20
select select "25"
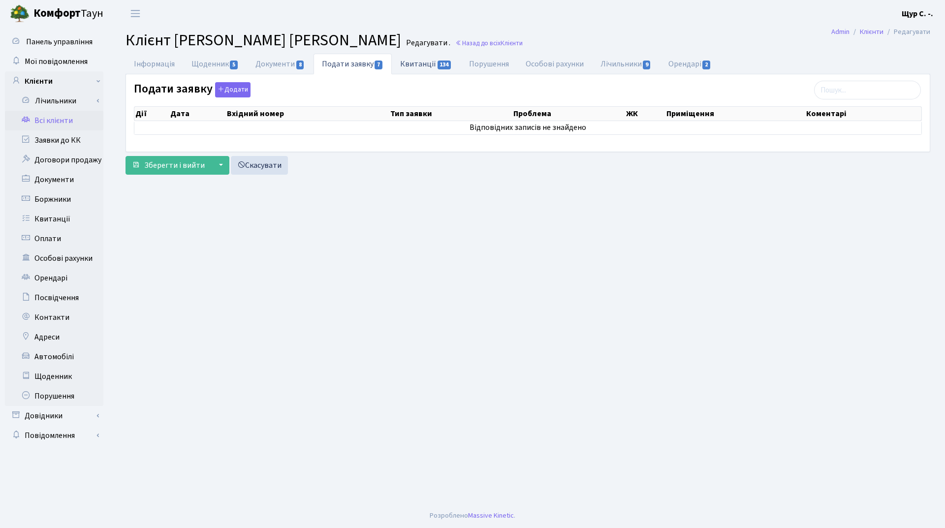
click at [428, 65] on link "Квитанції 134" at bounding box center [426, 64] width 68 height 20
select select "25"
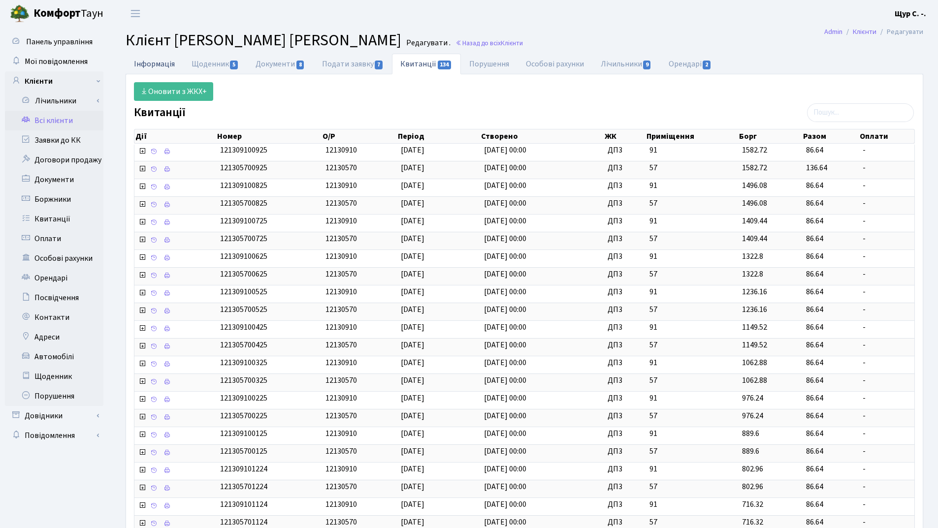
click at [154, 67] on link "Інформація" at bounding box center [155, 64] width 58 height 20
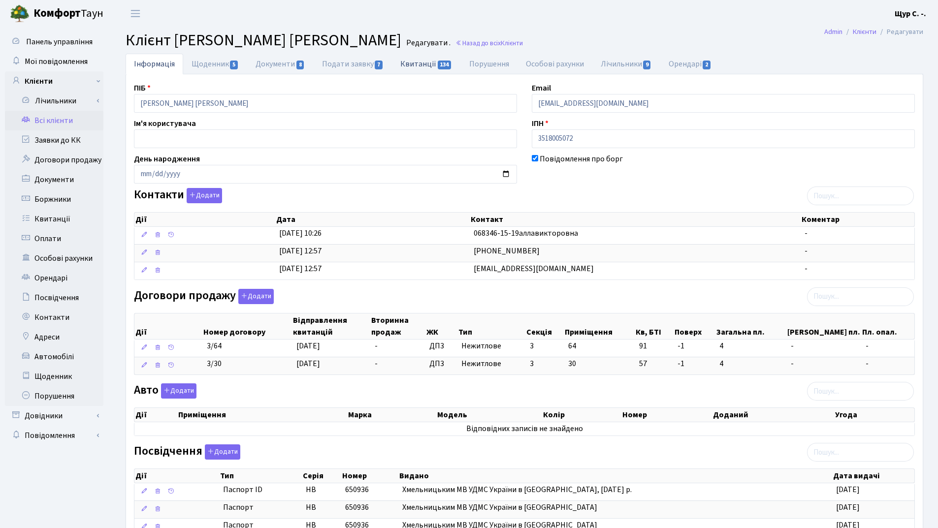
click at [430, 62] on link "Квитанції 134" at bounding box center [426, 64] width 68 height 20
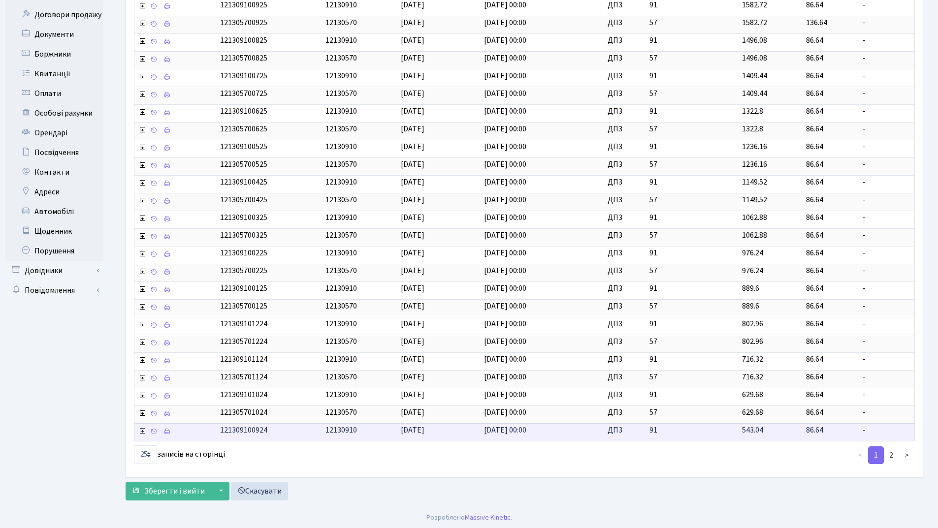
scroll to position [147, 0]
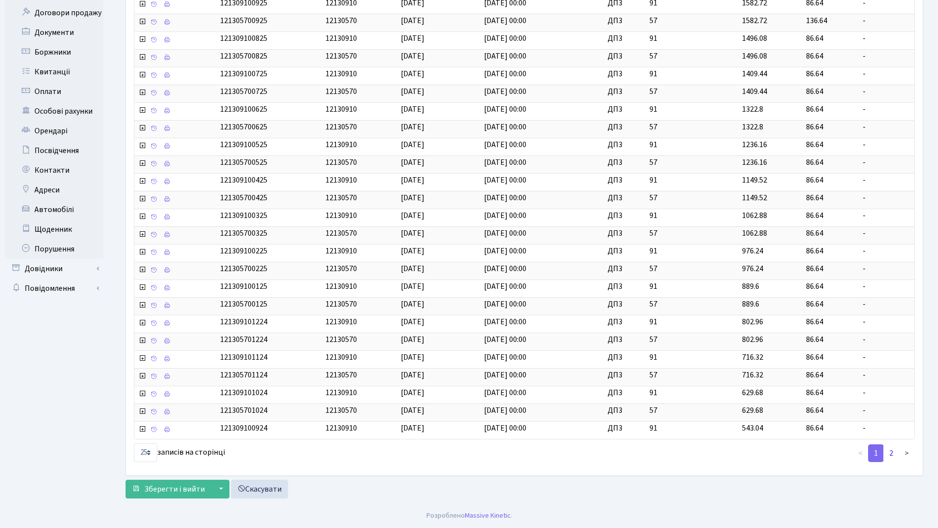
click at [890, 457] on link "2" at bounding box center [891, 454] width 16 height 18
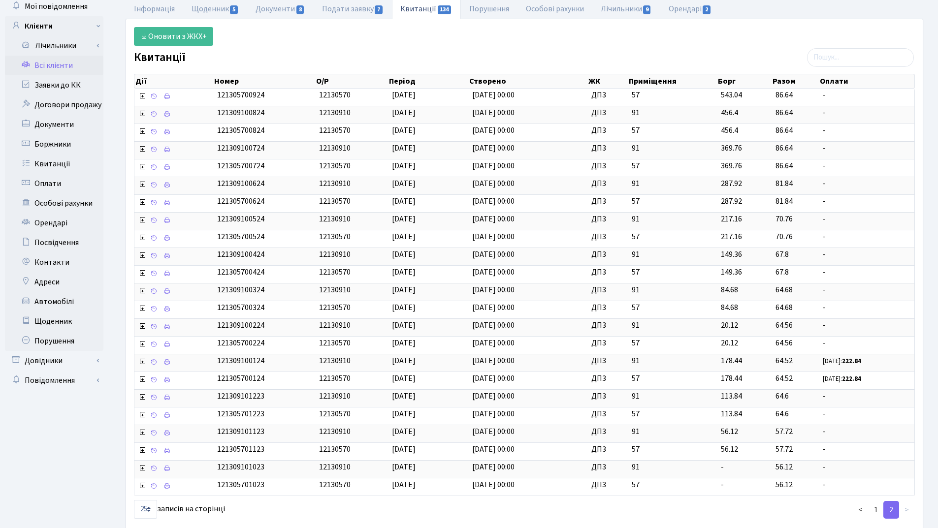
scroll to position [112, 0]
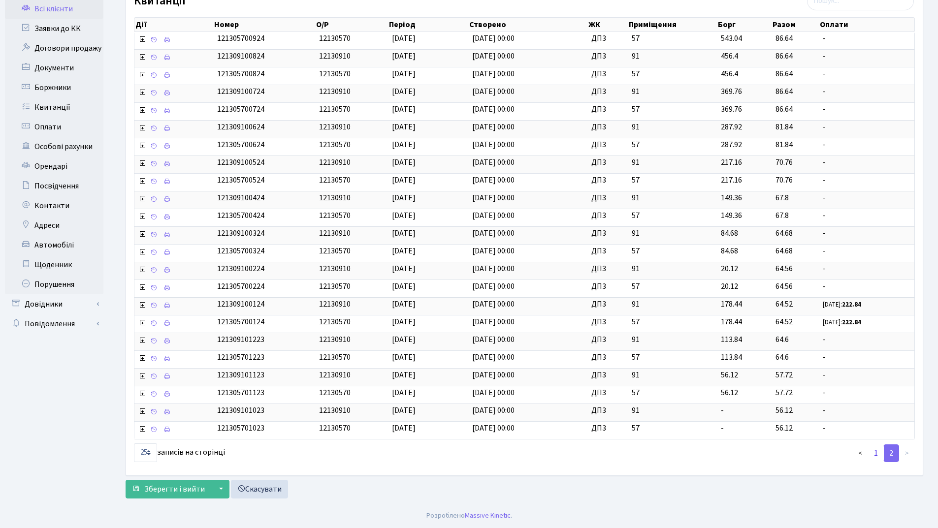
click at [876, 453] on link "1" at bounding box center [876, 454] width 16 height 18
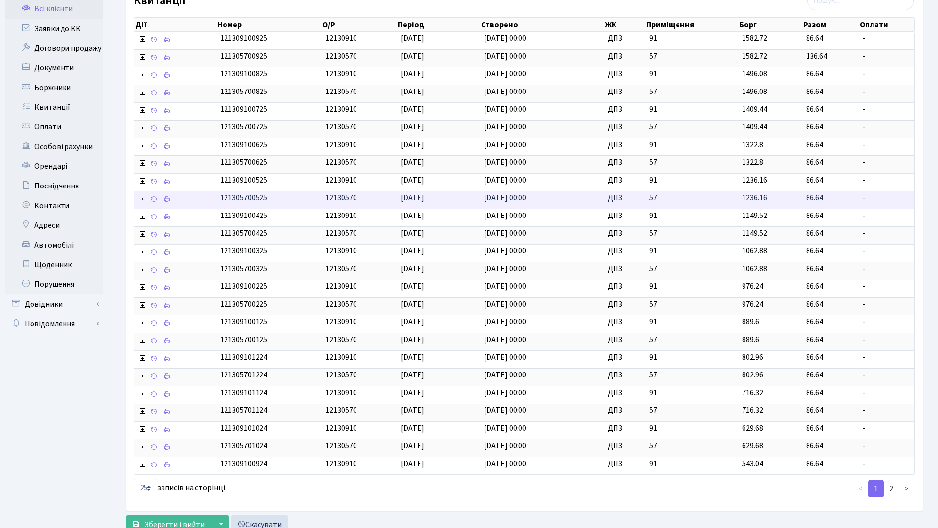
scroll to position [0, 0]
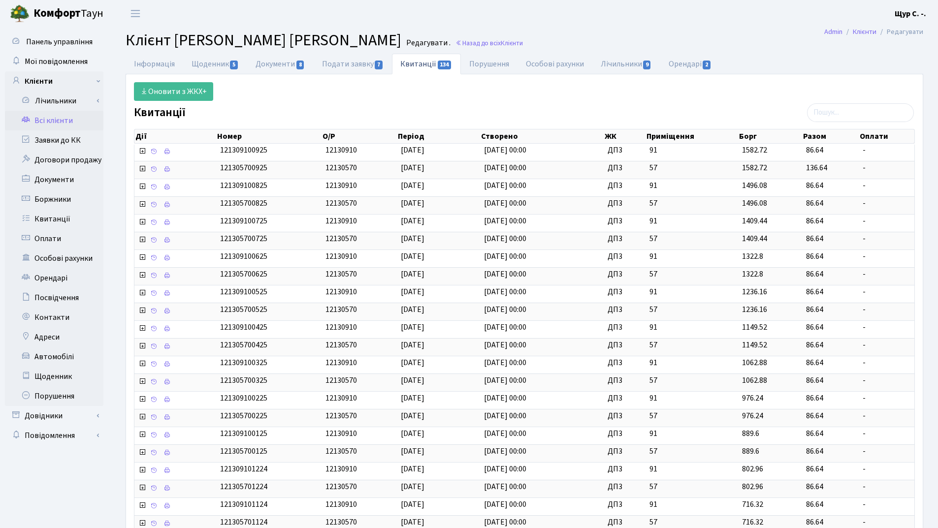
click at [58, 120] on link "Всі клієнти" at bounding box center [54, 121] width 98 height 20
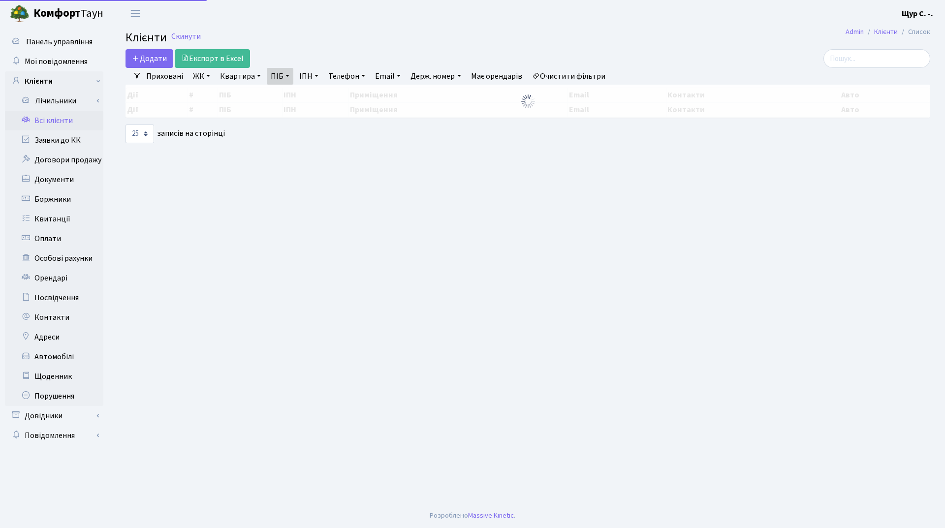
select select "25"
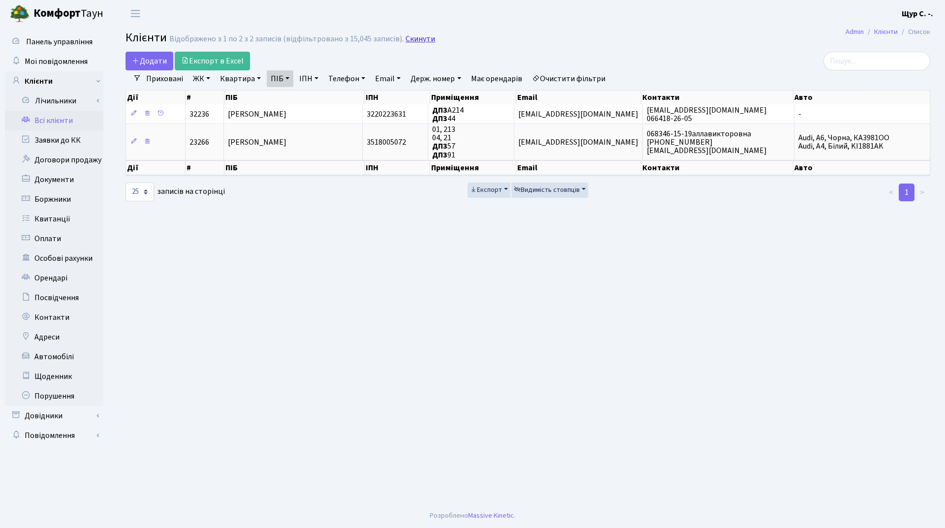
click at [408, 40] on link "Скинути" at bounding box center [421, 38] width 30 height 9
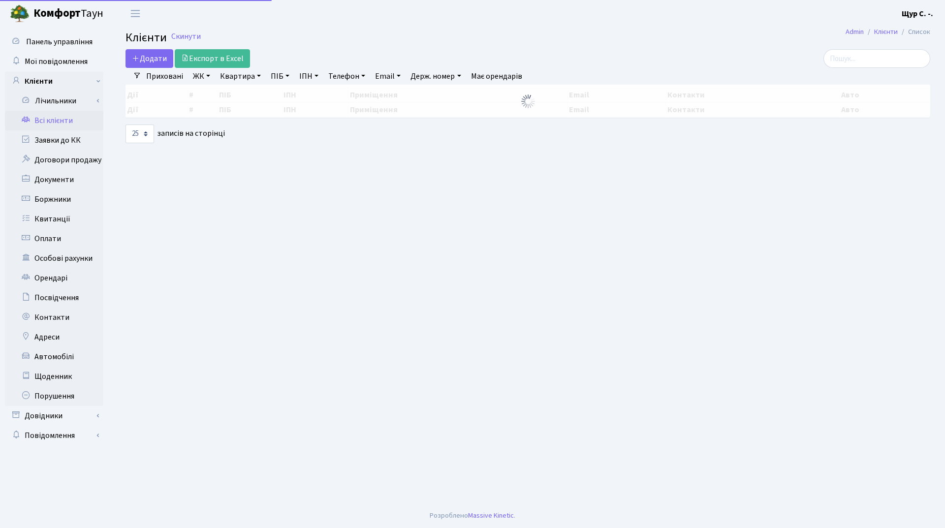
select select "25"
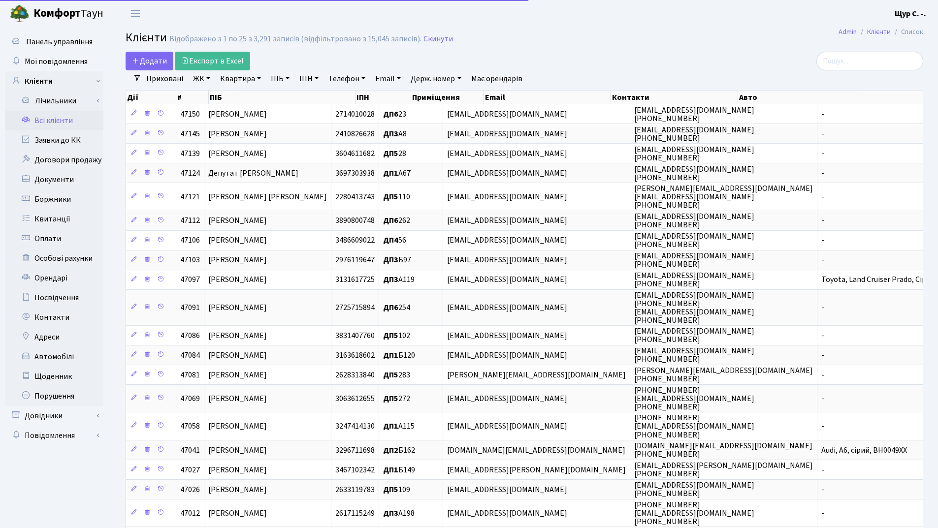
click at [233, 80] on link "Квартира" at bounding box center [240, 78] width 49 height 17
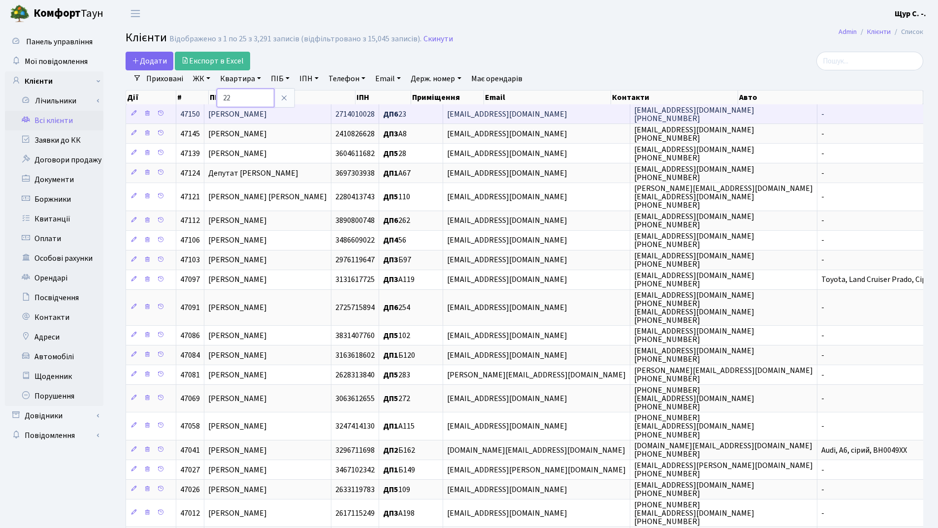
type input "22"
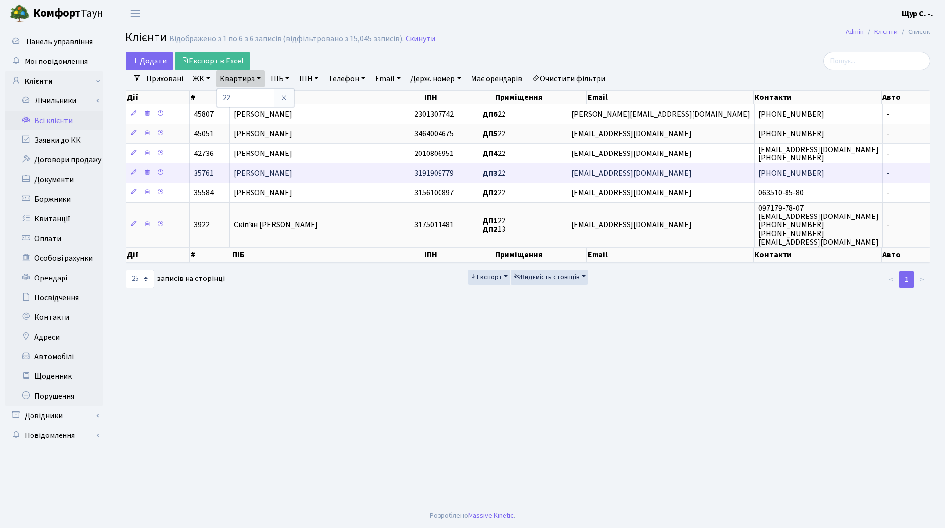
click at [292, 170] on span "[PERSON_NAME]" at bounding box center [263, 173] width 59 height 11
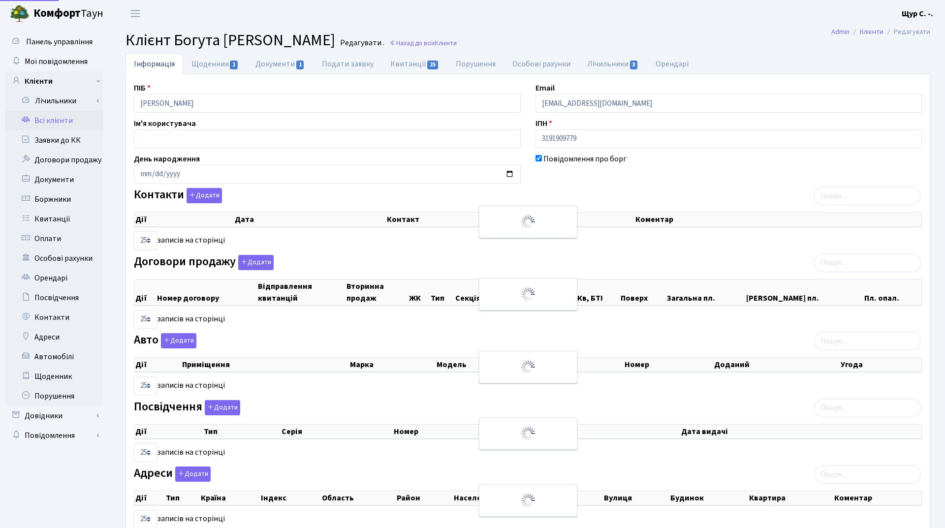
select select "25"
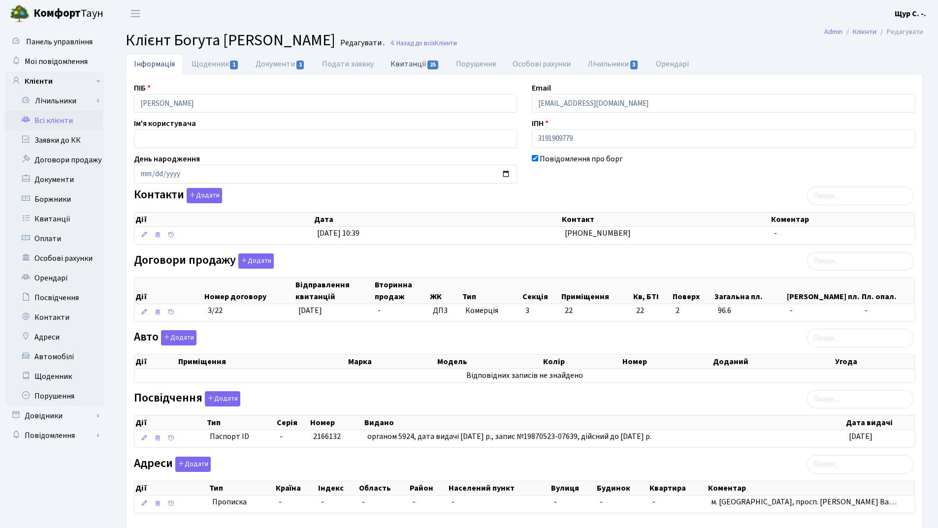
click at [403, 61] on link "Квитанції 25" at bounding box center [414, 64] width 65 height 20
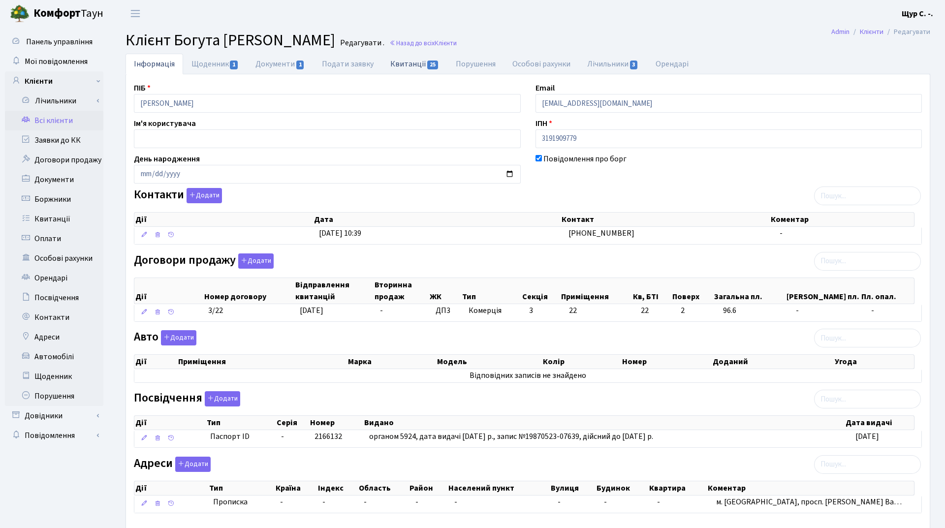
select select "25"
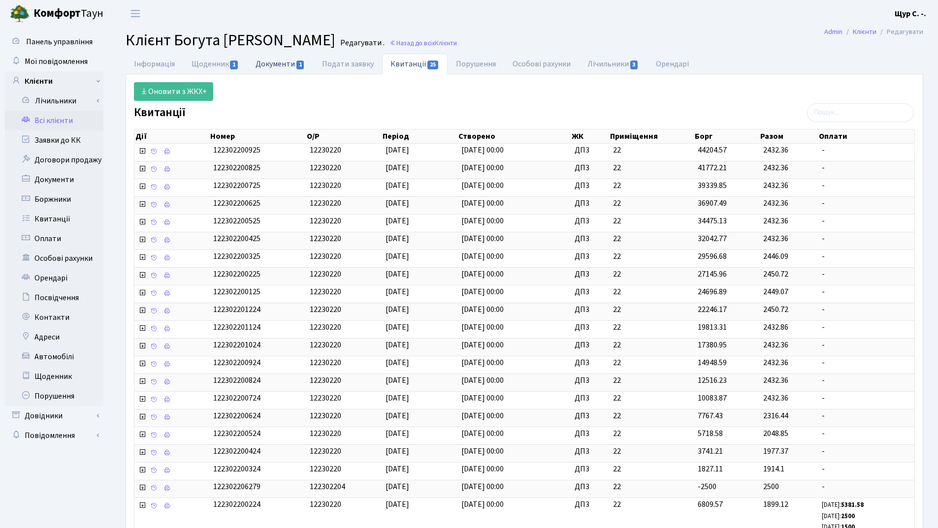
click at [275, 64] on link "Документи 1" at bounding box center [280, 64] width 66 height 20
select select "25"
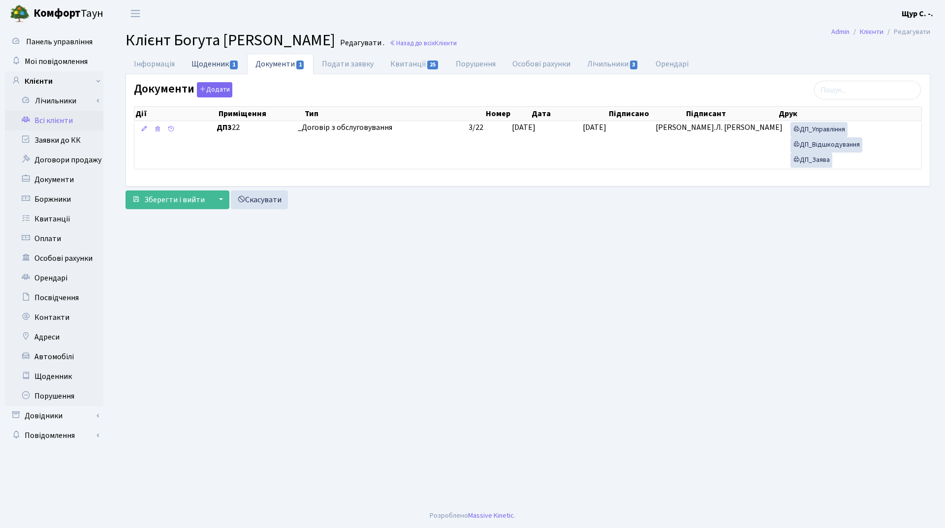
click at [202, 64] on link "Щоденник 1" at bounding box center [215, 64] width 64 height 20
select select "25"
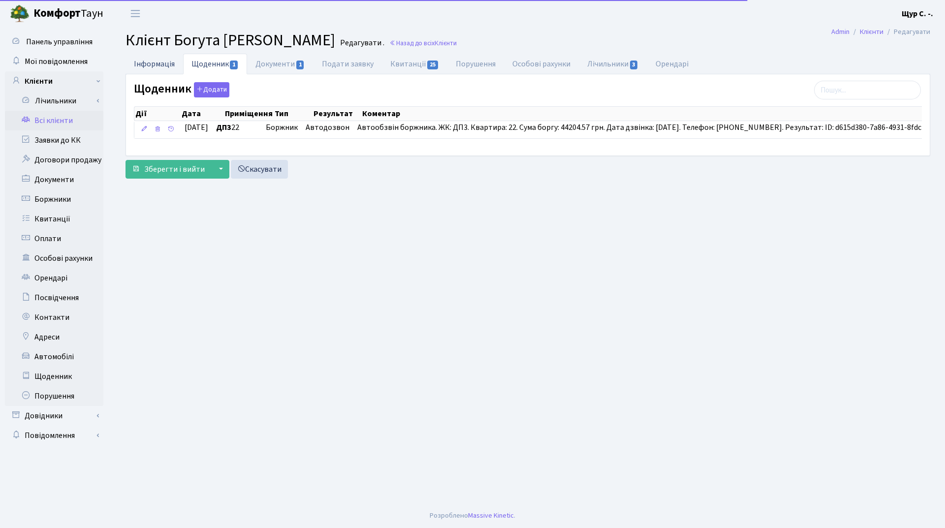
click at [139, 65] on link "Інформація" at bounding box center [155, 64] width 58 height 20
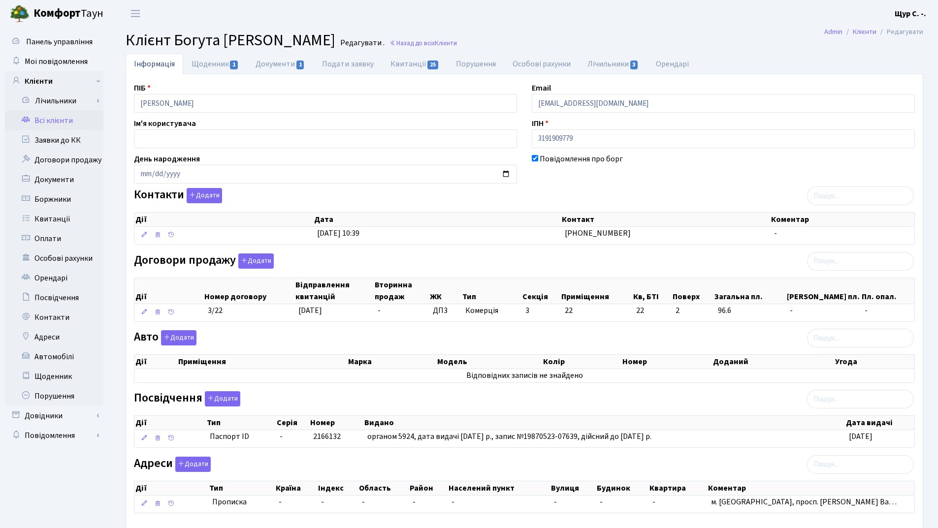
click at [53, 121] on link "Всі клієнти" at bounding box center [54, 121] width 98 height 20
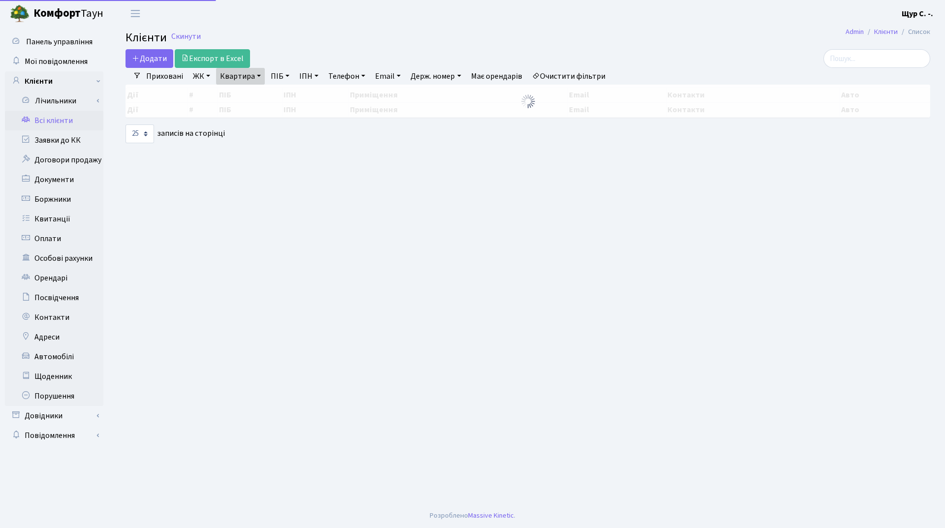
select select "25"
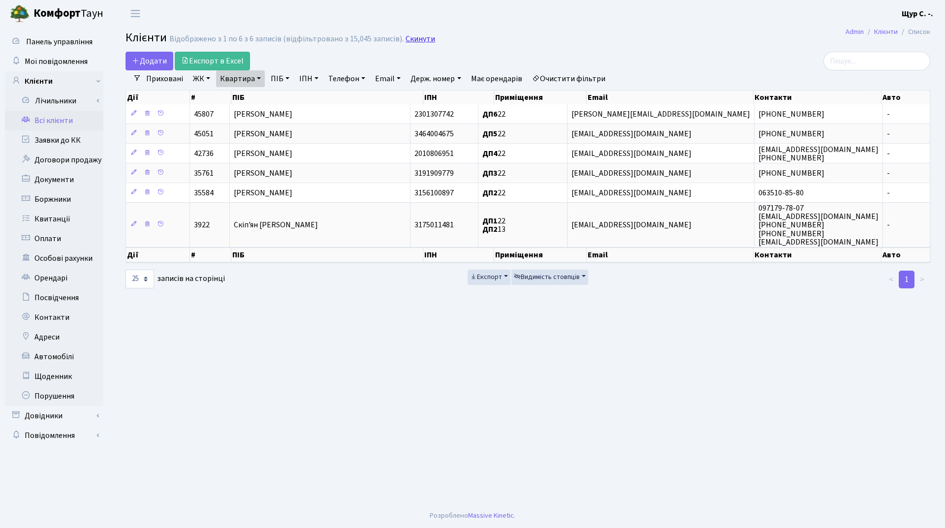
click at [418, 40] on link "Скинути" at bounding box center [421, 38] width 30 height 9
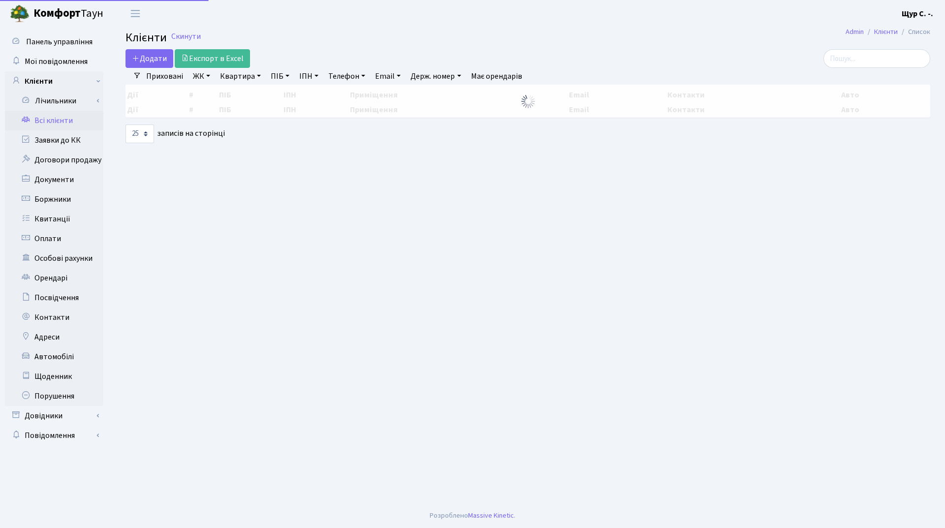
select select "25"
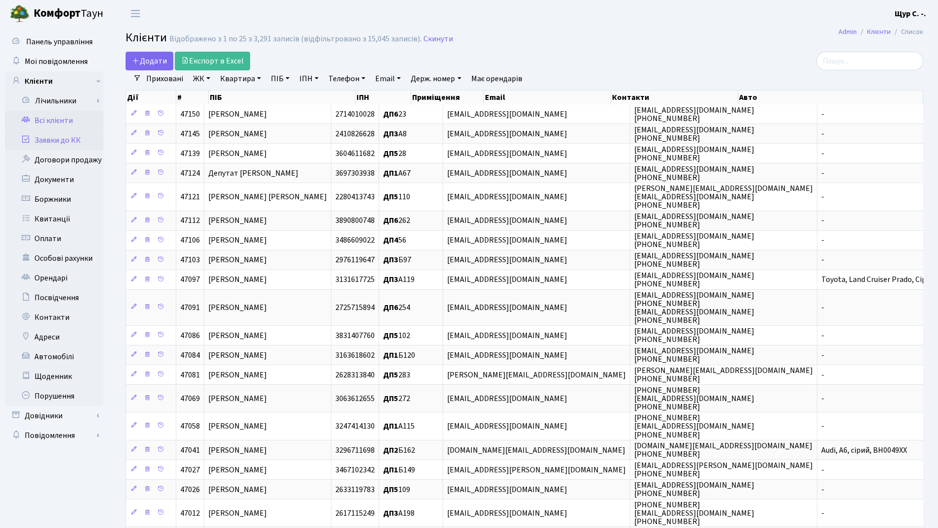
click at [78, 143] on link "Заявки до КК" at bounding box center [54, 140] width 98 height 20
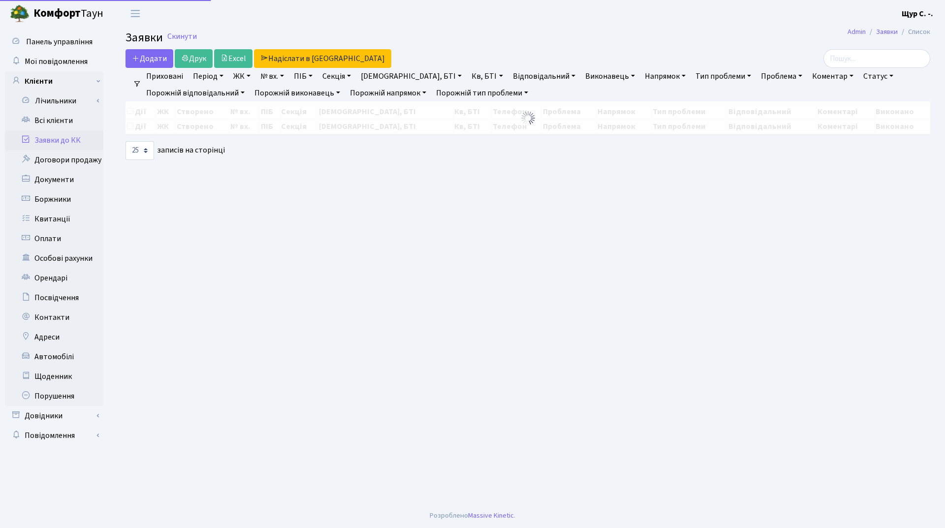
select select "25"
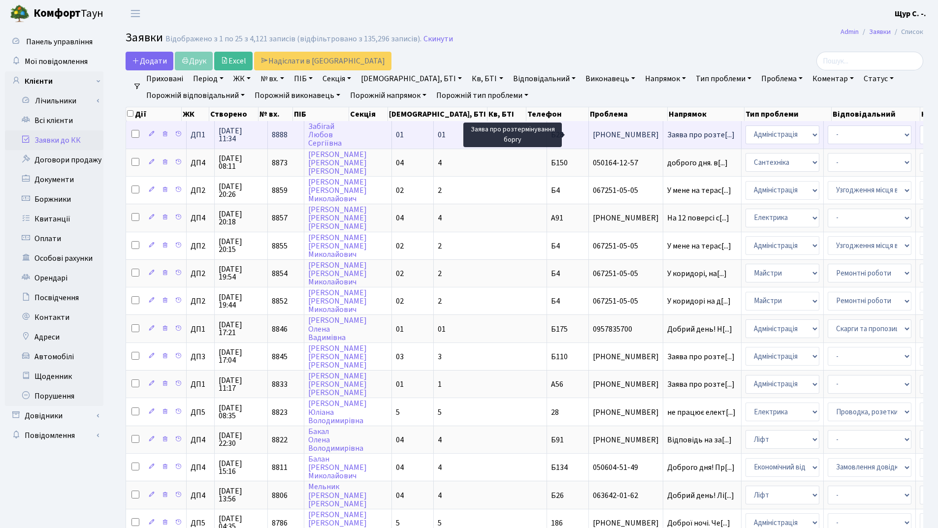
click at [667, 137] on span "Заява про розте[...]" at bounding box center [700, 134] width 67 height 11
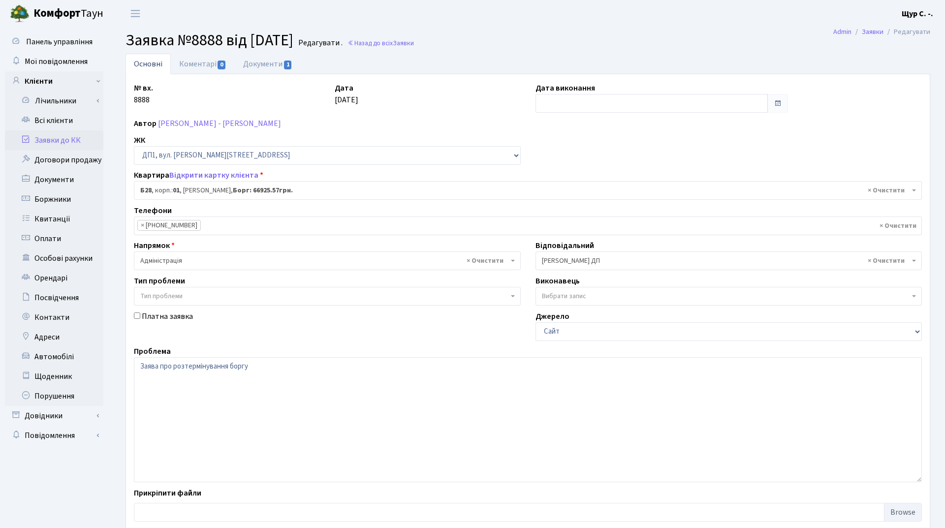
select select "30163"
click at [56, 135] on link "Заявки до КК" at bounding box center [54, 140] width 98 height 20
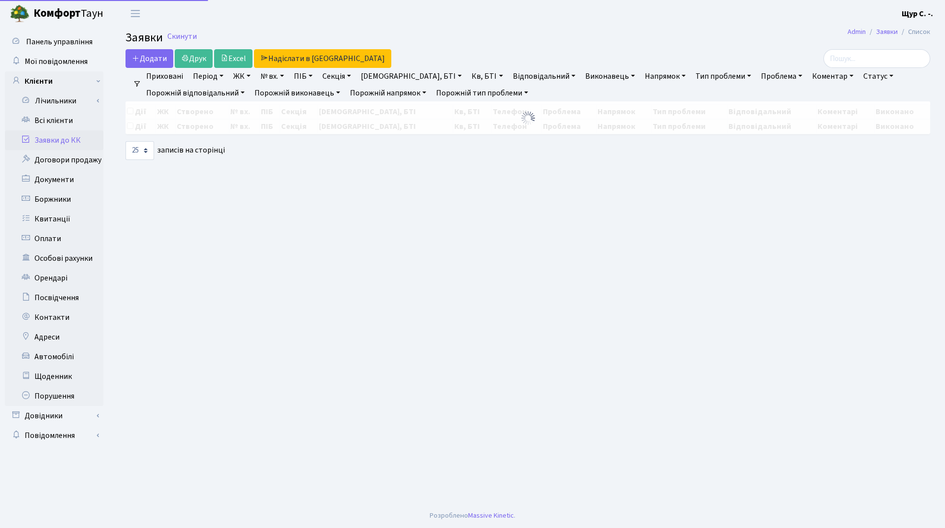
select select "25"
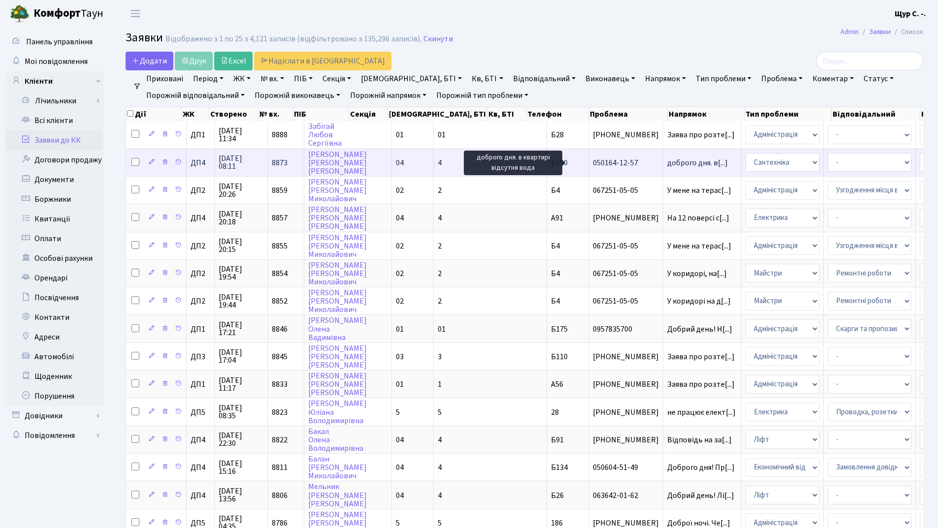
click at [667, 161] on span "доброго дня. в[...]" at bounding box center [697, 163] width 61 height 11
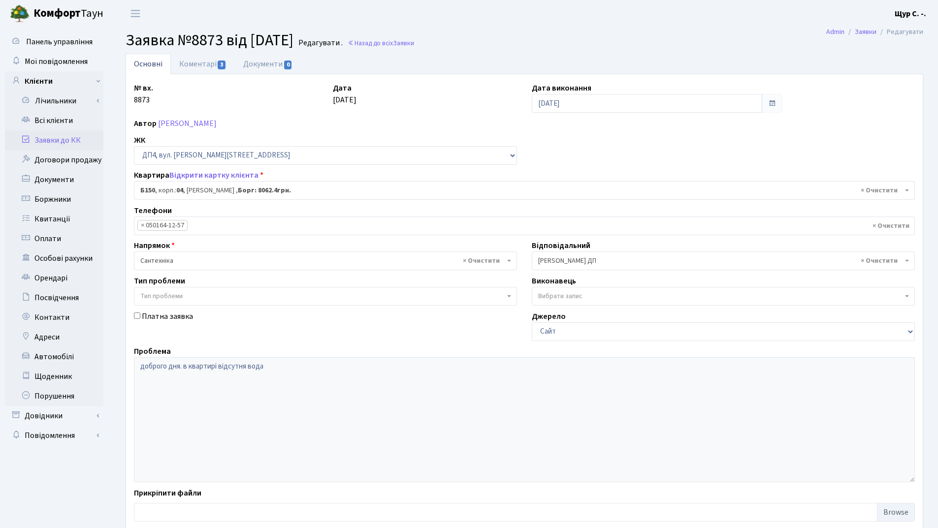
select select "33937"
click at [193, 62] on link "Коментарі 3" at bounding box center [203, 64] width 64 height 20
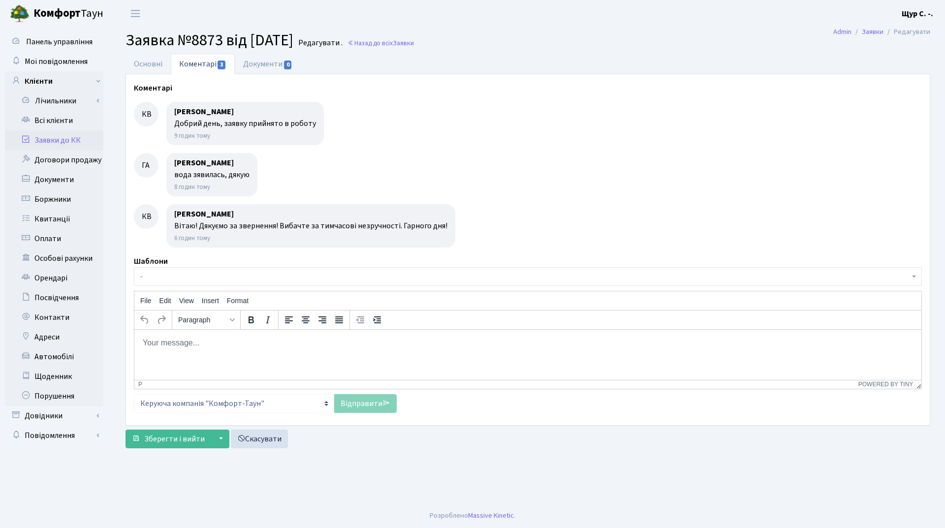
click at [70, 139] on link "Заявки до КК" at bounding box center [54, 140] width 98 height 20
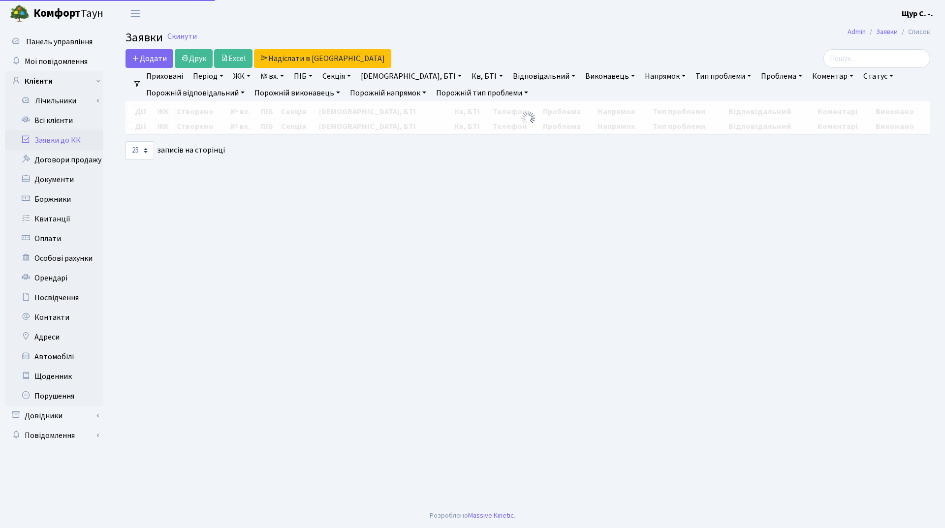
select select "25"
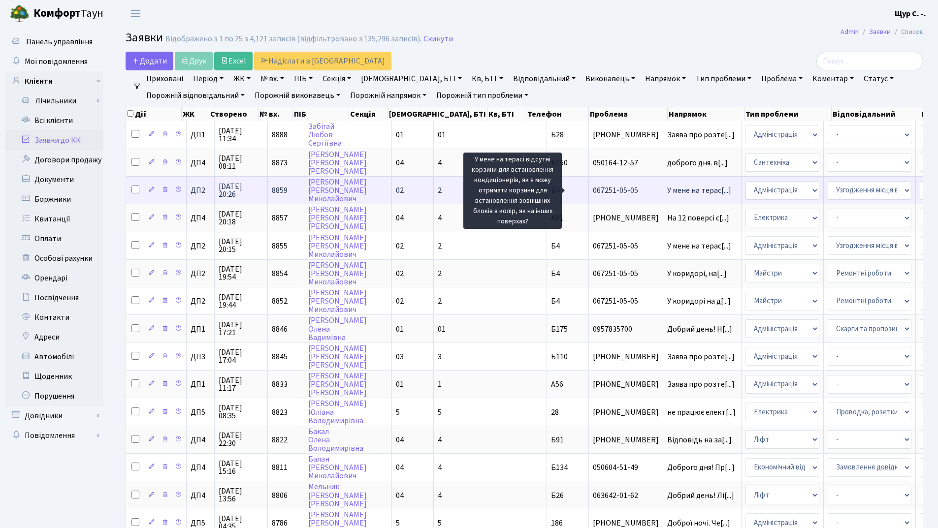
click at [667, 193] on span "У мене на терас[...]" at bounding box center [699, 190] width 64 height 11
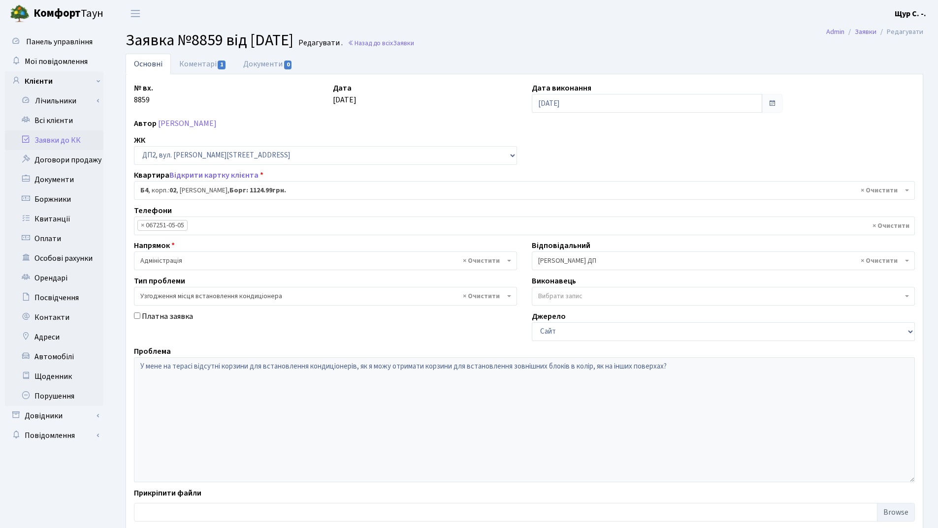
select select "31213"
select select "9"
click at [67, 116] on link "Всі клієнти" at bounding box center [54, 121] width 98 height 20
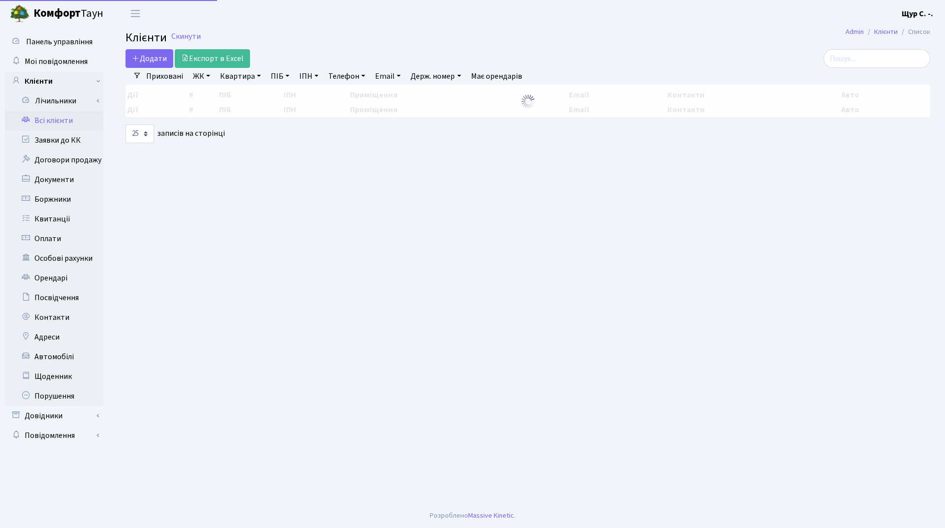
select select "25"
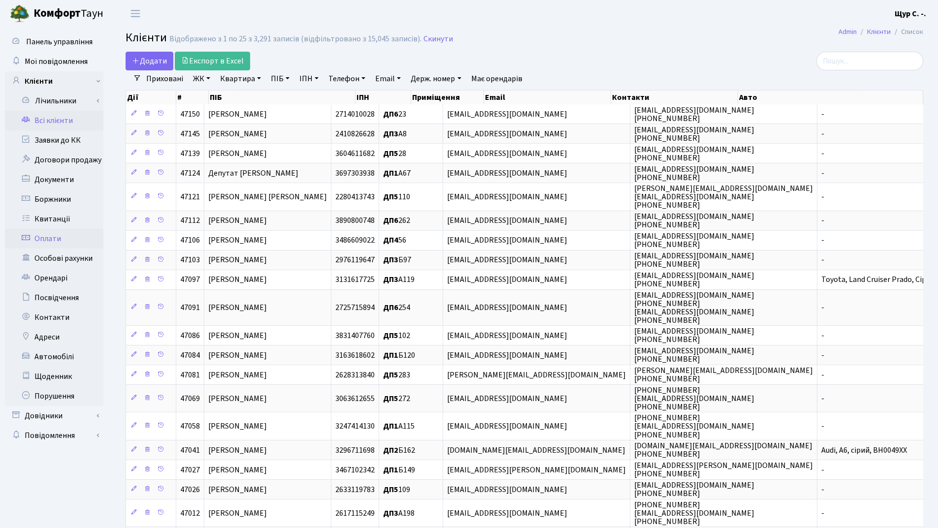
click at [57, 236] on link "Оплати" at bounding box center [54, 239] width 98 height 20
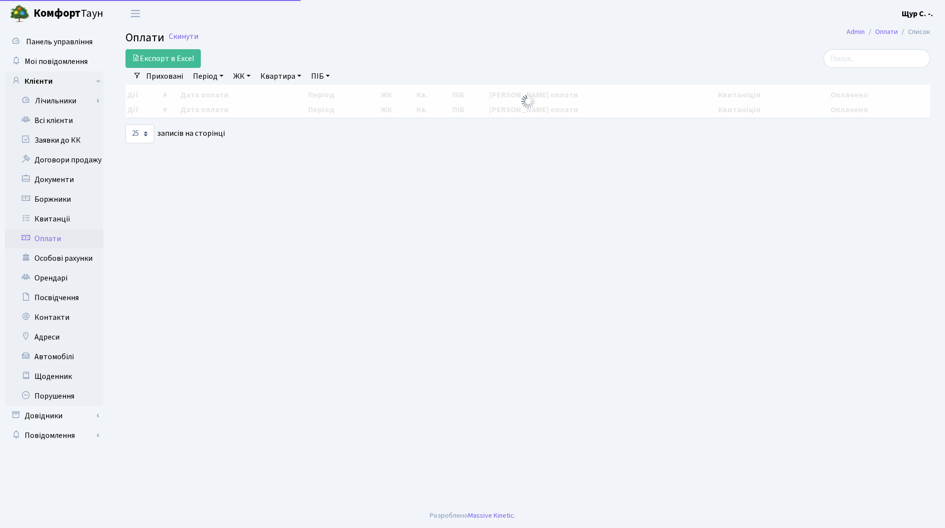
select select "25"
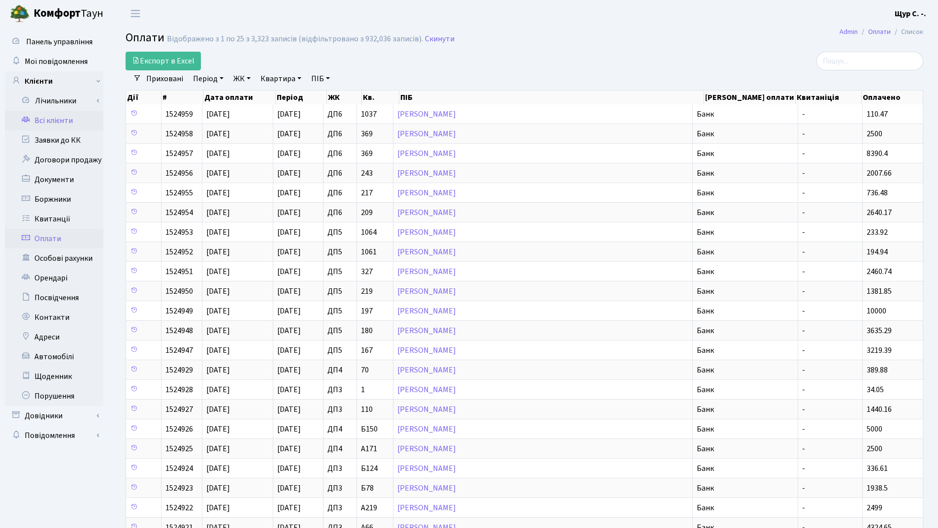
click at [68, 117] on link "Всі клієнти" at bounding box center [54, 121] width 98 height 20
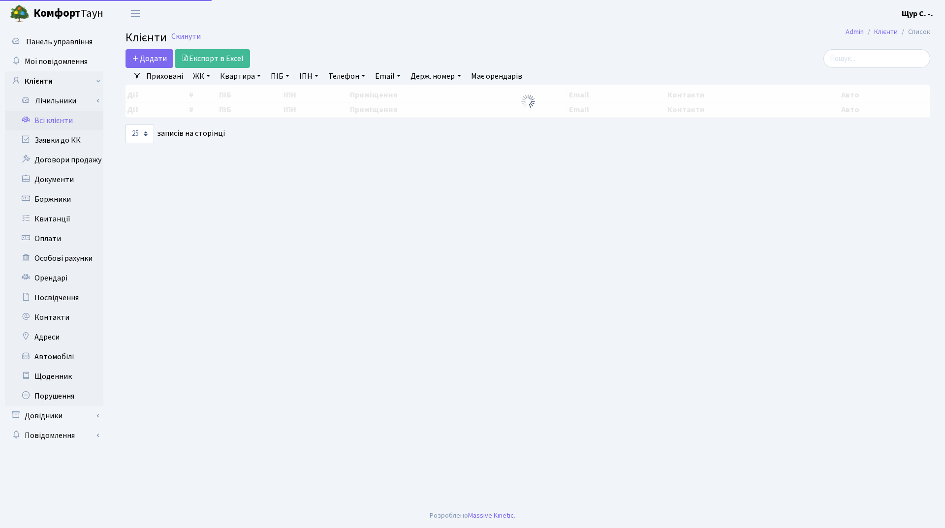
select select "25"
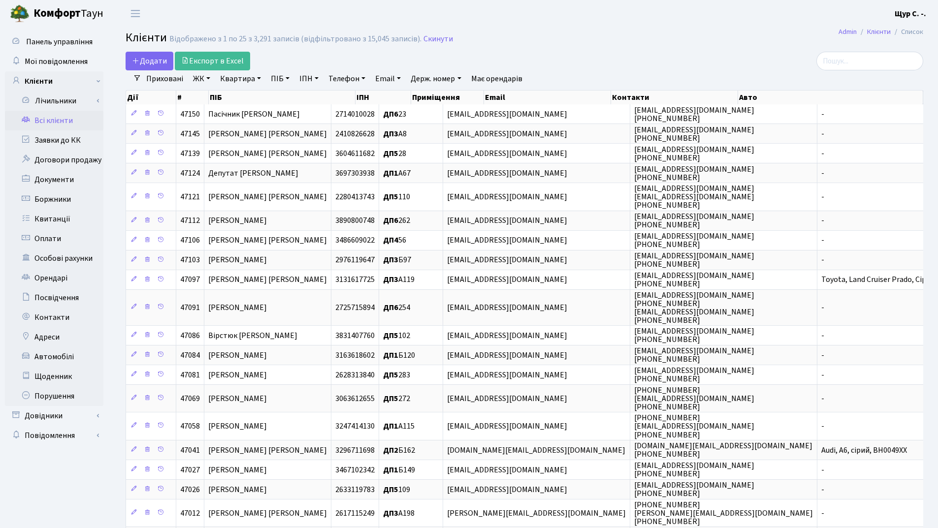
click at [233, 78] on link "Квартира" at bounding box center [240, 78] width 49 height 17
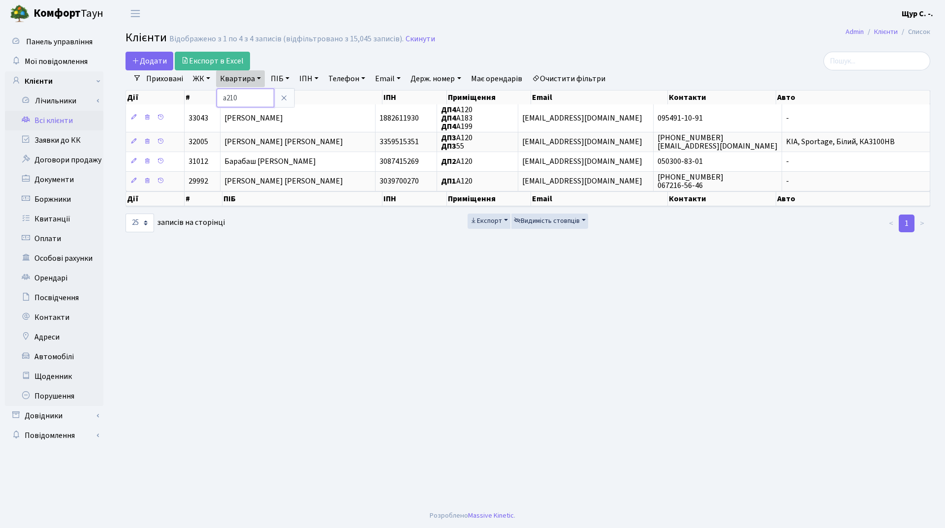
type input "а210"
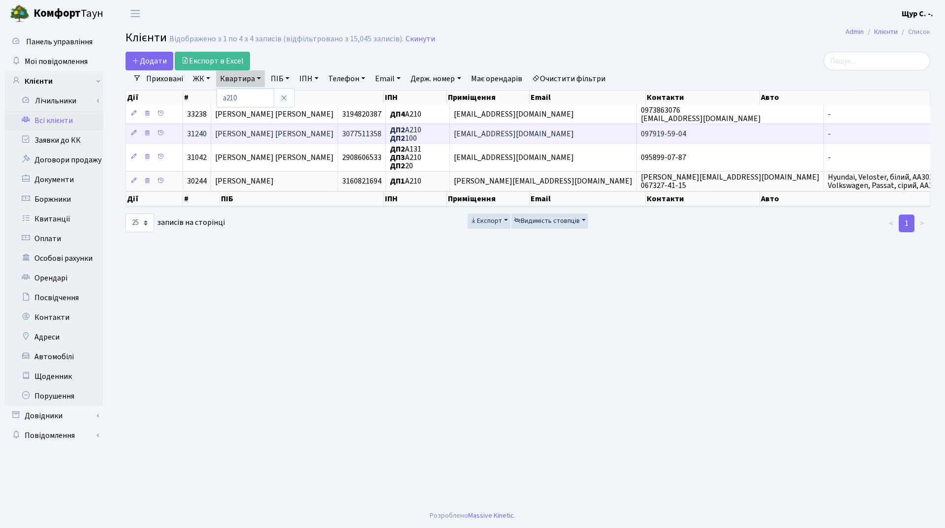
click at [290, 138] on span "[PERSON_NAME] [PERSON_NAME]" at bounding box center [274, 134] width 119 height 11
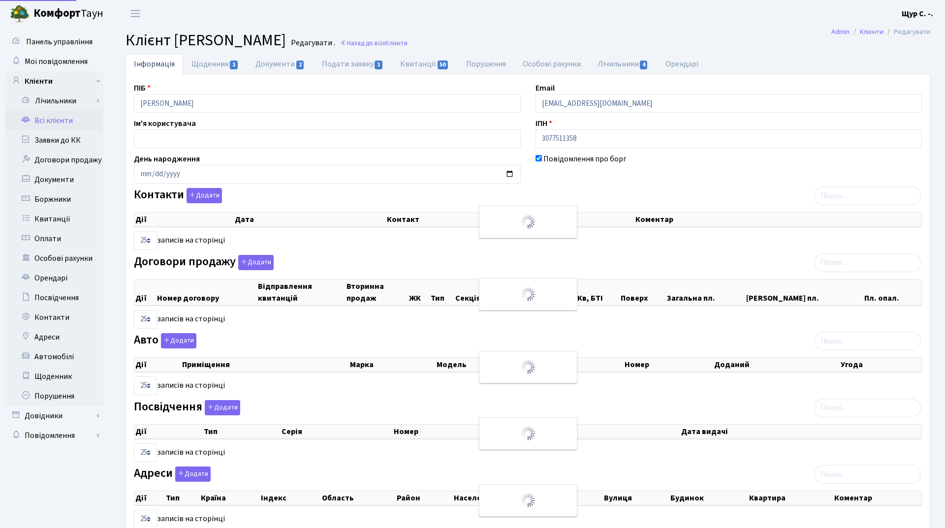
select select "25"
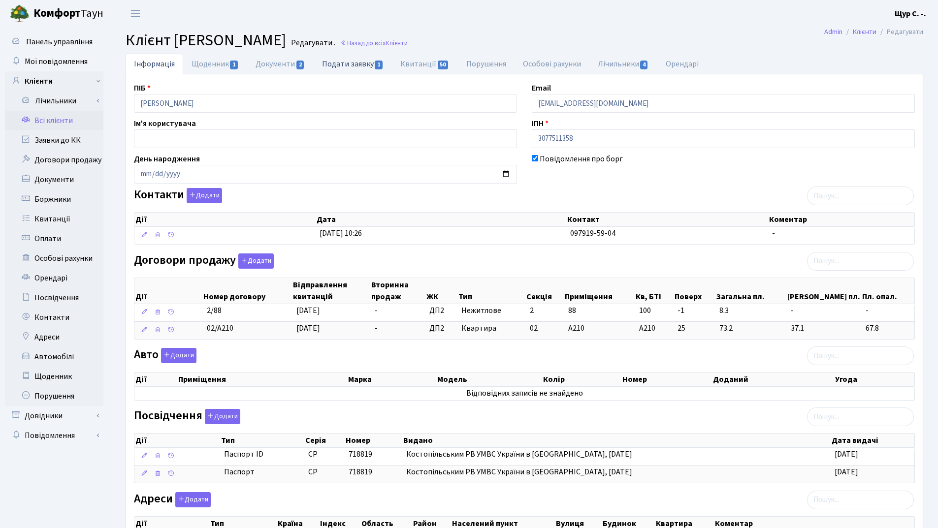
click at [343, 65] on link "Подати заявку 1" at bounding box center [353, 64] width 78 height 20
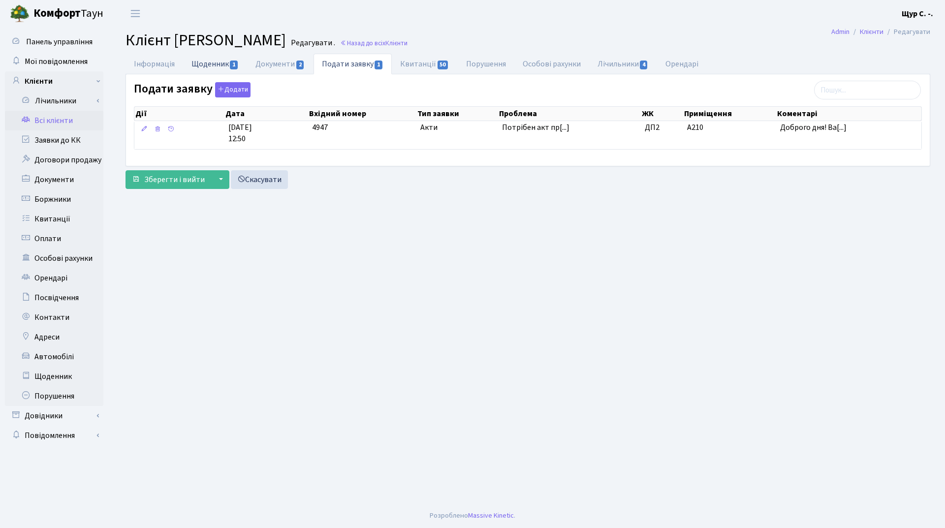
click at [214, 65] on link "Щоденник 1" at bounding box center [215, 64] width 64 height 20
select select "25"
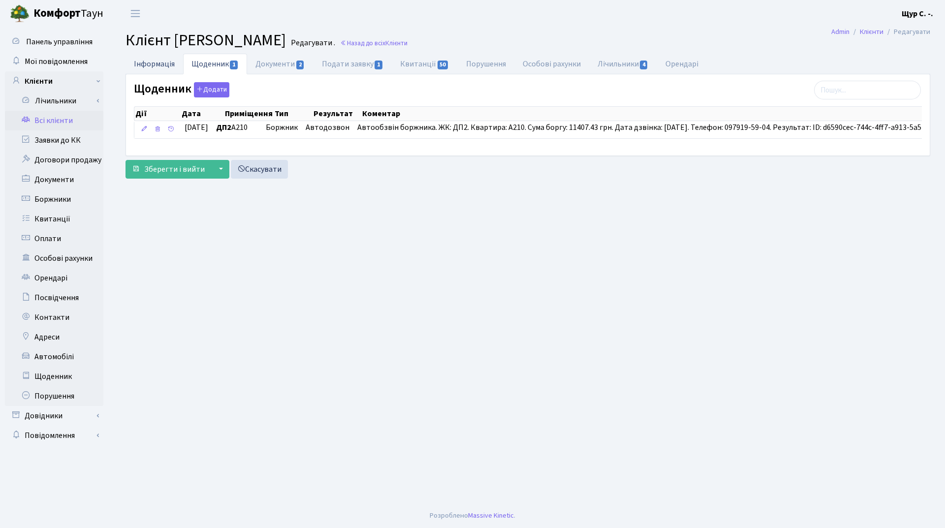
click at [158, 65] on link "Інформація" at bounding box center [155, 64] width 58 height 20
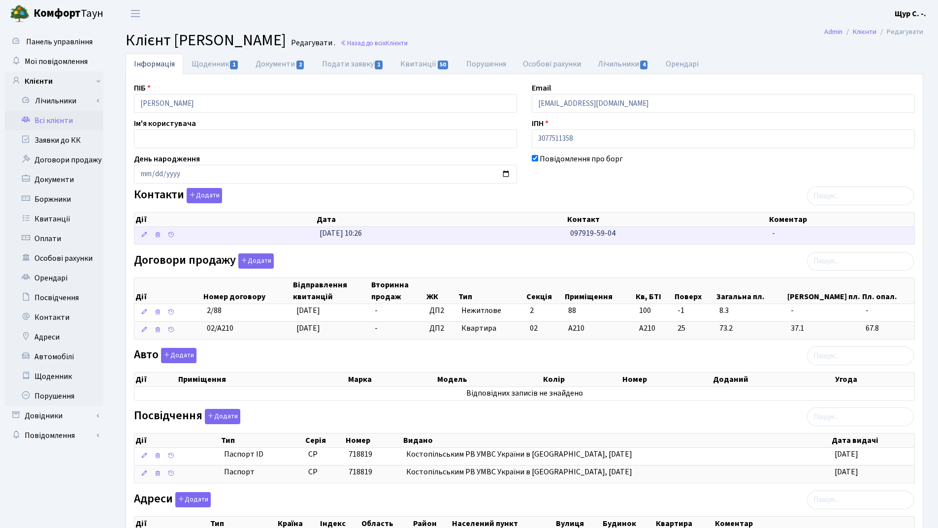
click at [508, 241] on td "05.09.2023, 10:26" at bounding box center [441, 235] width 251 height 17
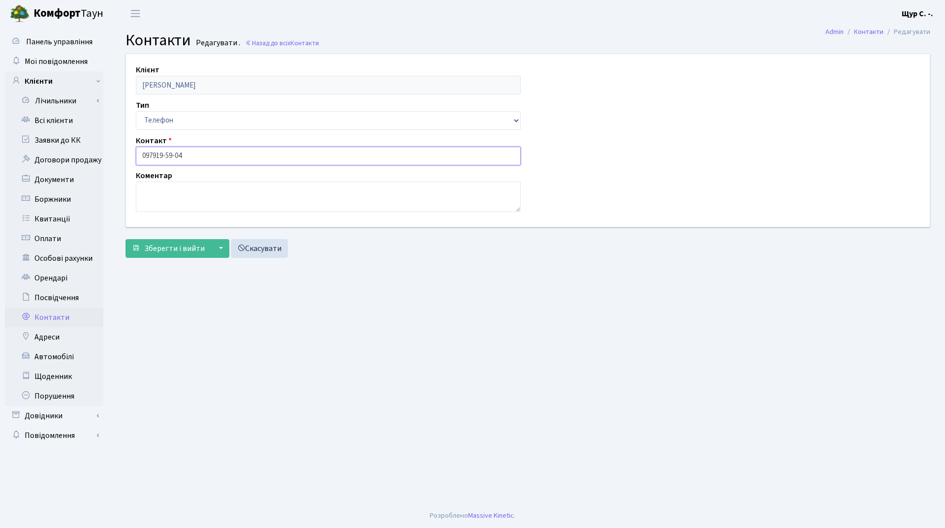
click at [155, 154] on input "097919-59-04" at bounding box center [328, 156] width 385 height 19
type input "097-919-59-04"
click at [159, 247] on span "Зберегти і вийти" at bounding box center [174, 248] width 61 height 11
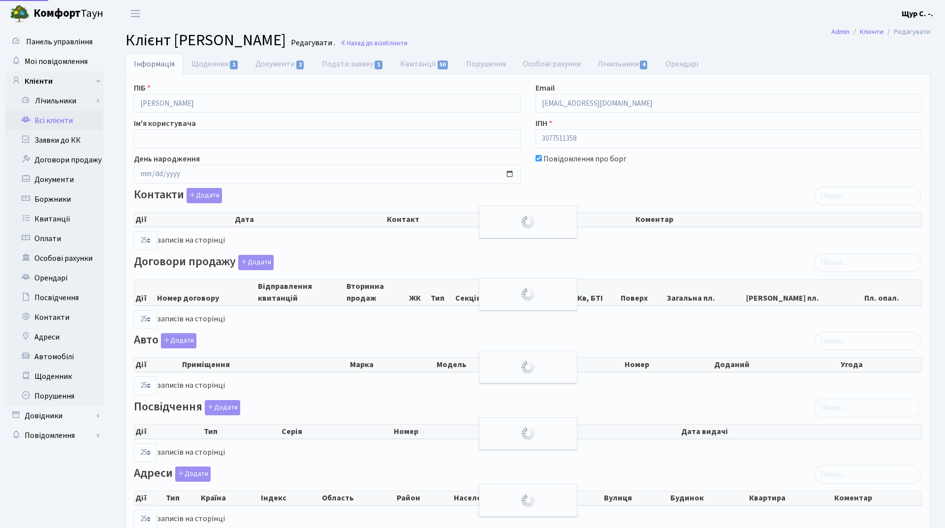
select select "25"
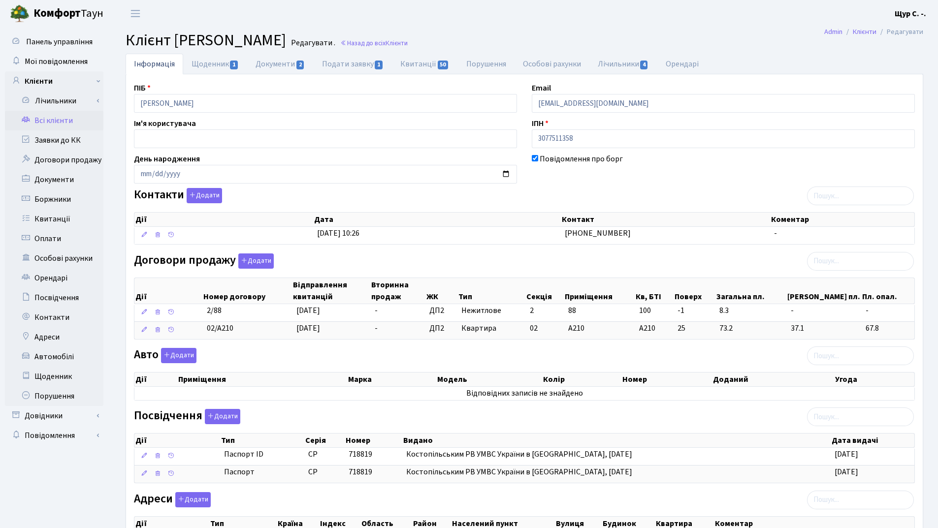
click at [61, 122] on link "Всі клієнти" at bounding box center [54, 121] width 98 height 20
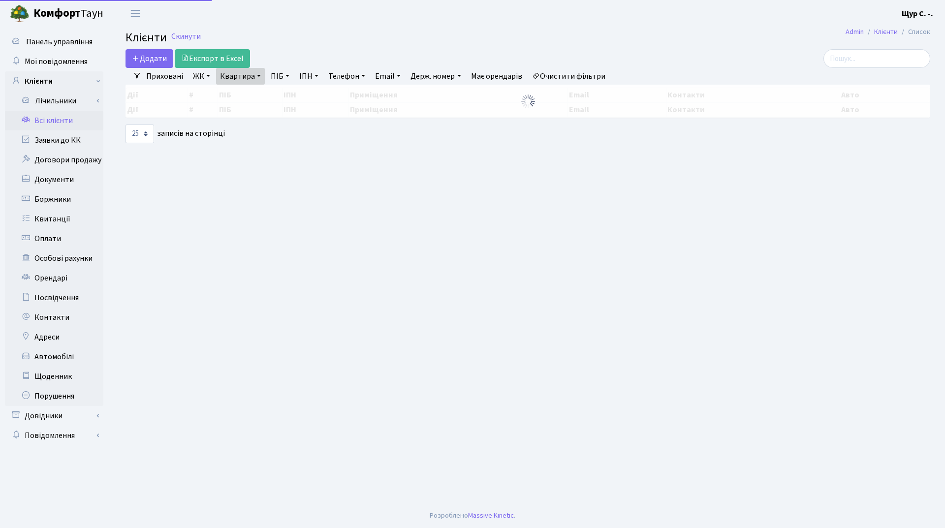
select select "25"
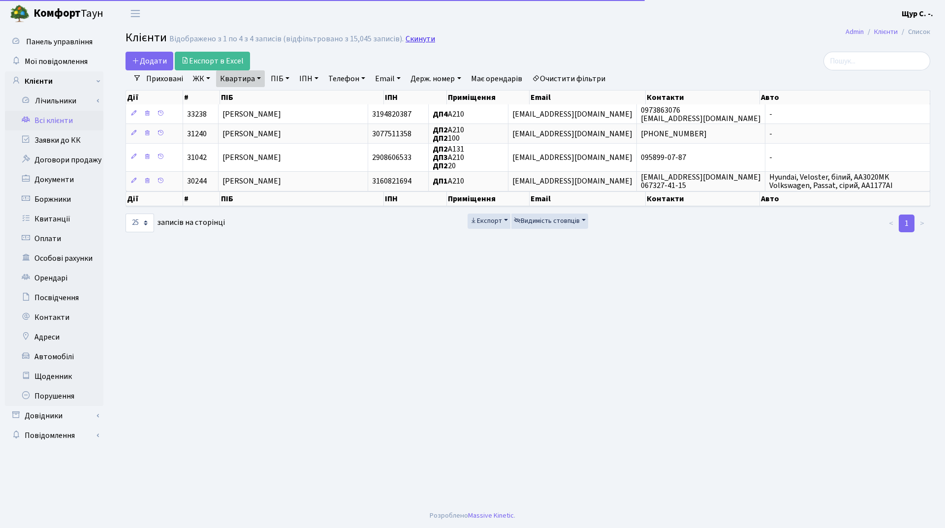
click at [425, 37] on link "Скинути" at bounding box center [421, 38] width 30 height 9
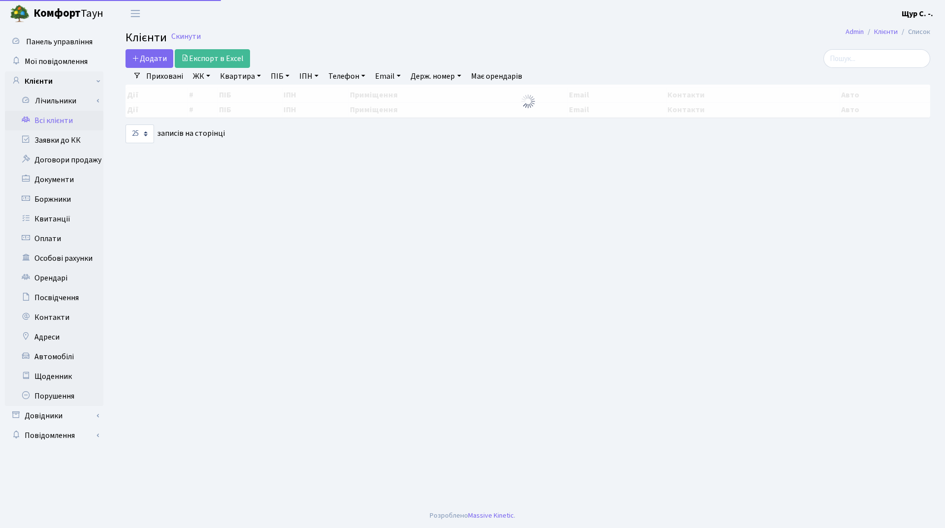
select select "25"
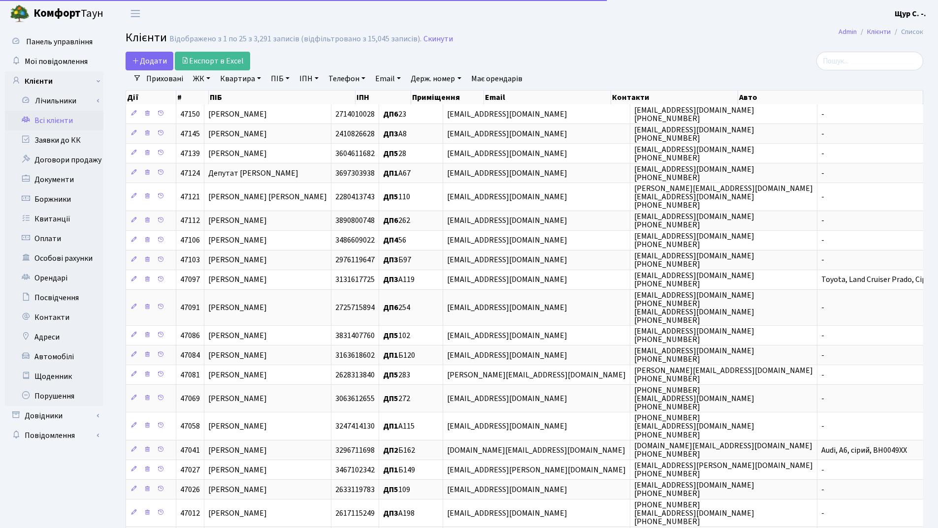
click at [282, 78] on link "ПІБ" at bounding box center [280, 78] width 27 height 17
type input "[PERSON_NAME]"
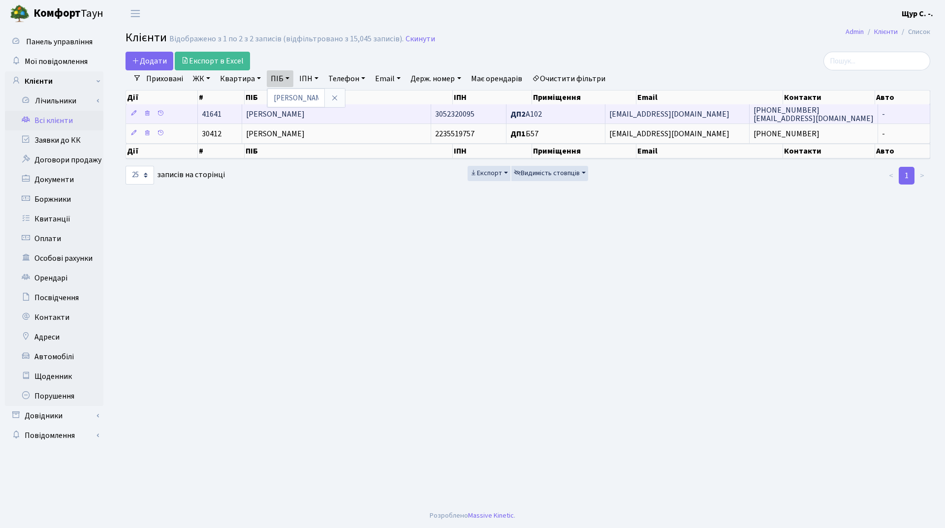
click at [393, 109] on td "[PERSON_NAME]" at bounding box center [336, 113] width 189 height 19
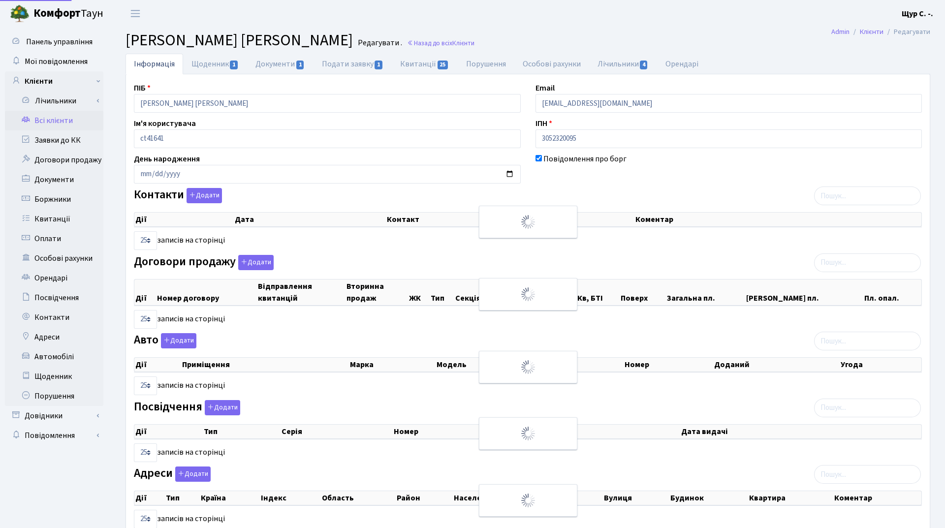
select select "25"
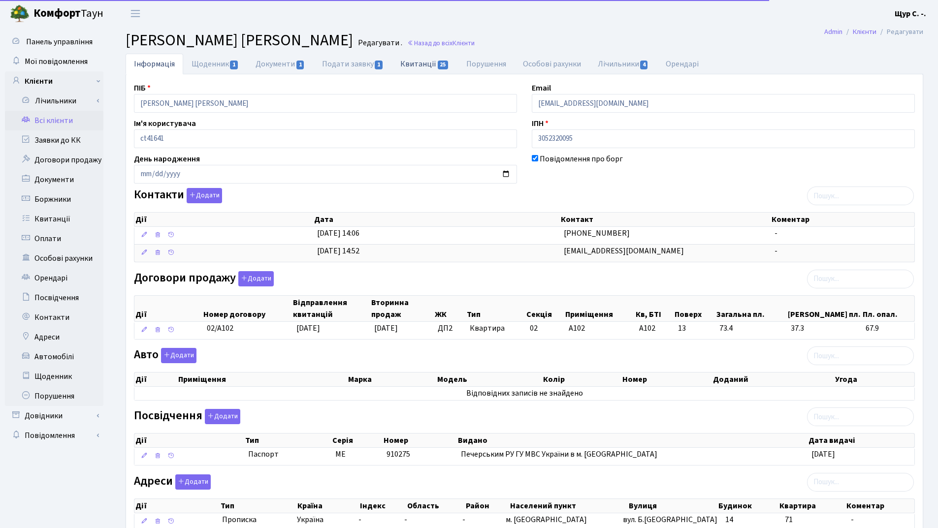
click at [418, 64] on link "Квитанції 25" at bounding box center [424, 64] width 65 height 20
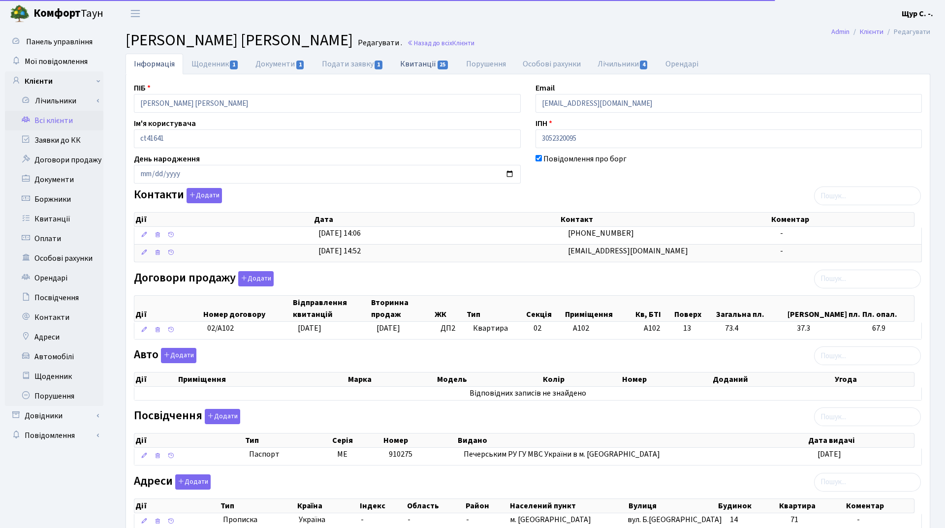
select select "25"
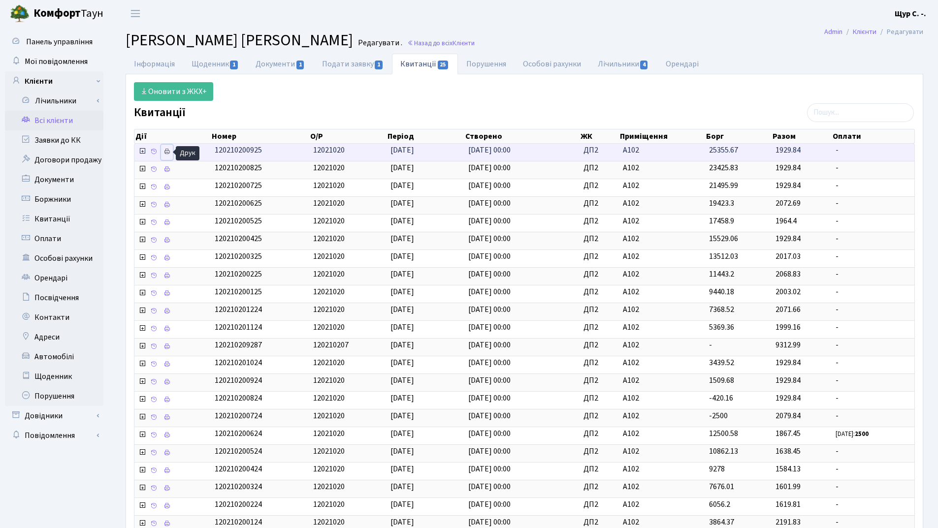
click at [165, 151] on icon at bounding box center [166, 151] width 7 height 7
click at [208, 63] on link "Щоденник 1" at bounding box center [215, 64] width 64 height 20
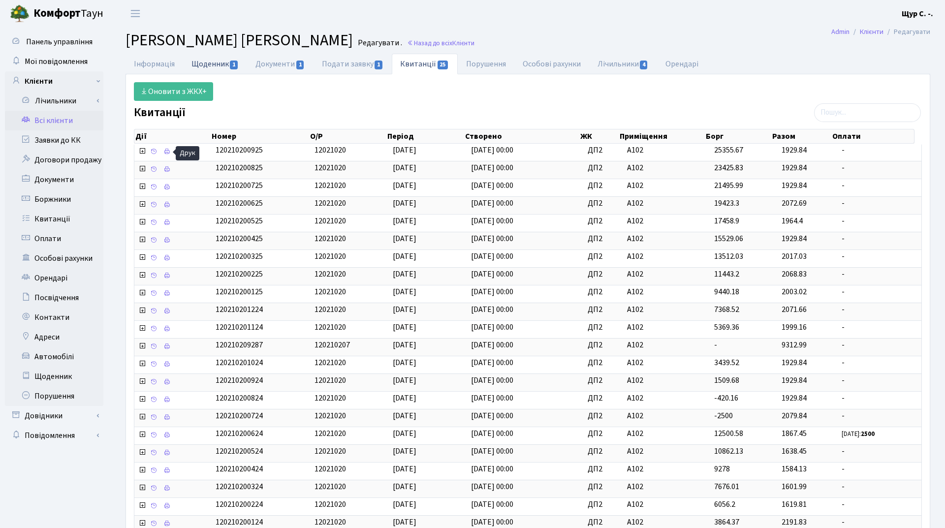
select select "25"
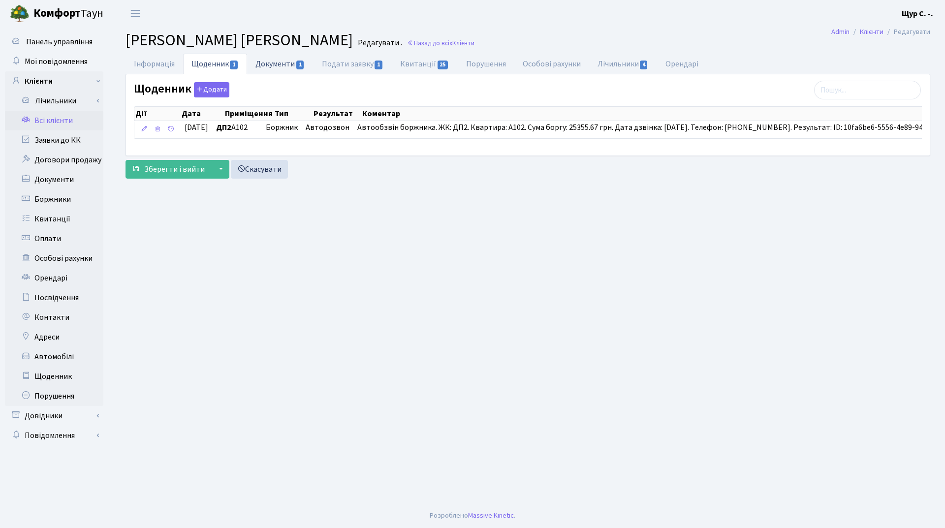
click at [273, 66] on link "Документи 1" at bounding box center [280, 64] width 66 height 20
select select "25"
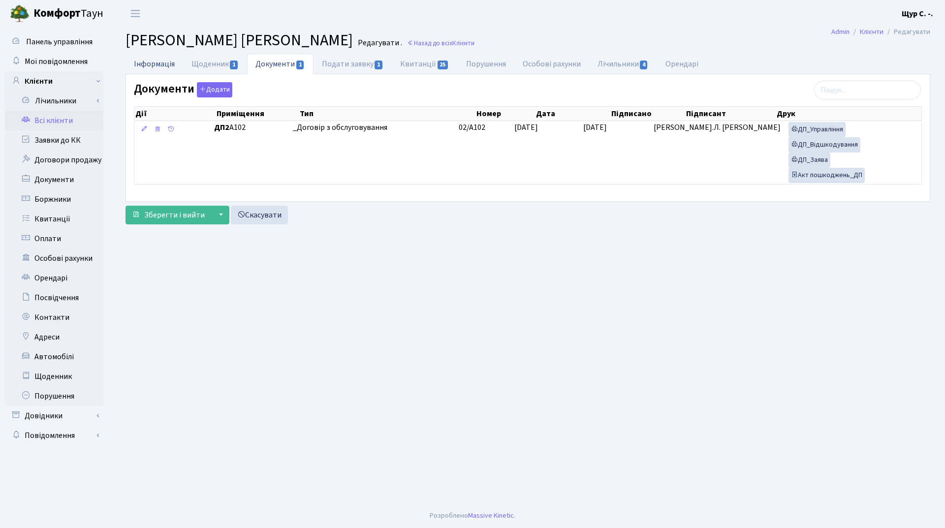
click at [140, 67] on link "Інформація" at bounding box center [155, 64] width 58 height 20
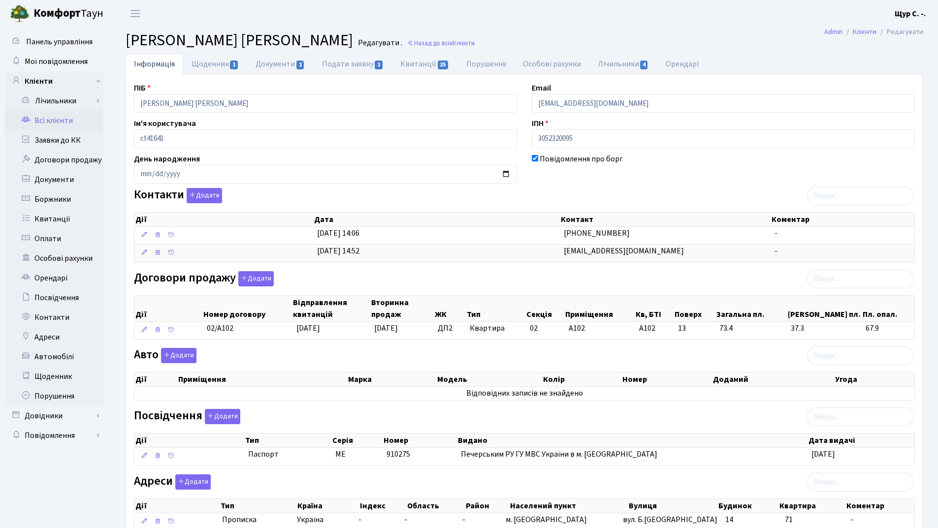
click at [66, 124] on link "Всі клієнти" at bounding box center [54, 121] width 98 height 20
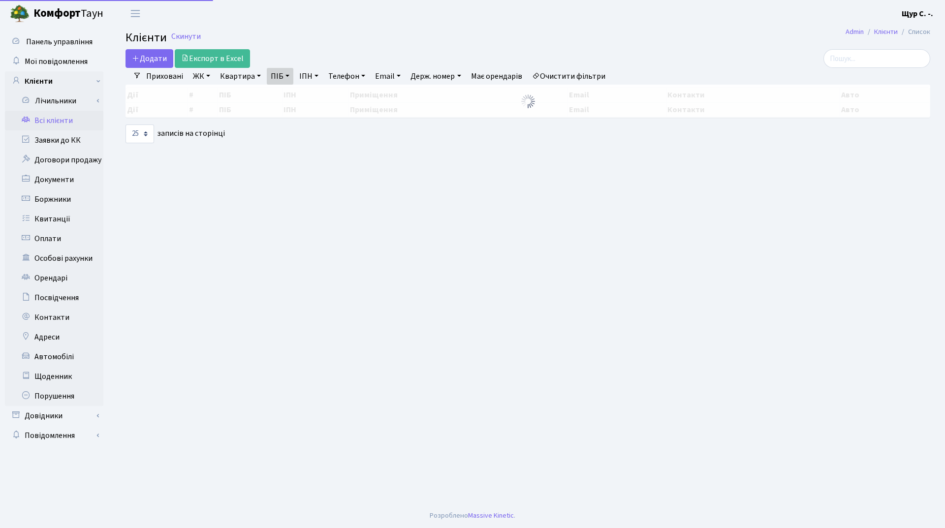
select select "25"
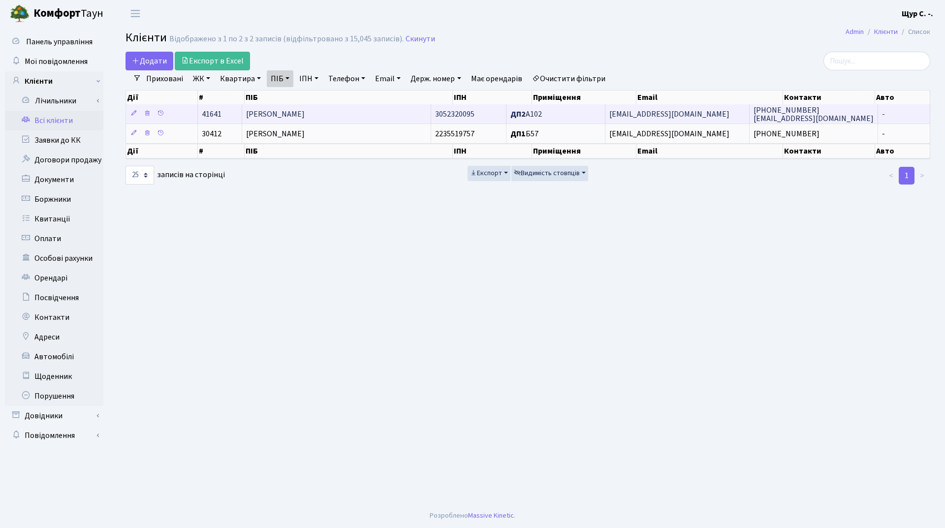
click at [369, 114] on td "[PERSON_NAME]" at bounding box center [336, 113] width 189 height 19
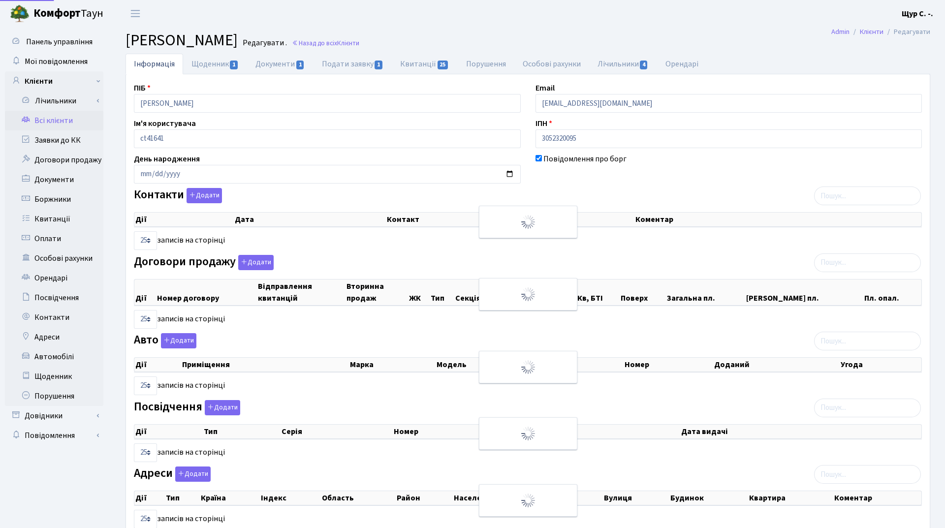
select select "25"
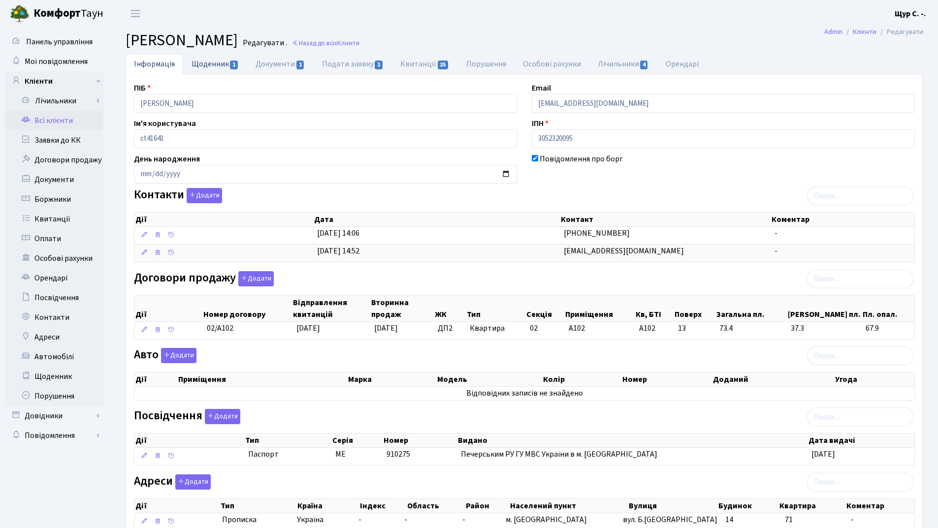
click at [219, 66] on link "Щоденник 1" at bounding box center [215, 64] width 64 height 20
select select "25"
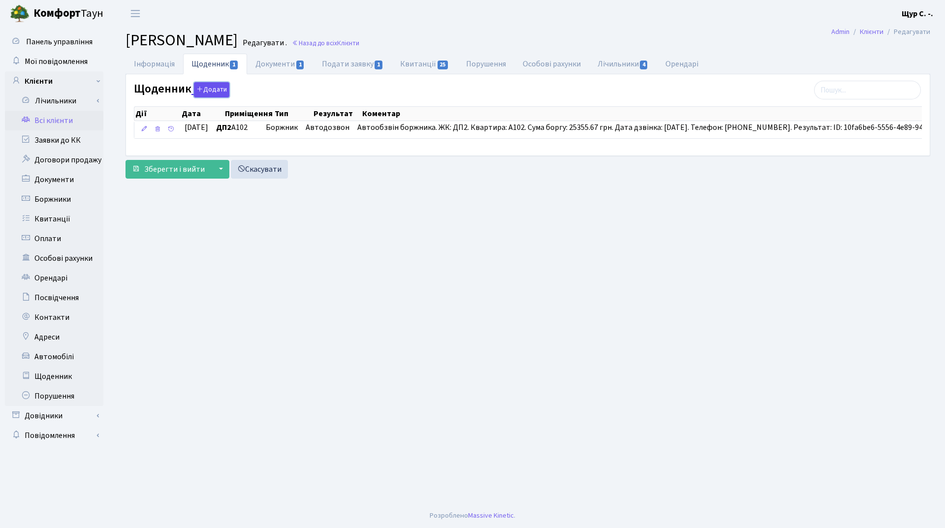
click at [209, 91] on button "Додати" at bounding box center [211, 89] width 35 height 15
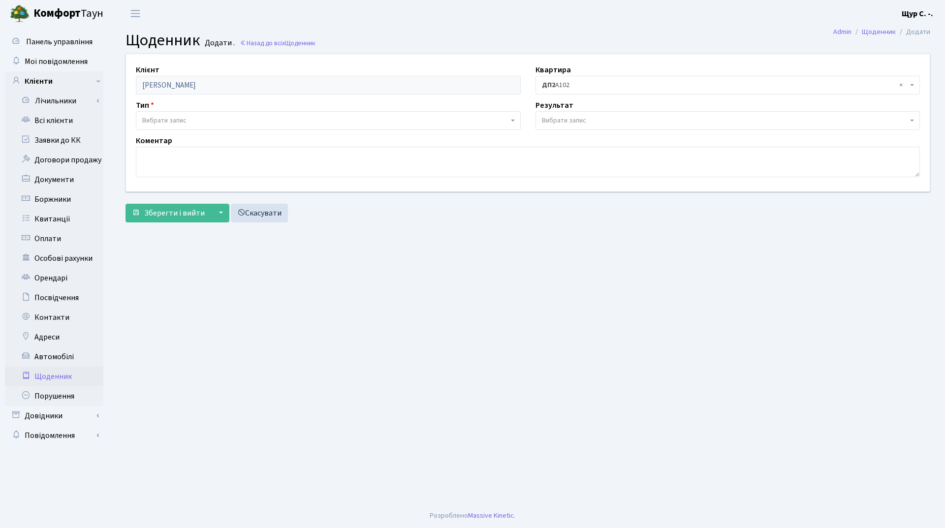
click at [195, 120] on span "Вибрати запис" at bounding box center [325, 121] width 366 height 10
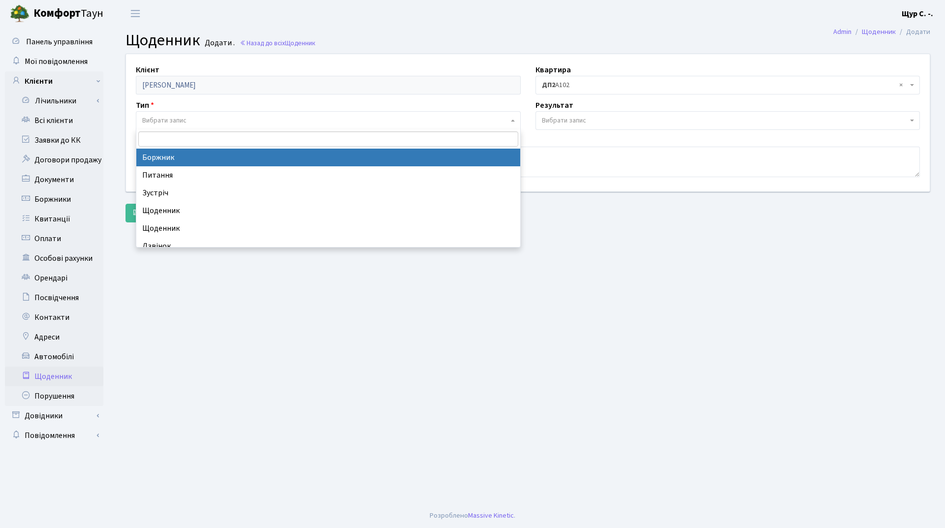
select select "189"
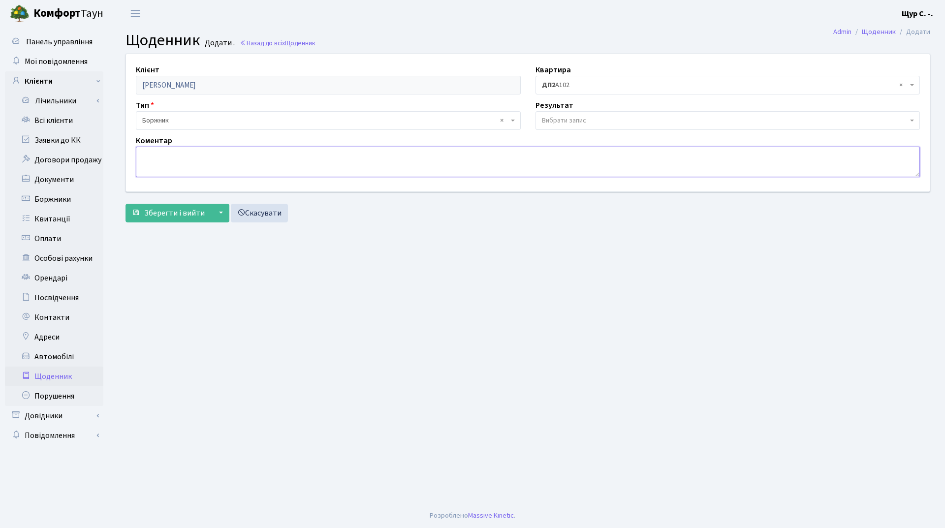
click at [159, 155] on textarea at bounding box center [528, 162] width 784 height 31
type textarea "сплачувати взагалі не хоче"
click at [163, 215] on span "Зберегти і вийти" at bounding box center [174, 213] width 61 height 11
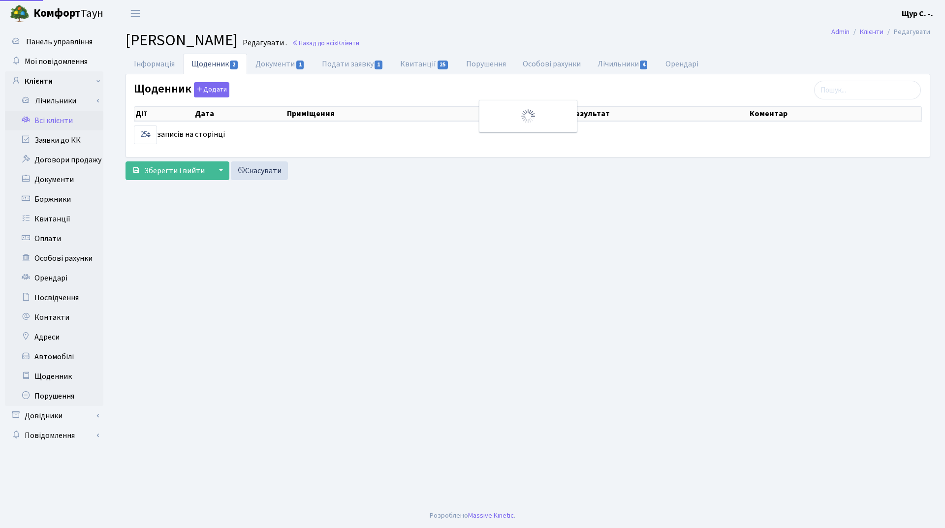
select select "25"
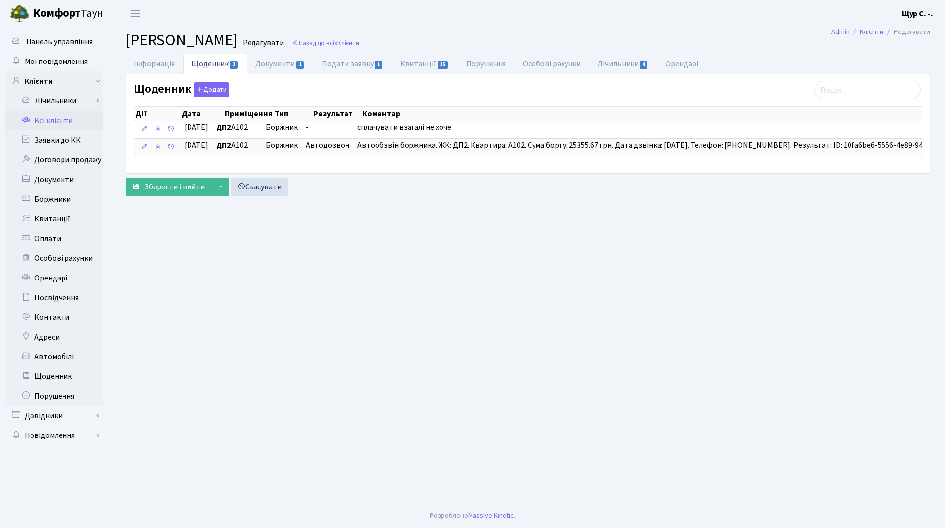
click at [70, 124] on link "Всі клієнти" at bounding box center [54, 121] width 98 height 20
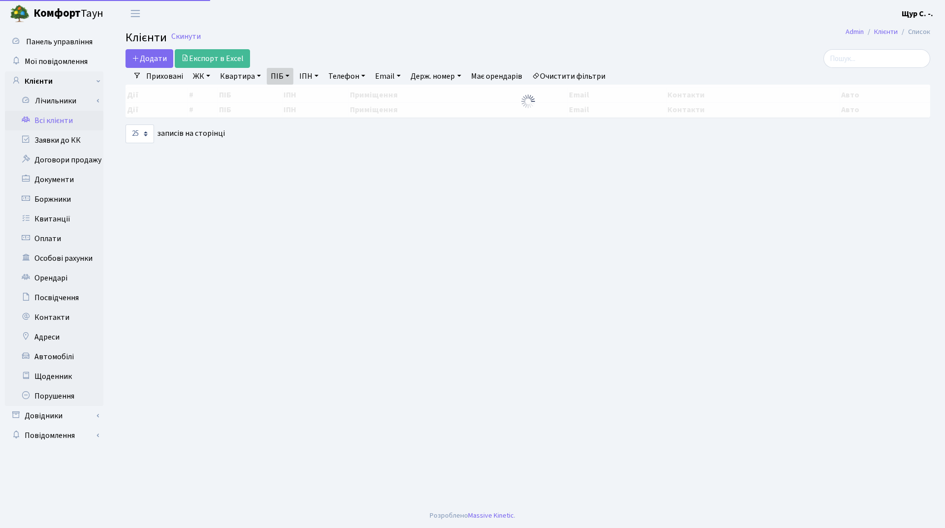
select select "25"
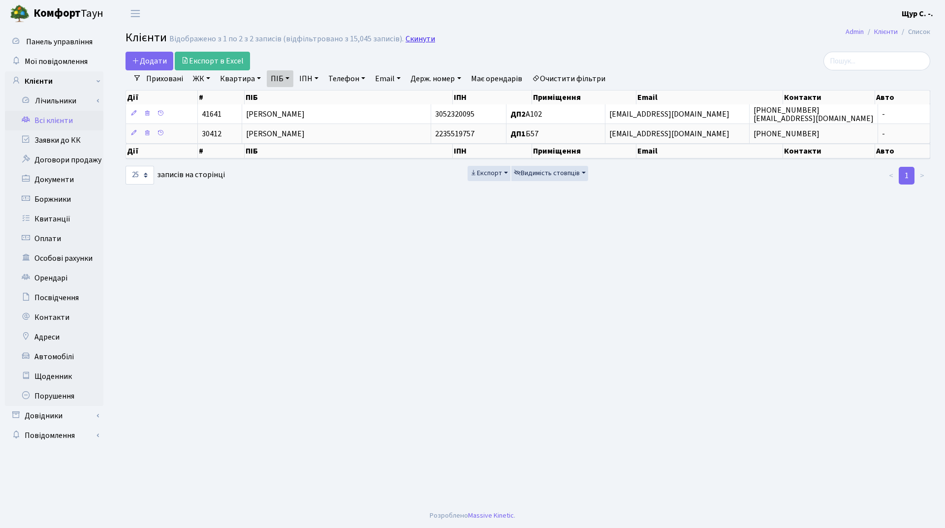
click at [415, 42] on link "Скинути" at bounding box center [421, 38] width 30 height 9
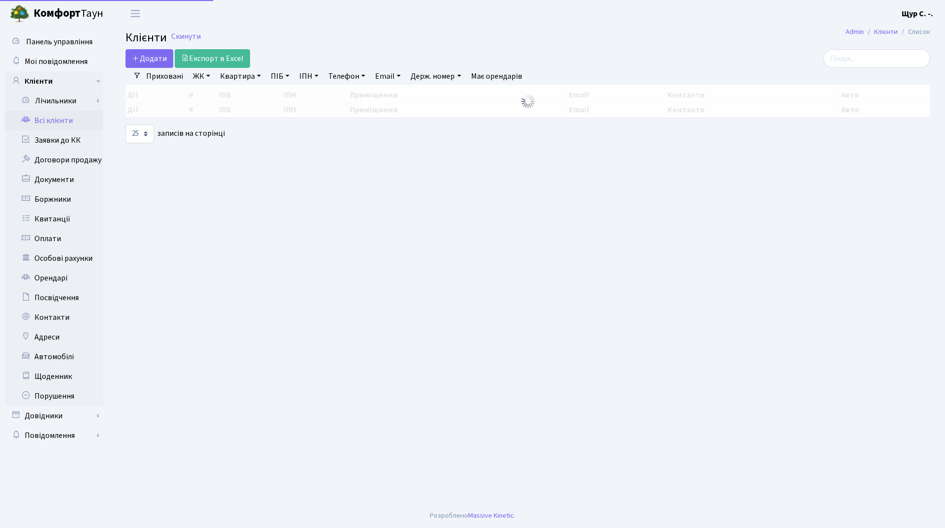
select select "25"
